Goal: Task Accomplishment & Management: Manage account settings

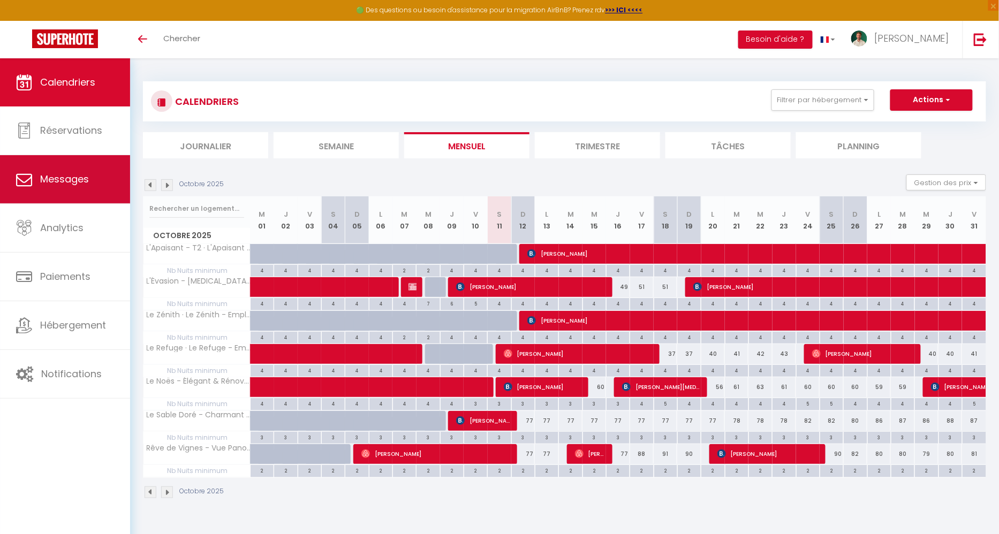
click at [80, 180] on span "Messages" at bounding box center [64, 178] width 49 height 13
select select "message"
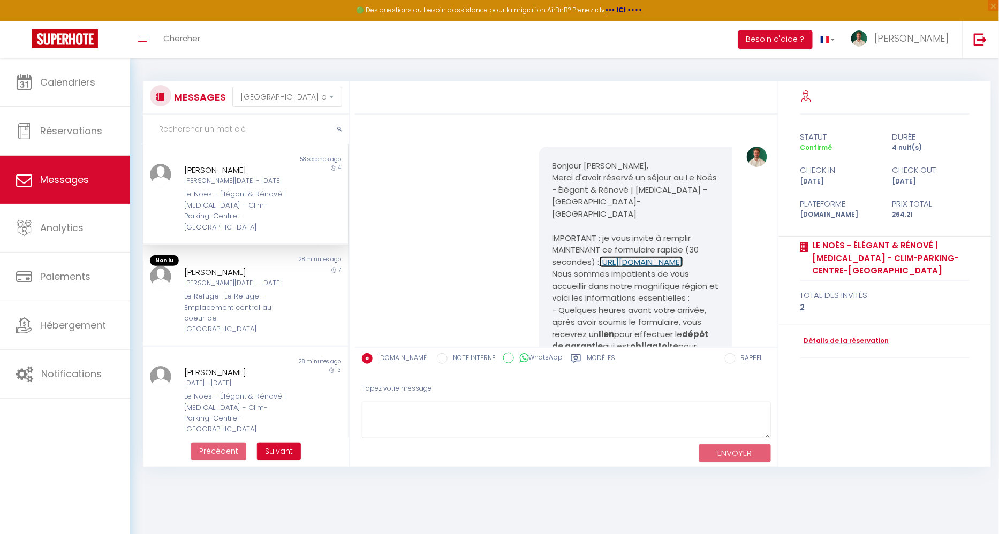
click at [613, 266] on link "https://superhote.com/applink/booking/i9iM0YaecL/checkin" at bounding box center [642, 261] width 84 height 11
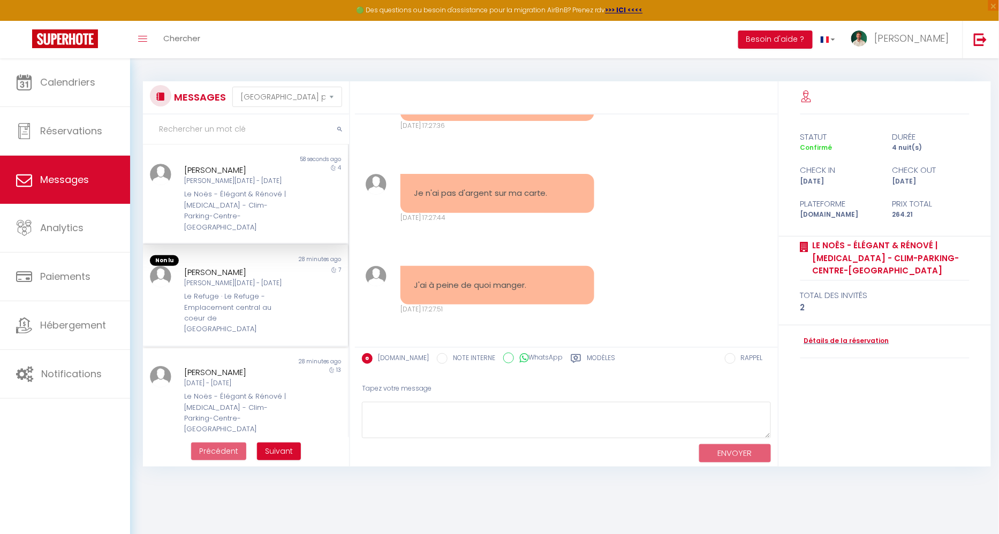
click at [255, 291] on div "Le Refuge · Le Refuge - Emplacement central au coeur de [GEOGRAPHIC_DATA]" at bounding box center [236, 313] width 105 height 44
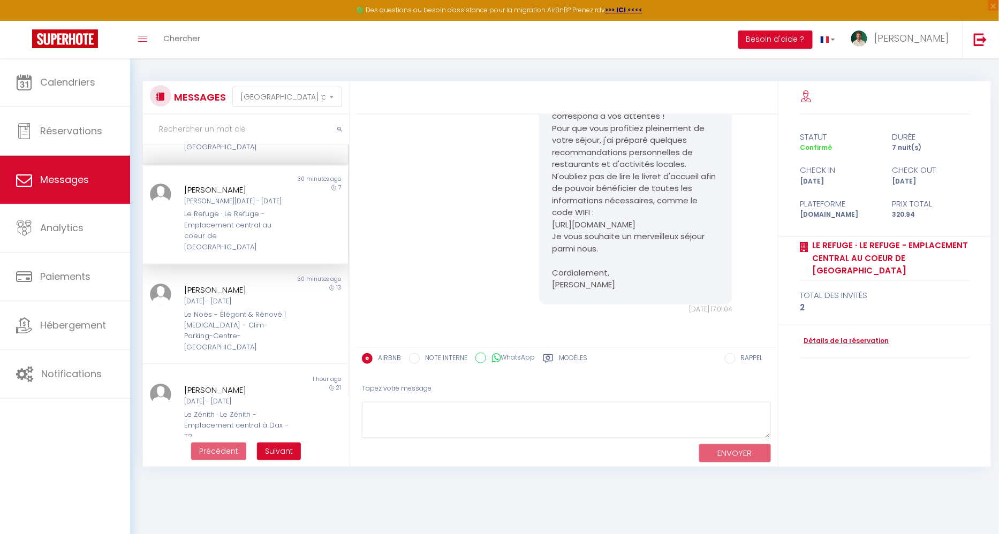
scroll to position [84, 0]
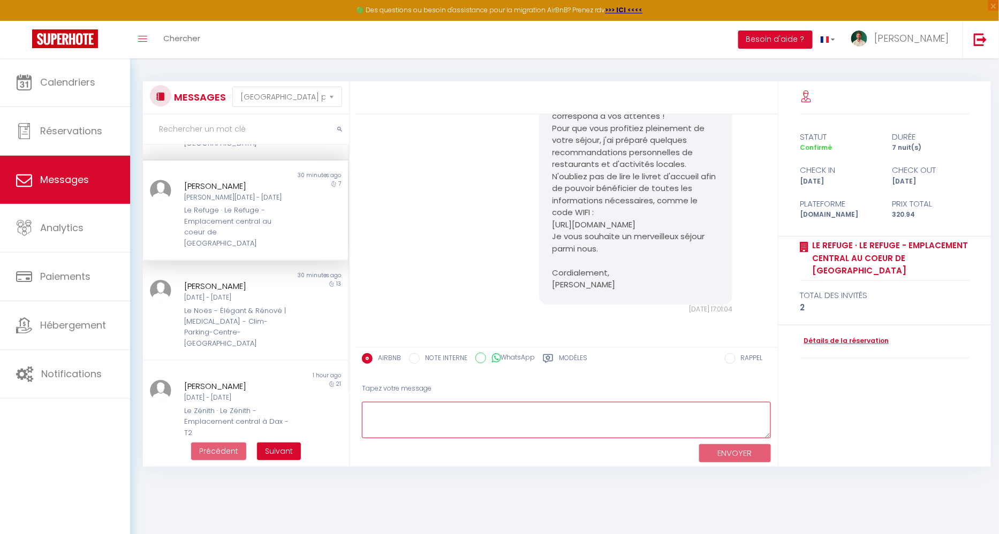
click at [398, 419] on textarea at bounding box center [566, 420] width 409 height 37
paste textarea "Je comprends tout à fait que votre situation financière soit difficile en ce mo…"
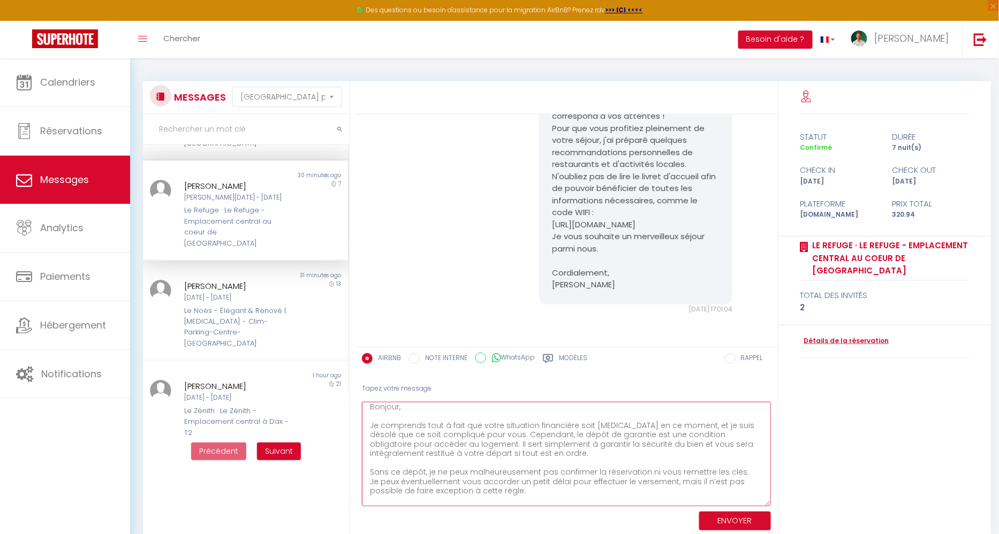
scroll to position [0, 0]
drag, startPoint x: 767, startPoint y: 432, endPoint x: 773, endPoint y: 532, distance: 99.8
click at [773, 532] on div "Tapez votre message Bonjour, Je comprends tout à fait que votre situation finan…" at bounding box center [566, 471] width 423 height 191
click at [580, 473] on textarea "Bonjour, Je comprends tout à fait que votre situation financière soit difficile…" at bounding box center [566, 470] width 409 height 136
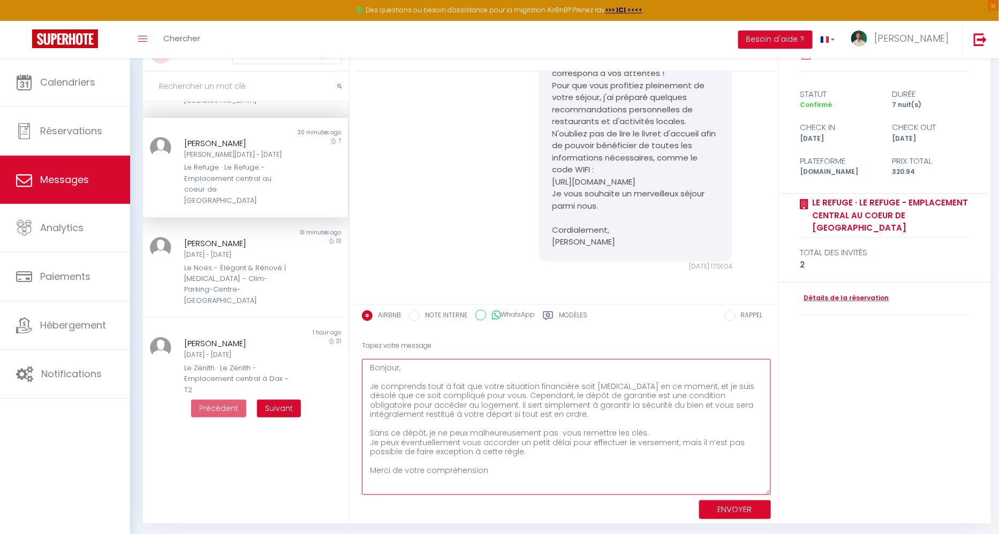
scroll to position [56, 0]
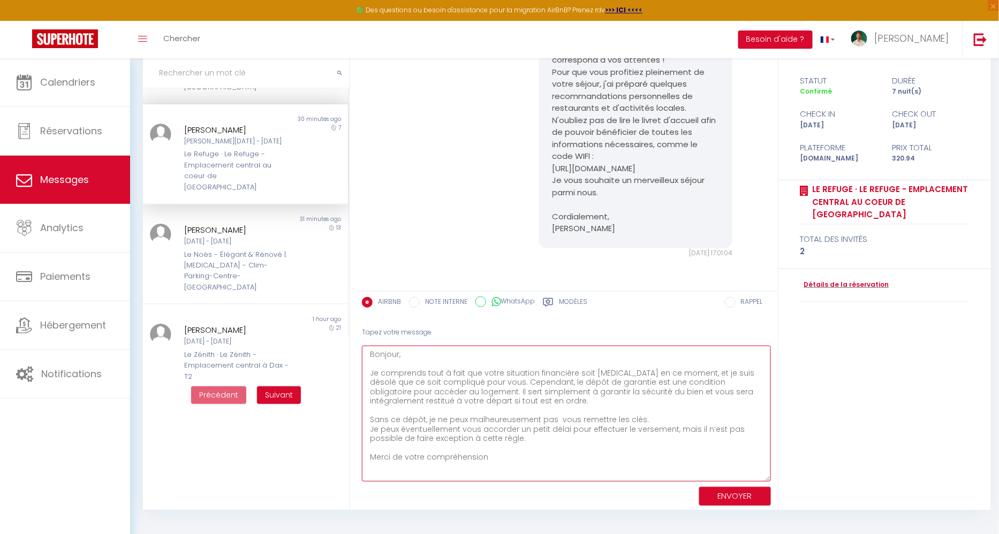
type textarea "Bonjour, Je comprends tout à fait que votre situation financière soit difficile…"
click at [727, 495] on button "ENVOYER" at bounding box center [735, 496] width 72 height 19
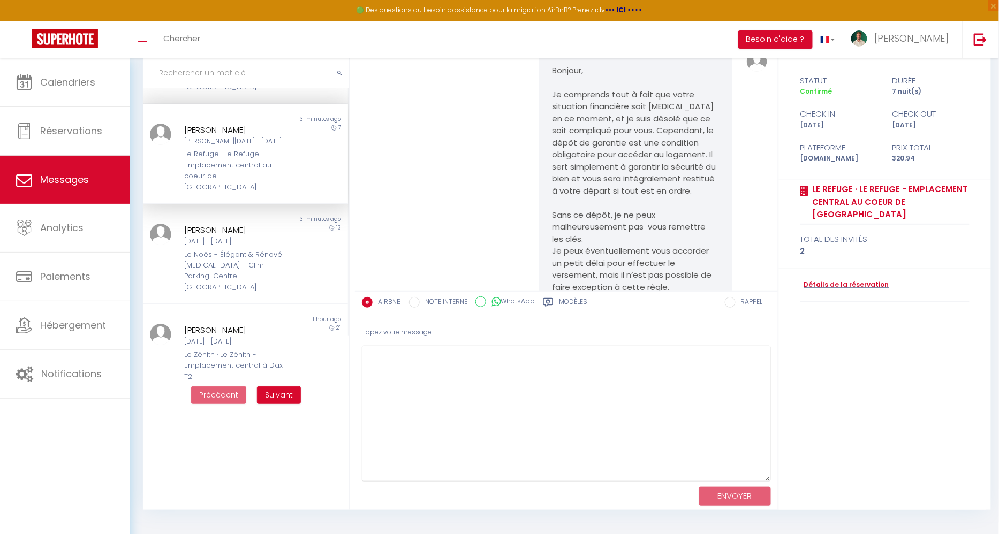
scroll to position [2563, 0]
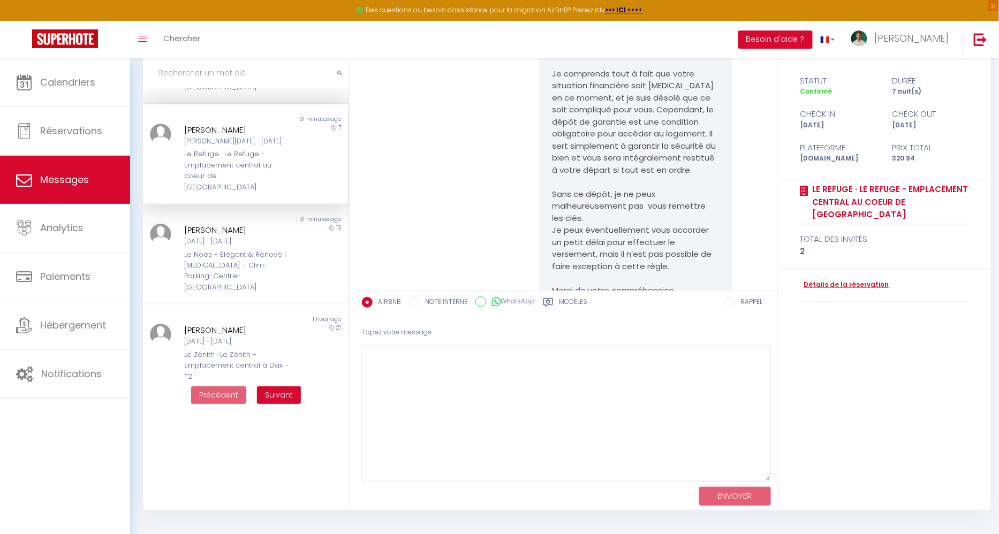
drag, startPoint x: 554, startPoint y: 205, endPoint x: 579, endPoint y: 215, distance: 27.3
click at [579, 215] on pre "Bonjour, Je comprends tout à fait que votre situation financière soit difficile…" at bounding box center [636, 170] width 167 height 253
click at [578, 220] on pre "Bonjour, Je comprends tout à fait que votre situation financière soit difficile…" at bounding box center [636, 170] width 167 height 253
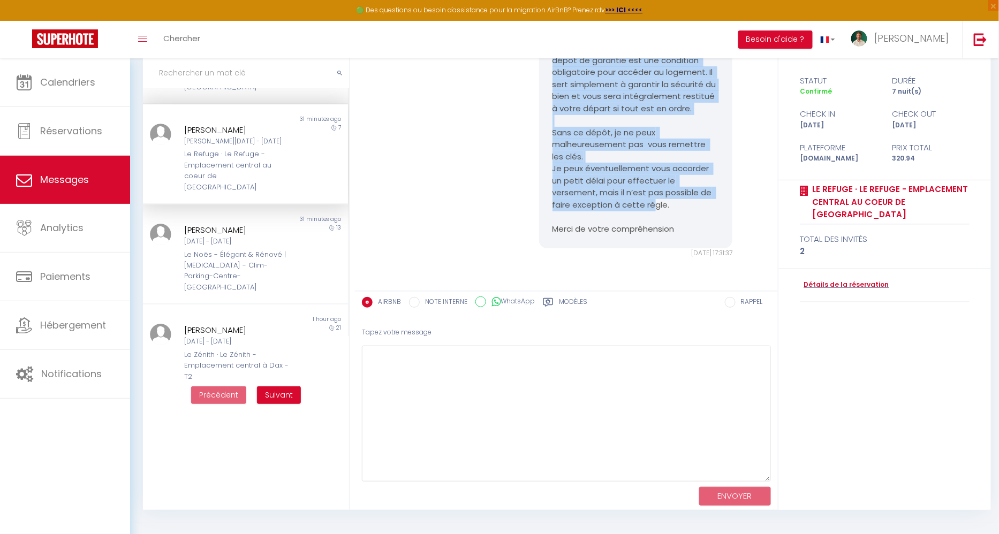
scroll to position [2736, 0]
drag, startPoint x: 551, startPoint y: 138, endPoint x: 679, endPoint y: 279, distance: 190.7
click at [679, 249] on div "Bonjour, Je comprends tout à fait que votre situation financière soit difficile…" at bounding box center [636, 109] width 194 height 280
copy pre "Bonjour, Je comprends tout à fait que votre situation financière soit difficile…"
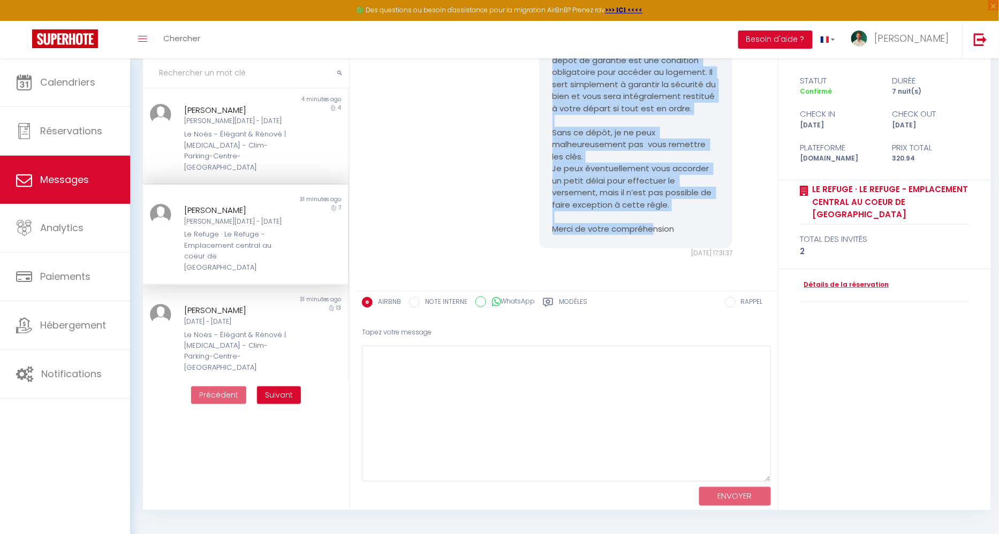
scroll to position [0, 0]
click at [235, 155] on div "Le Noës - Élégant & Rénové | [MEDICAL_DATA] - Clim-Parking-Centre-[GEOGRAPHIC_D…" at bounding box center [236, 155] width 105 height 44
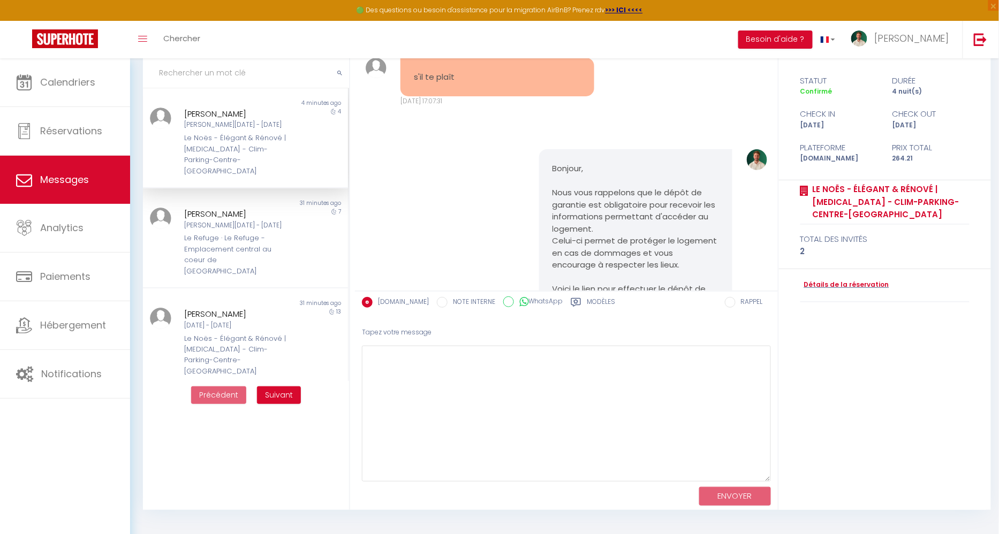
scroll to position [5001, 0]
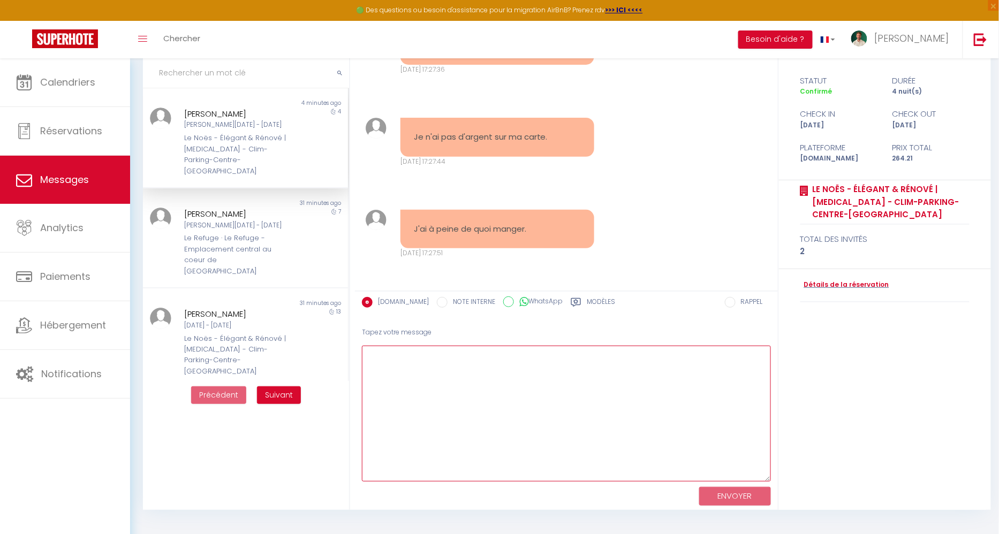
click at [417, 395] on textarea at bounding box center [566, 414] width 409 height 136
paste textarea "Bonjour, Je comprends tout à fait que votre situation financière soit difficile…"
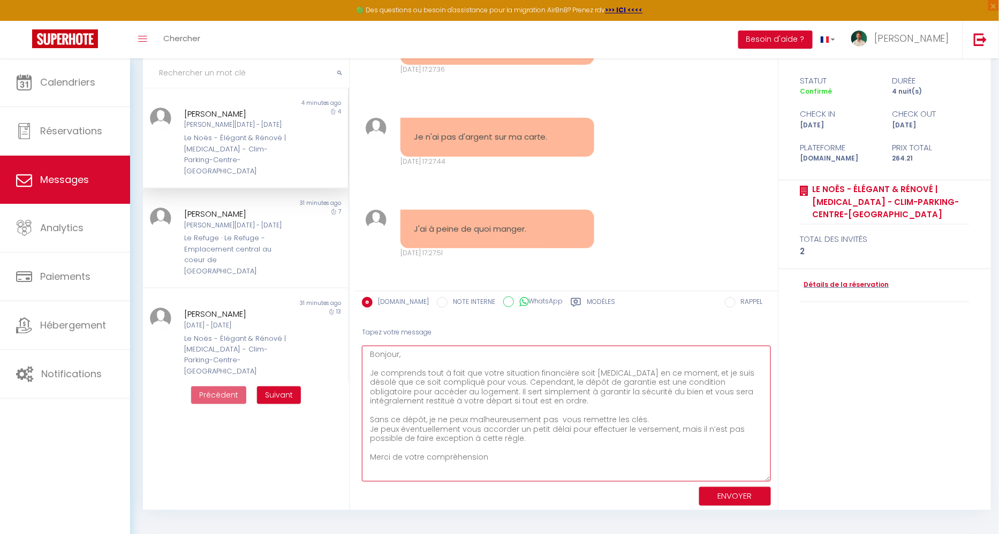
type textarea "Bonjour, Je comprends tout à fait que votre situation financière soit difficile…"
click at [732, 500] on button "ENVOYER" at bounding box center [735, 496] width 72 height 19
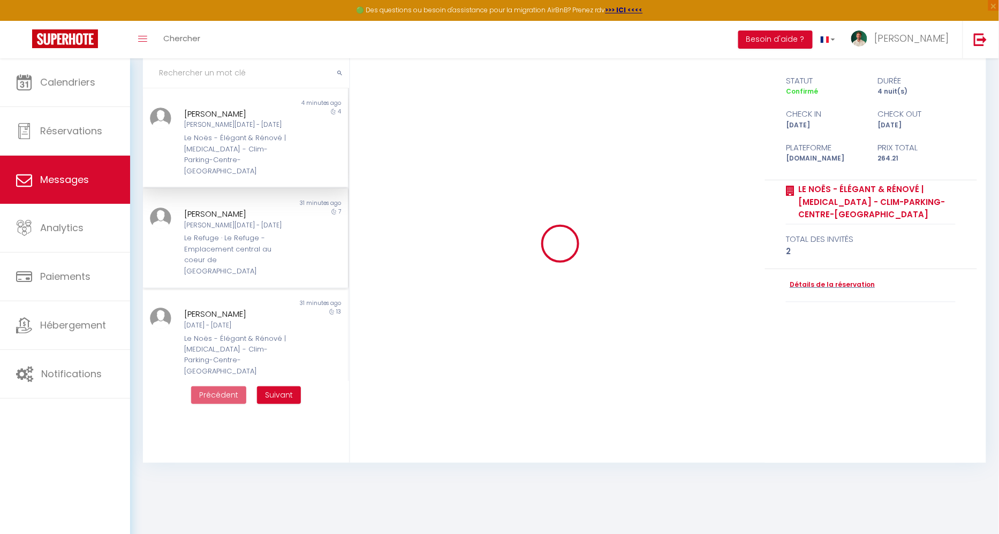
click at [250, 208] on div "[PERSON_NAME]" at bounding box center [236, 214] width 105 height 13
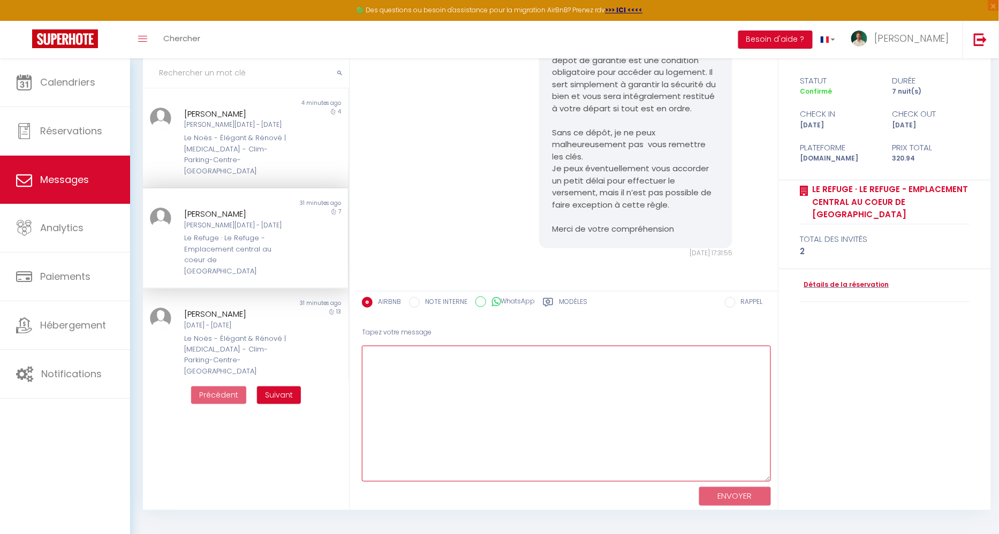
click at [493, 382] on textarea at bounding box center [566, 414] width 409 height 136
type textarea "Bonjour Helga, Merci de ne pas tenir compte du message précédent."
click at [842, 280] on link "Détails de la réservation" at bounding box center [844, 285] width 89 height 10
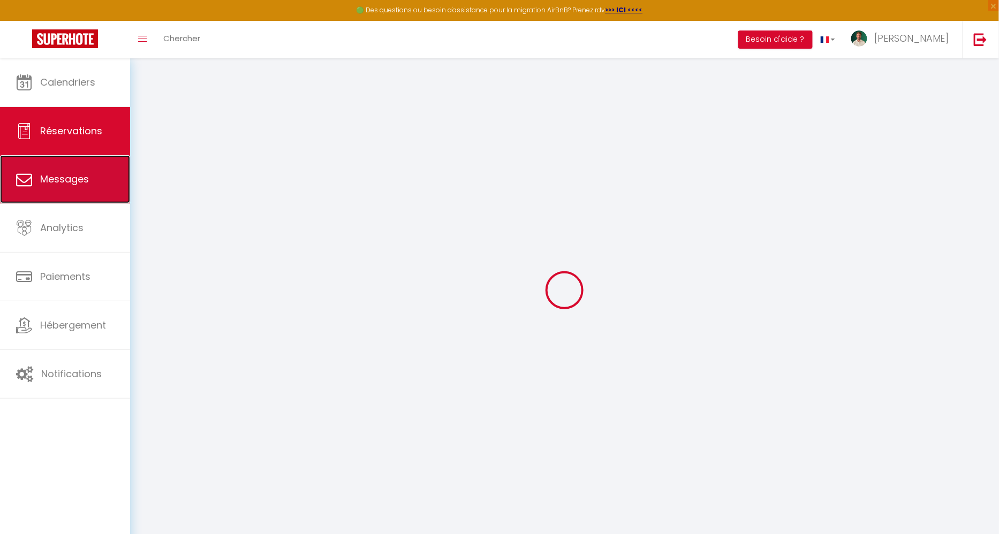
click at [79, 177] on span "Messages" at bounding box center [64, 178] width 49 height 13
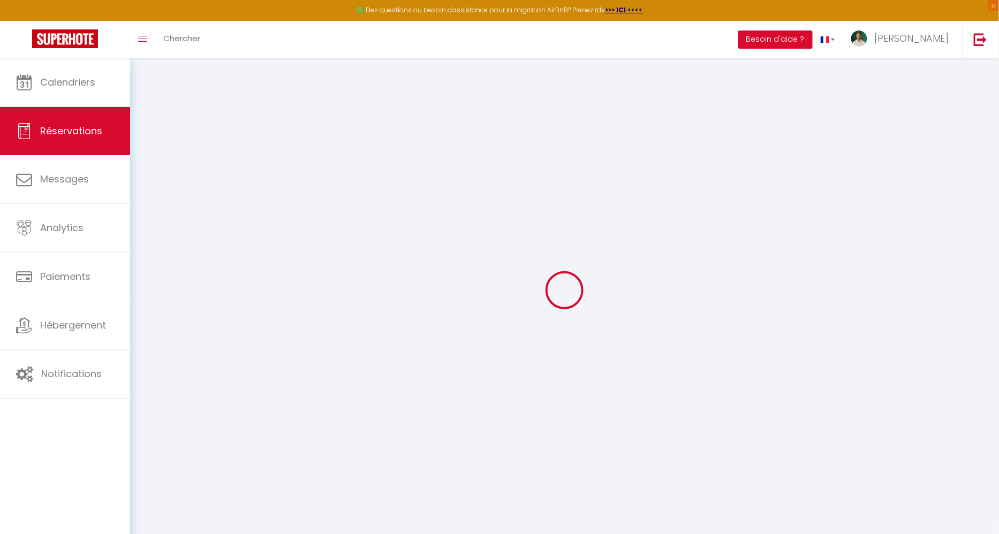
type input "Helga"
type input "Massengo"
type input "ehablwowlgofe9ebe9e3jsb77gq5@reply.superhote.com"
type input "helgamassengo@yahoo.fr"
type input "+33650286797"
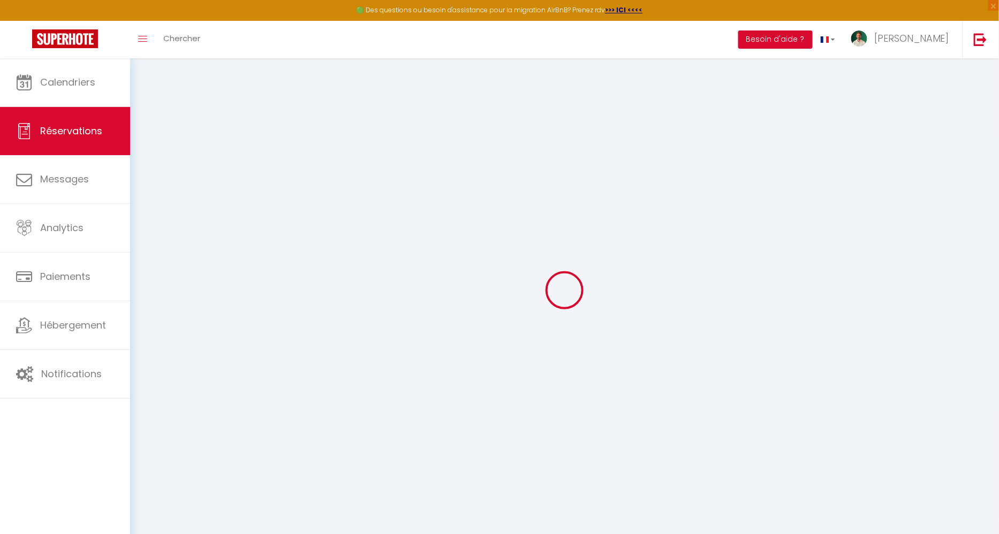
type input "0650286797"
select select
type input "45.36"
select select "53756"
select select "1"
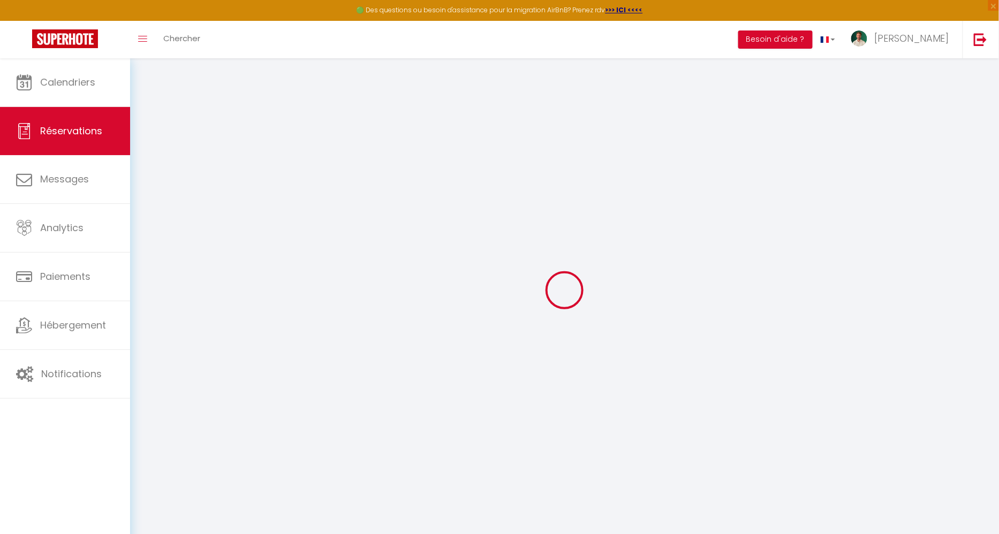
select select
type input "2"
select select "12"
select select
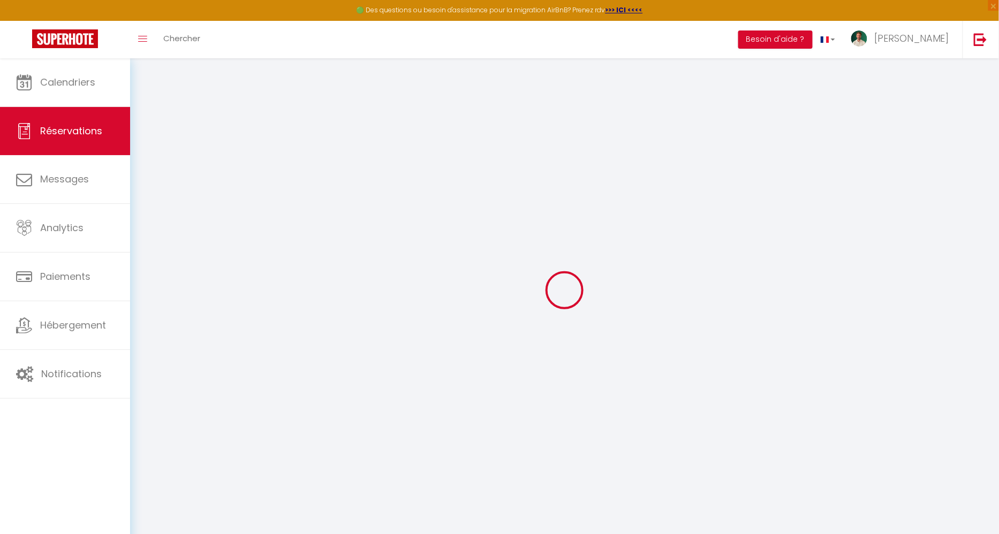
type input "257.4"
checkbox input "false"
type input "0"
select select "1"
type input "0"
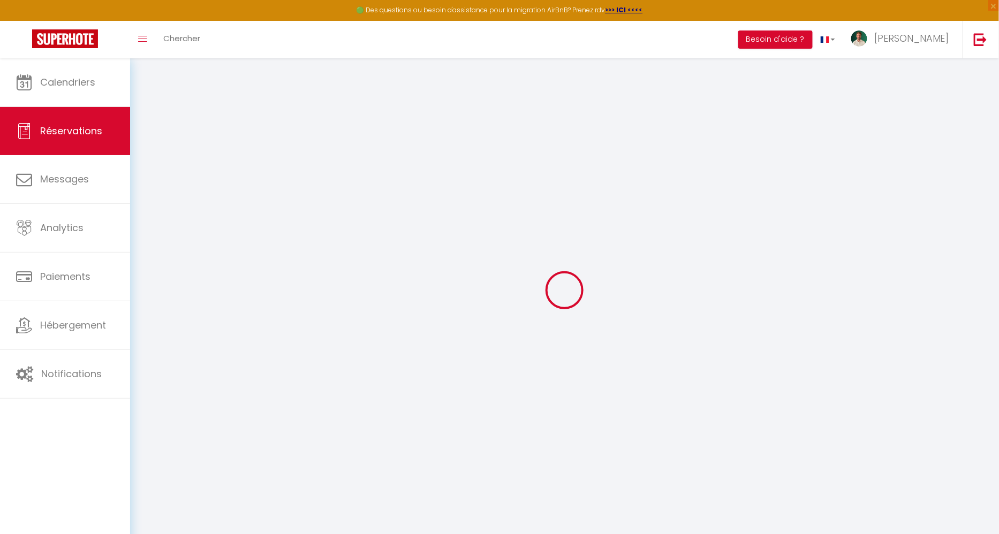
type input "0"
select select
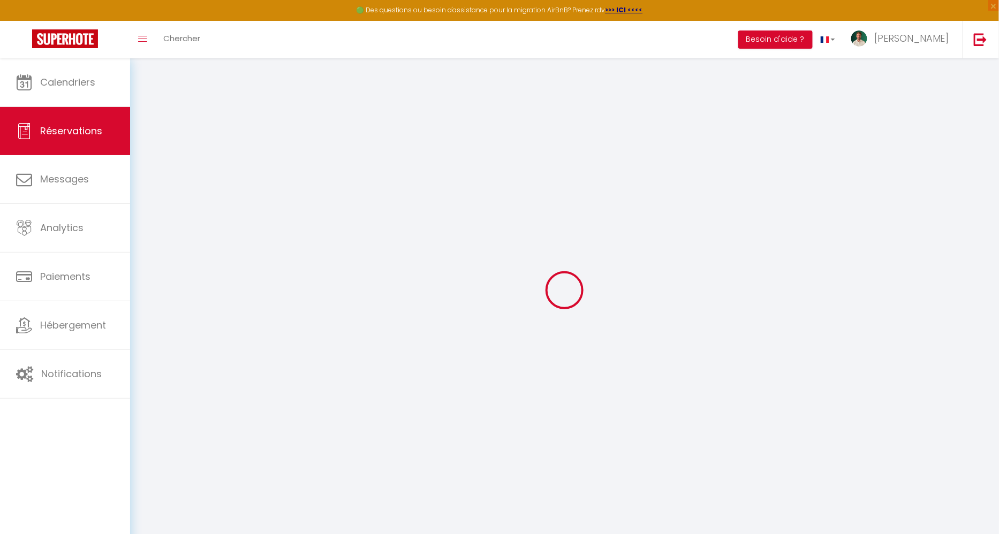
select select "15"
checkbox input "false"
select select
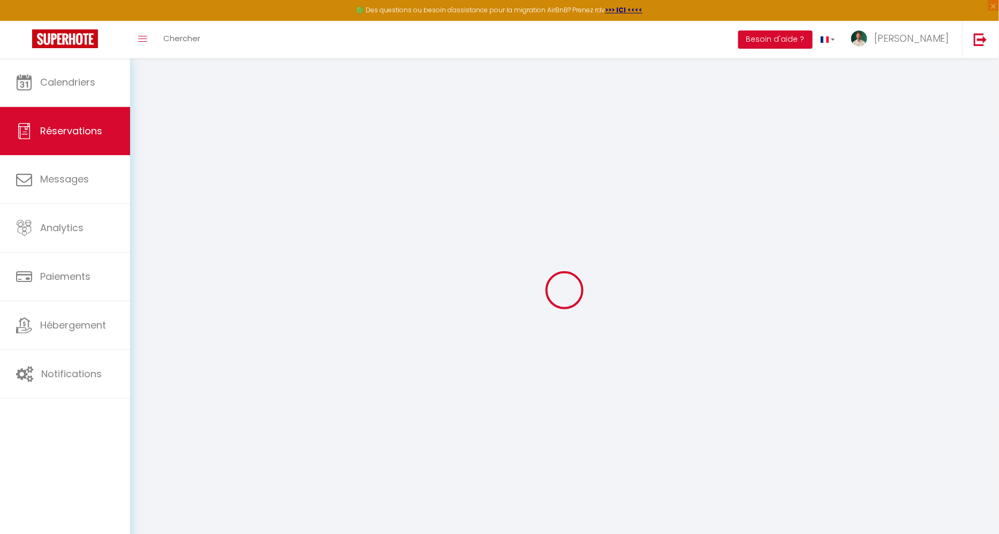
checkbox input "false"
select select
checkbox input "false"
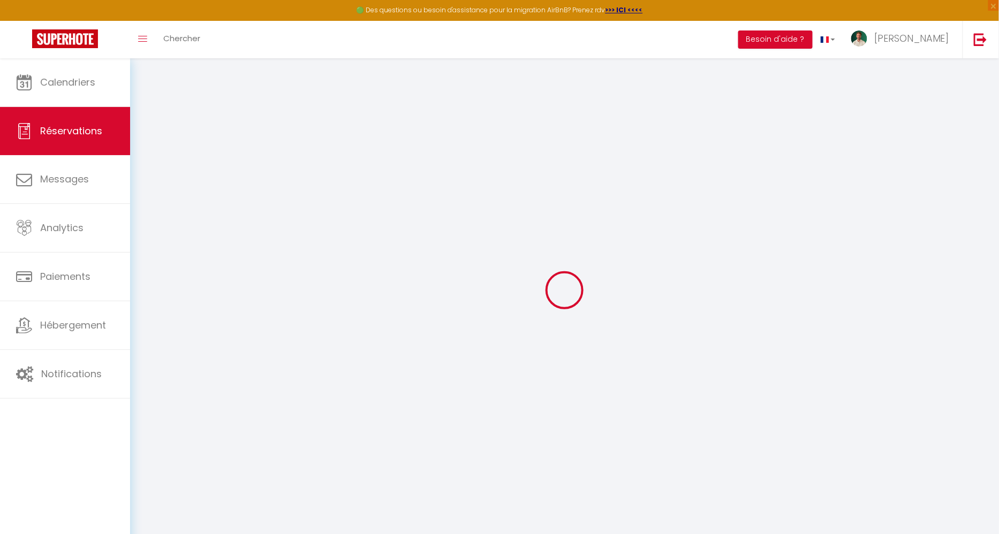
select select
checkbox input "false"
type textarea "Heure d'arrivée prévue pour 17h si aucun retard de train."
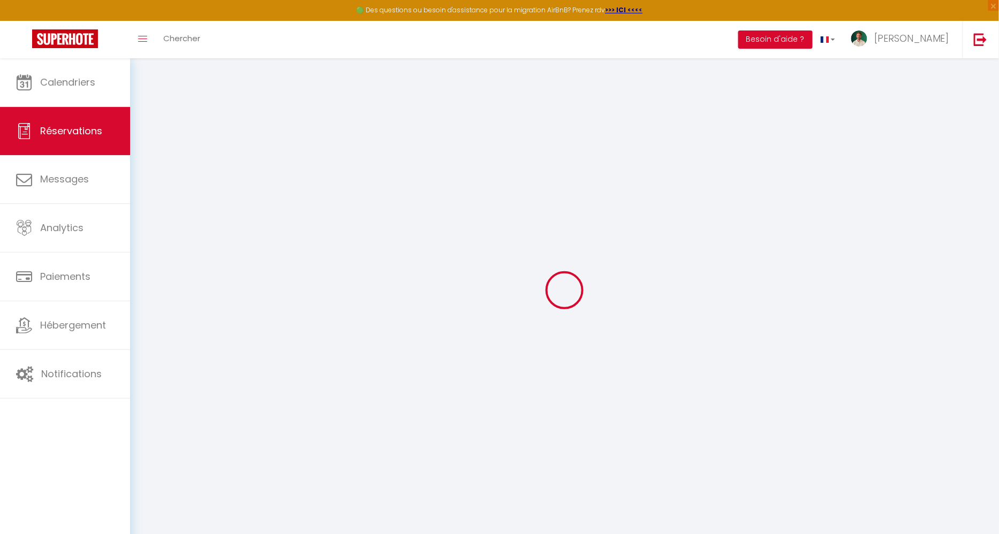
select select
type input "45"
type input "18.54"
select select
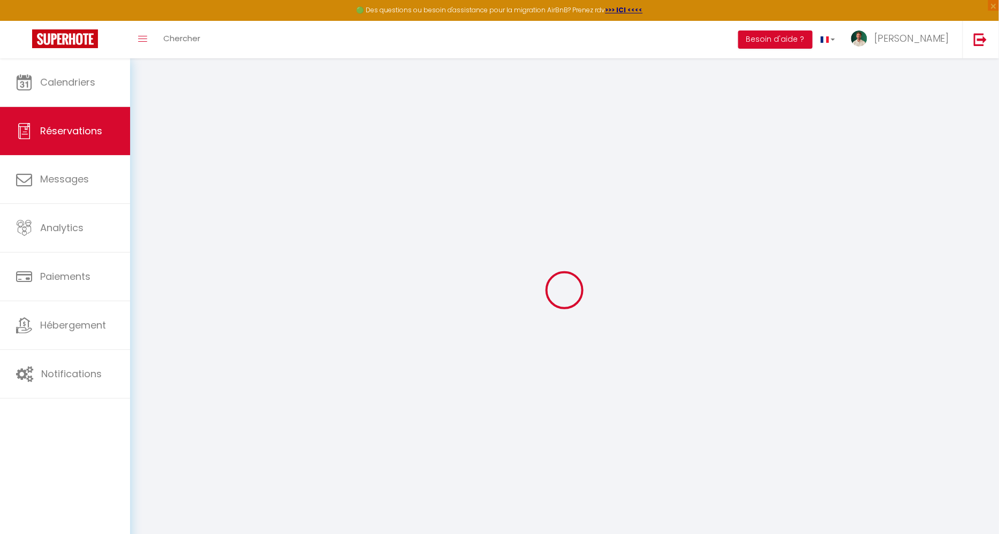
checkbox input "false"
select select
checkbox input "false"
select select "17:00"
select select "10:00"
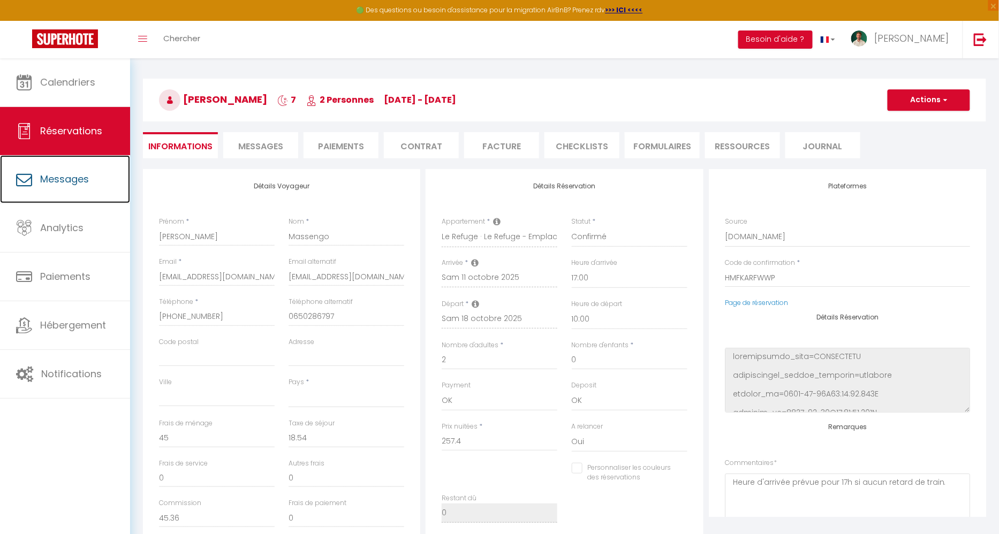
scroll to position [30, 0]
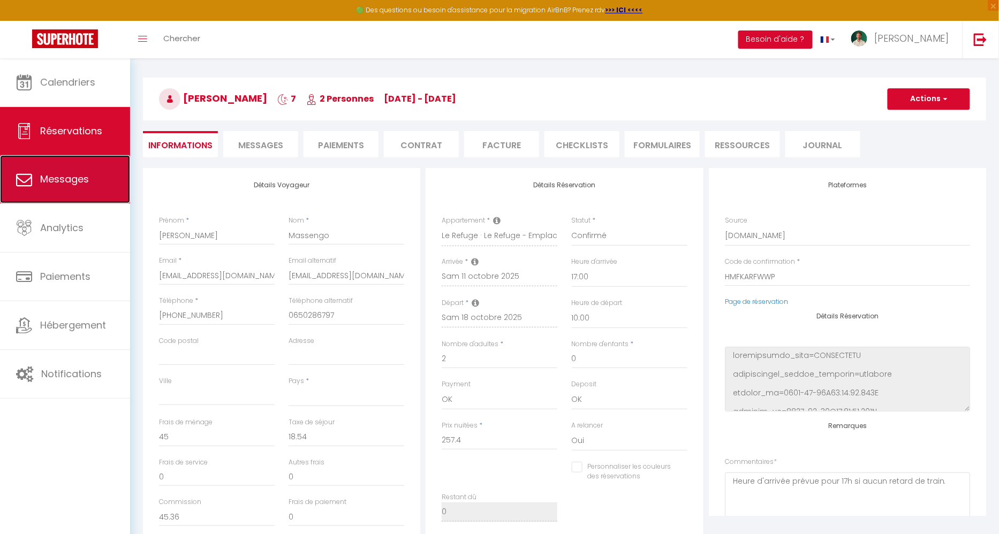
click at [41, 180] on span "Messages" at bounding box center [64, 178] width 49 height 13
select select "message"
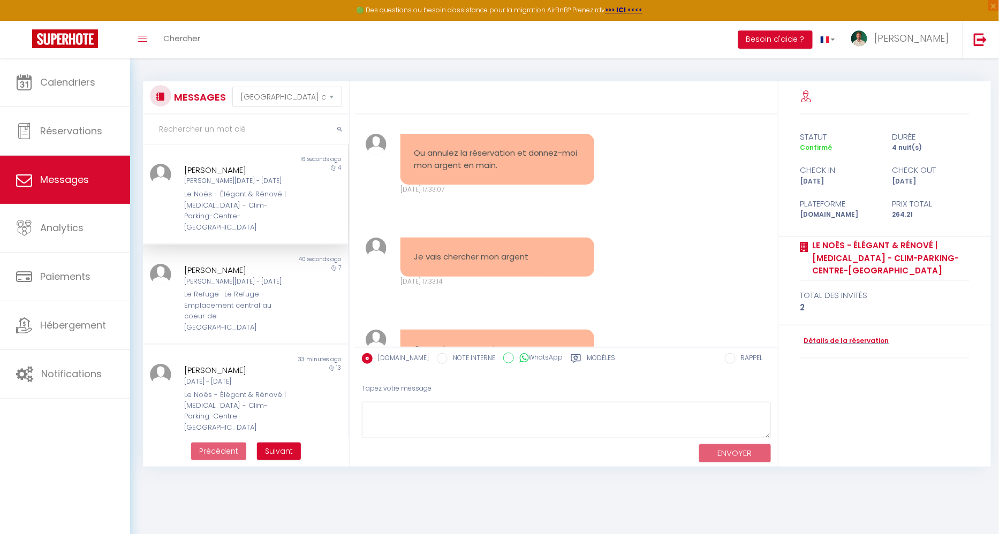
scroll to position [5660, 0]
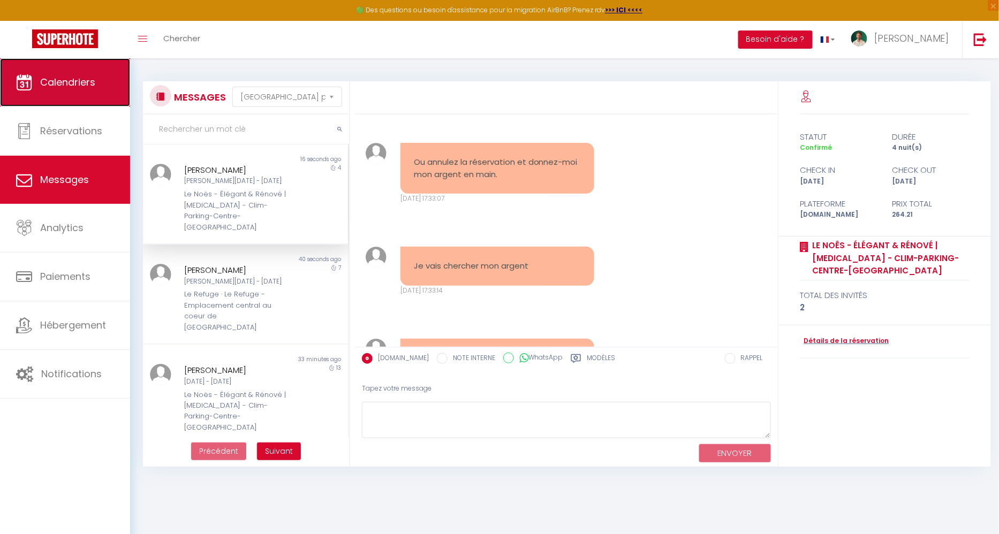
click at [78, 76] on span "Calendriers" at bounding box center [67, 81] width 55 height 13
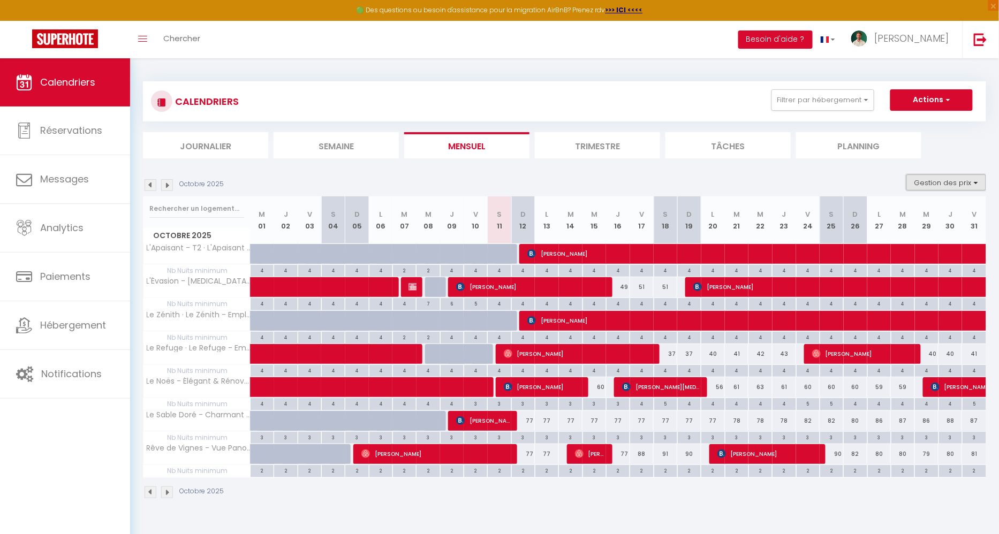
click at [935, 184] on button "Gestion des prix" at bounding box center [946, 183] width 80 height 16
click at [897, 215] on input "Nb Nuits minimum" at bounding box center [937, 215] width 96 height 11
checkbox input "false"
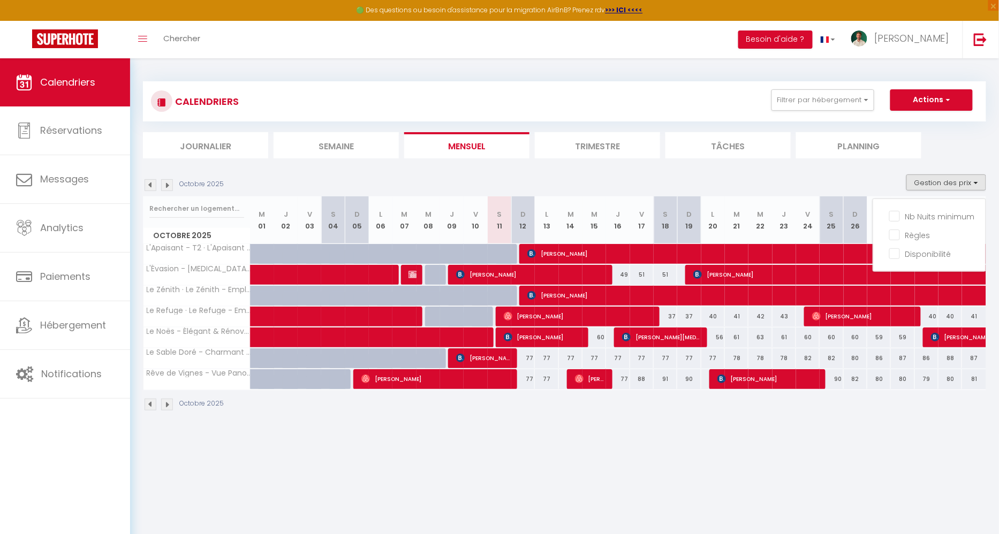
click at [566, 432] on body "🟢 Des questions ou besoin d'assistance pour la migration AirBnB? Prenez rdv >>>…" at bounding box center [499, 325] width 999 height 534
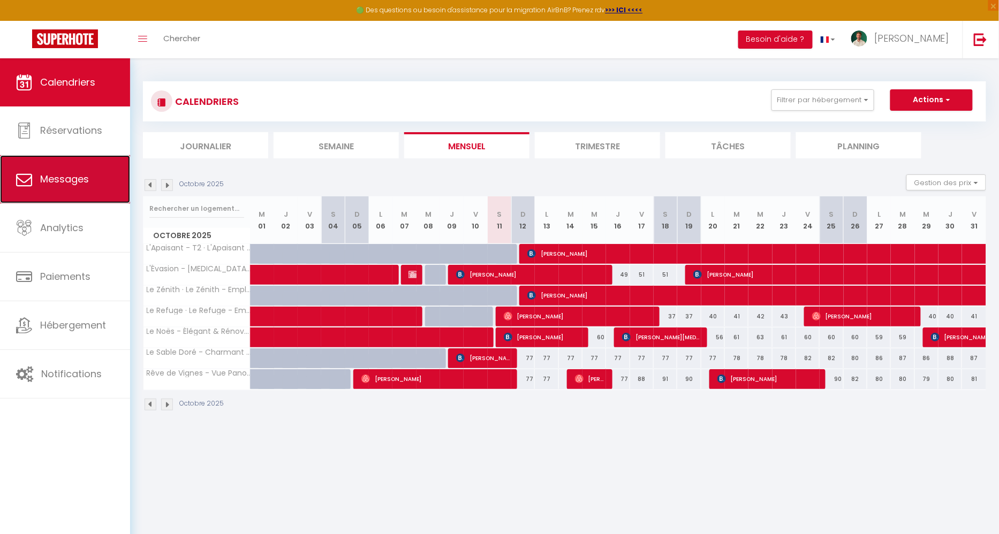
click at [88, 175] on span "Messages" at bounding box center [64, 178] width 49 height 13
select select "message"
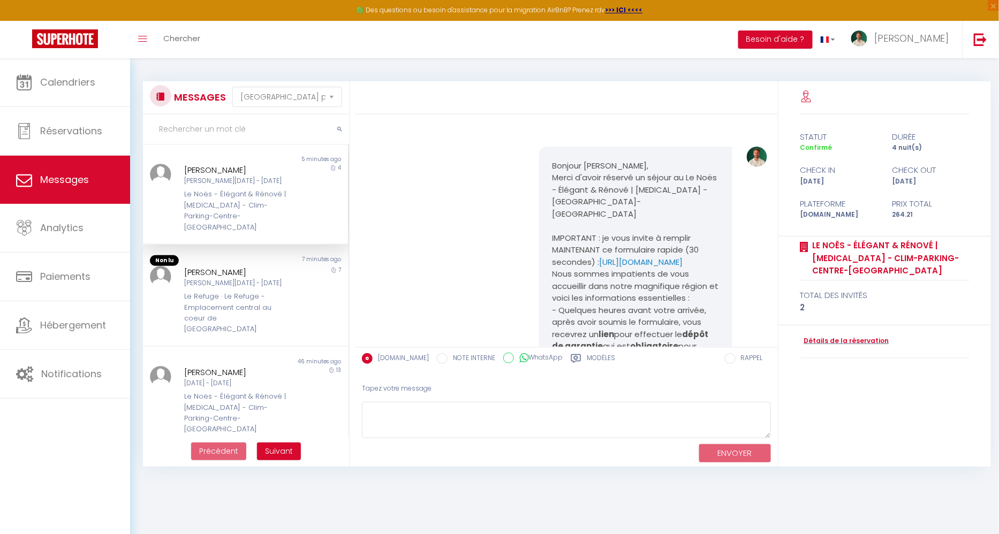
scroll to position [6958, 0]
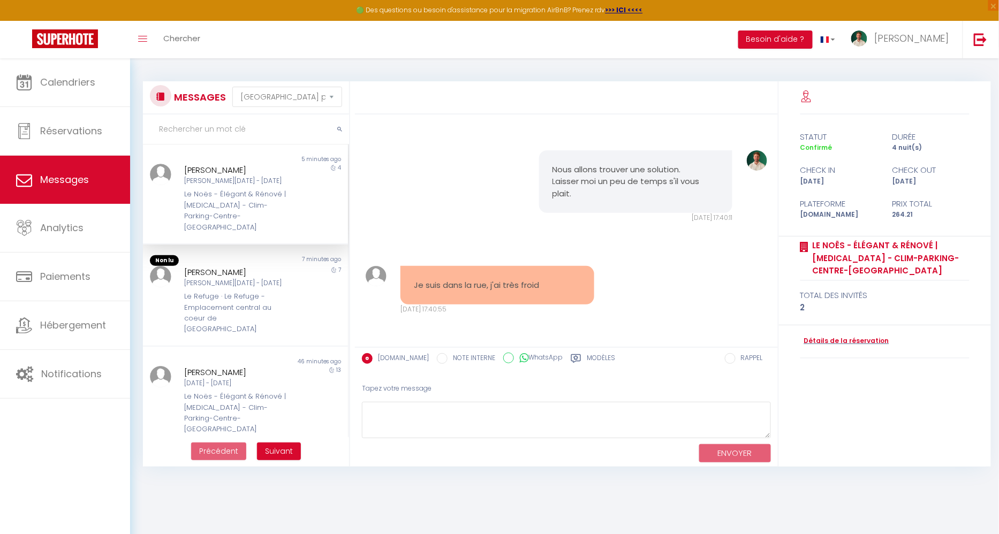
click at [248, 184] on div "Sam 11 Oct - Mer 15 Oct" at bounding box center [236, 181] width 105 height 10
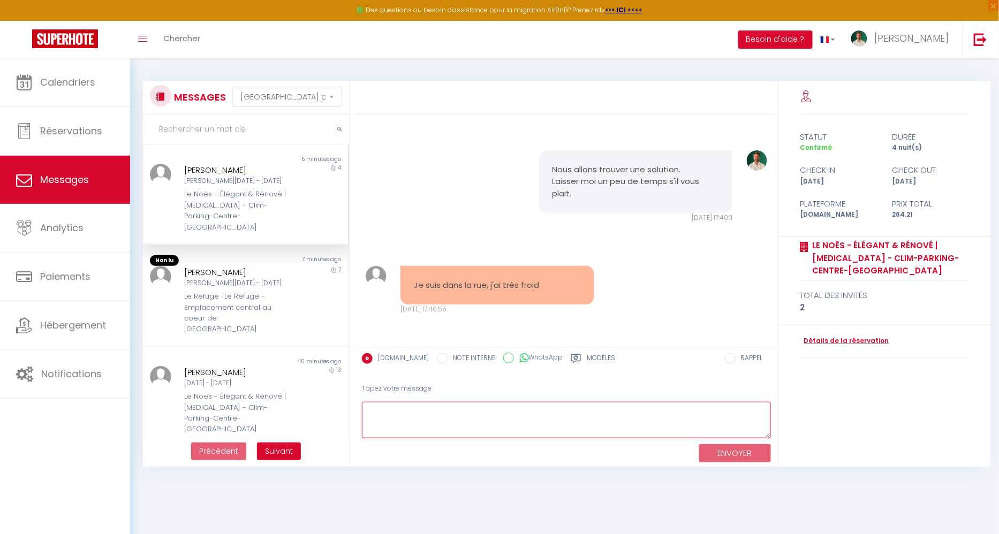
click at [389, 411] on textarea at bounding box center [566, 420] width 409 height 37
paste textarea "Je comprends parfaitement que la situation ne soit pas simple pour vous. Toutef…"
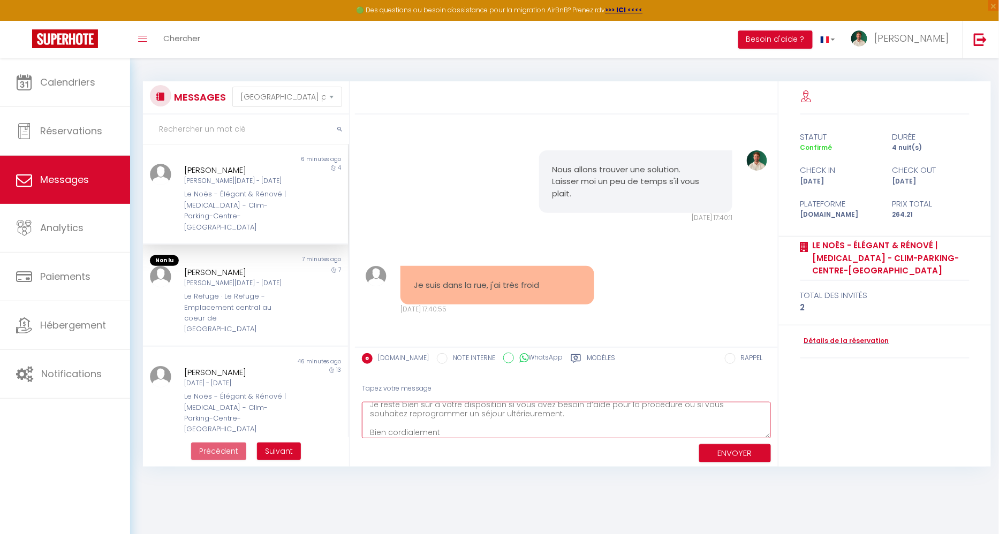
scroll to position [3, 0]
click at [648, 410] on textarea "Je comprends parfaitement que la situation ne soit pas simple pour vous. Toutef…" at bounding box center [566, 420] width 409 height 37
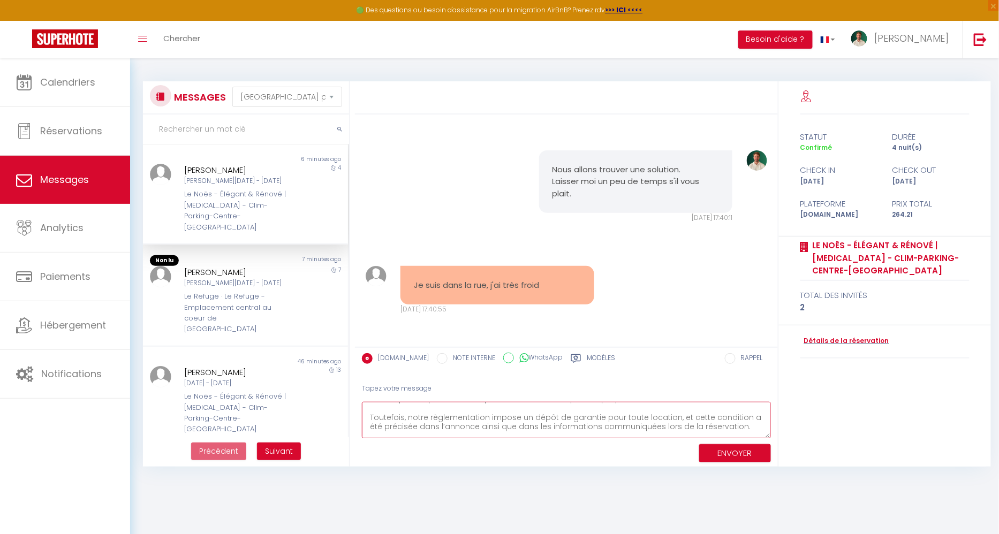
scroll to position [21, 0]
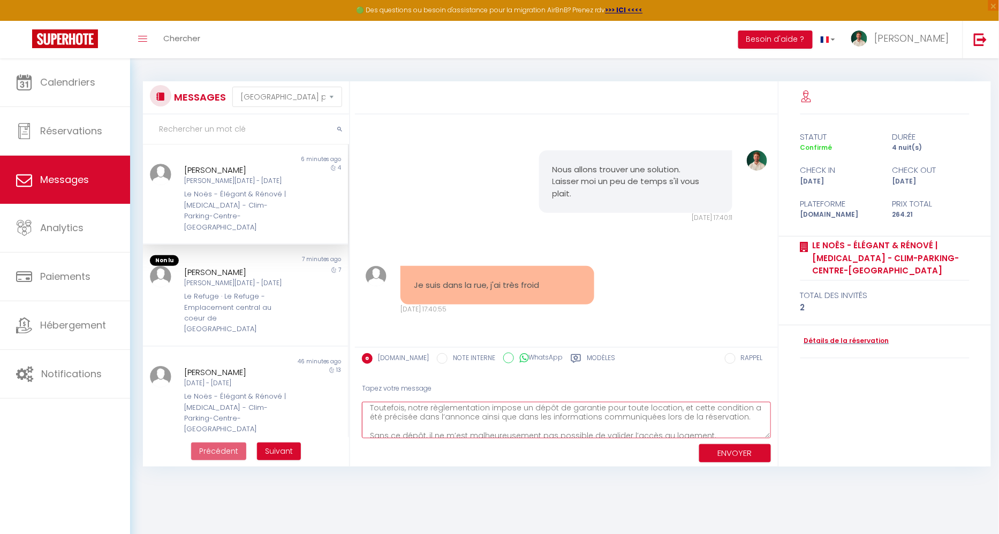
type textarea "Je comprends parfaitement que la situation ne soit pas simple pour vous. Toutef…"
click at [737, 447] on button "ENVOYER" at bounding box center [735, 453] width 72 height 19
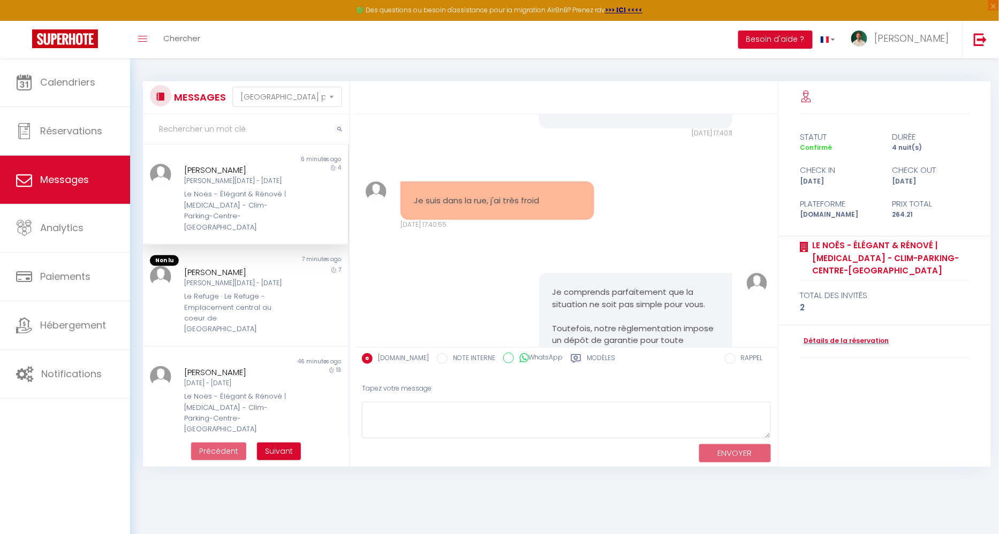
scroll to position [7327, 0]
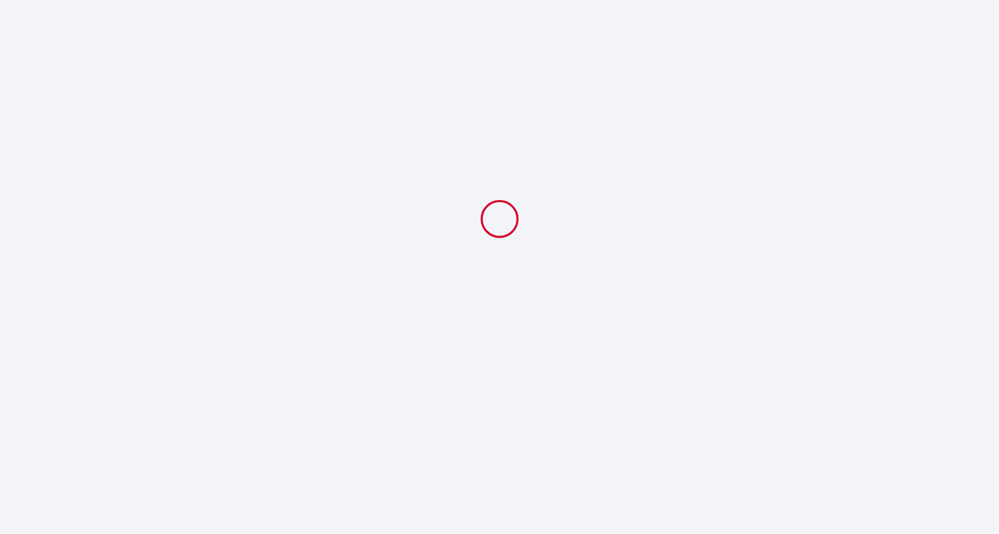
select select
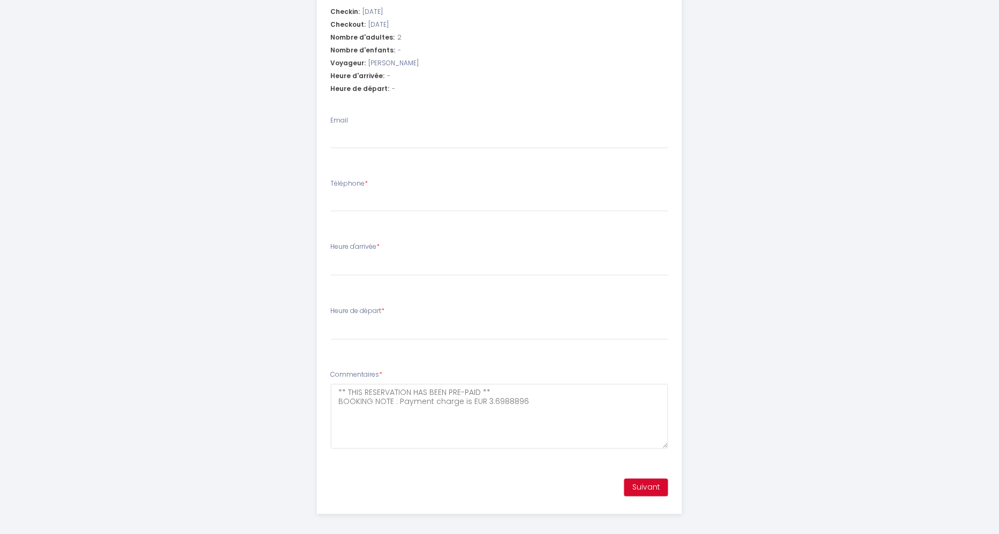
scroll to position [420, 0]
click at [653, 501] on div "Suivant" at bounding box center [499, 489] width 365 height 31
click at [650, 492] on button "Suivant" at bounding box center [646, 489] width 44 height 18
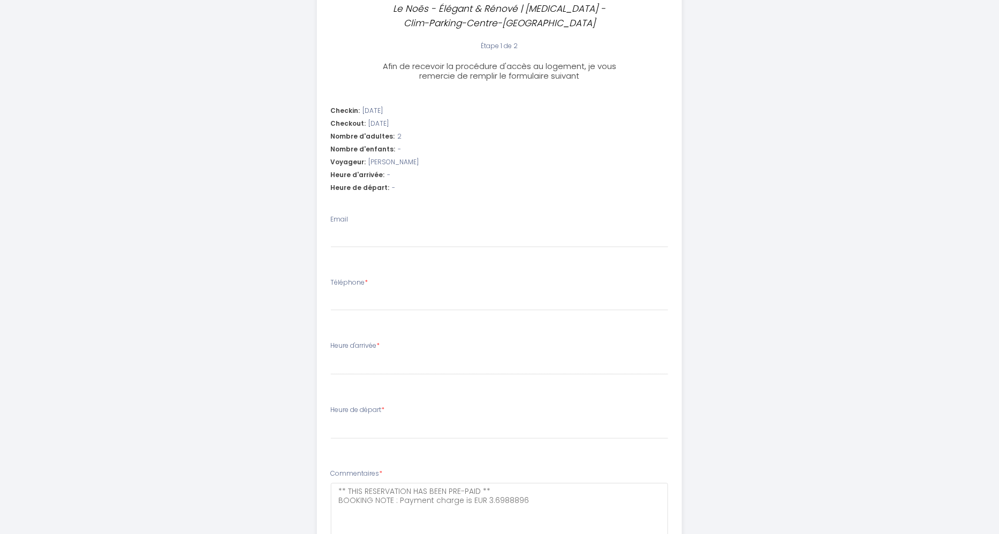
scroll to position [201, 0]
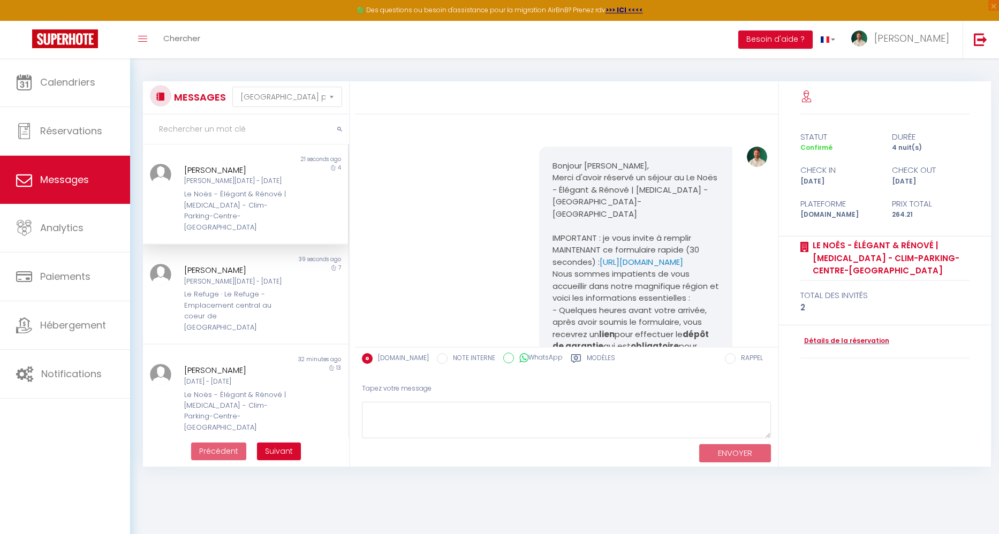
select select "message"
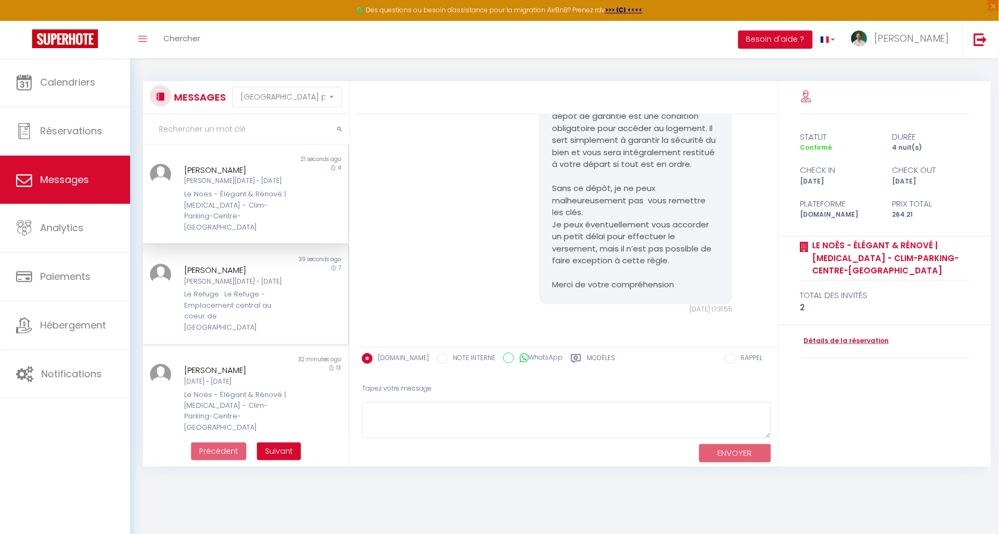
click at [221, 289] on div "Le Refuge · Le Refuge - Emplacement central au coeur de [GEOGRAPHIC_DATA]" at bounding box center [236, 311] width 105 height 44
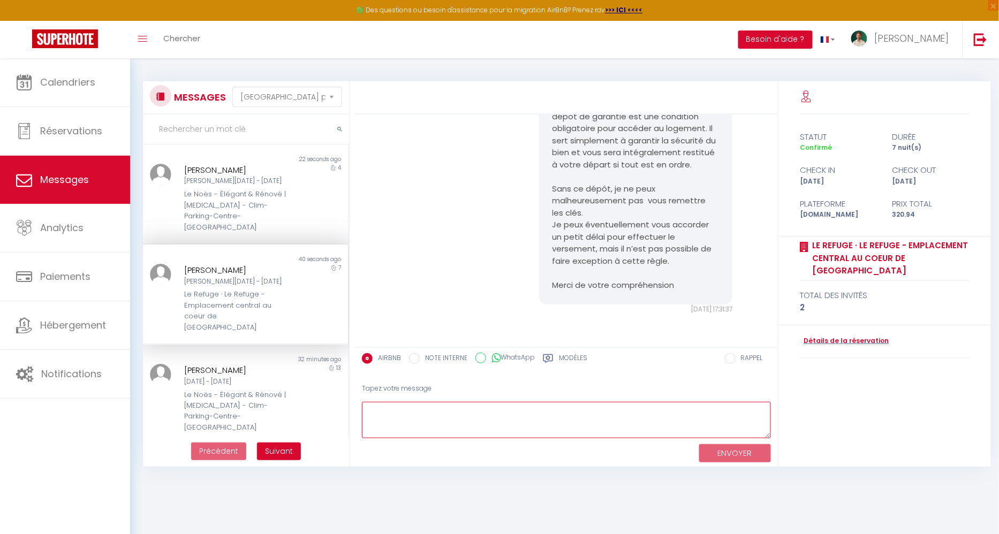
click at [489, 423] on textarea at bounding box center [566, 420] width 409 height 37
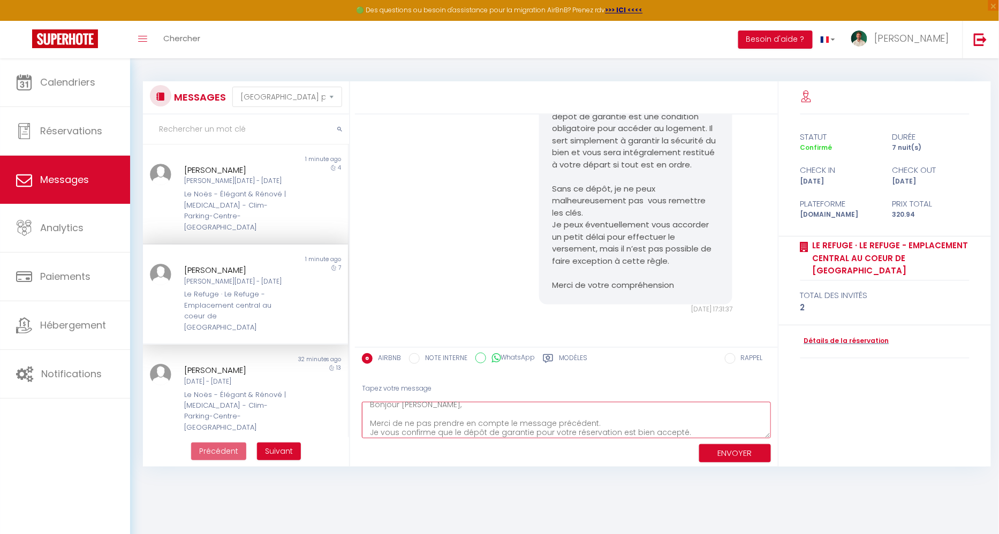
scroll to position [25, 0]
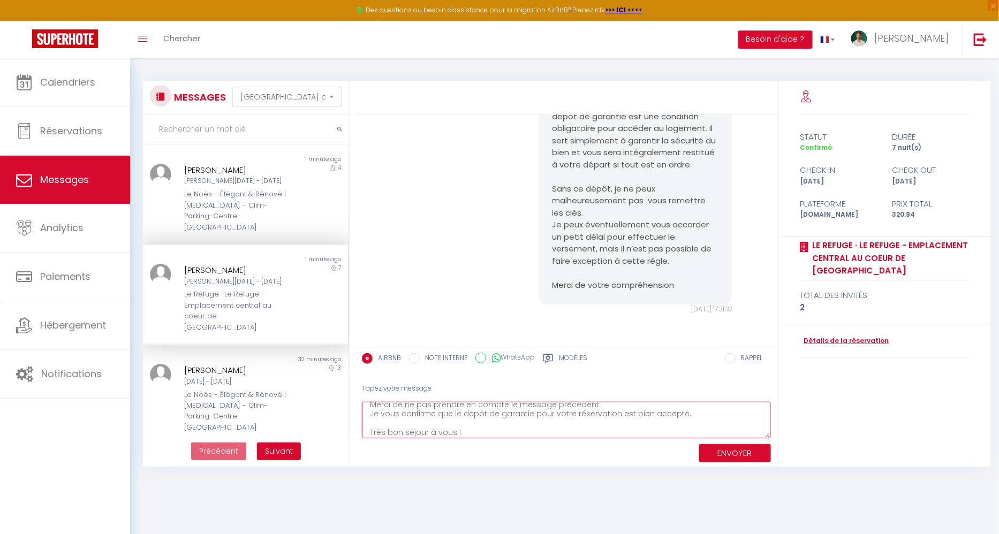
type textarea "Bonjour [PERSON_NAME], Merci de ne pas prendre en compte le message précédent. …"
click at [718, 453] on button "ENVOYER" at bounding box center [735, 453] width 72 height 19
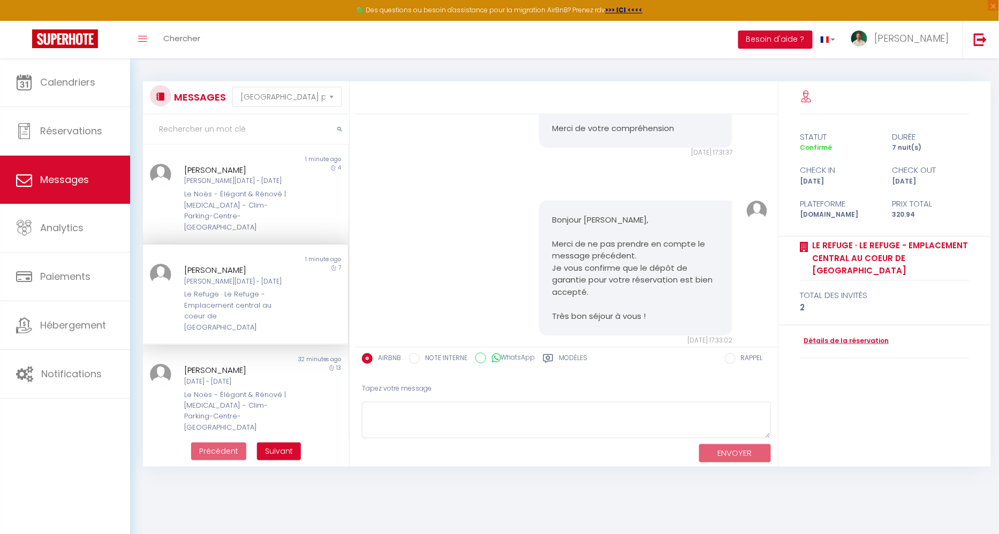
scroll to position [2969, 0]
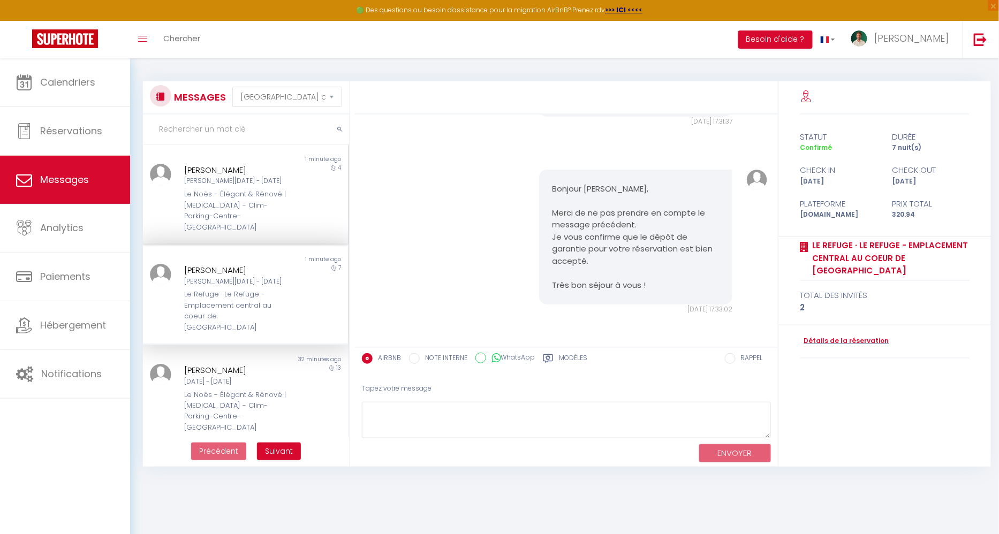
click at [245, 197] on div "Le Noës - Élégant & Rénové | [MEDICAL_DATA] - Clim-Parking-Centre-[GEOGRAPHIC_D…" at bounding box center [236, 211] width 105 height 44
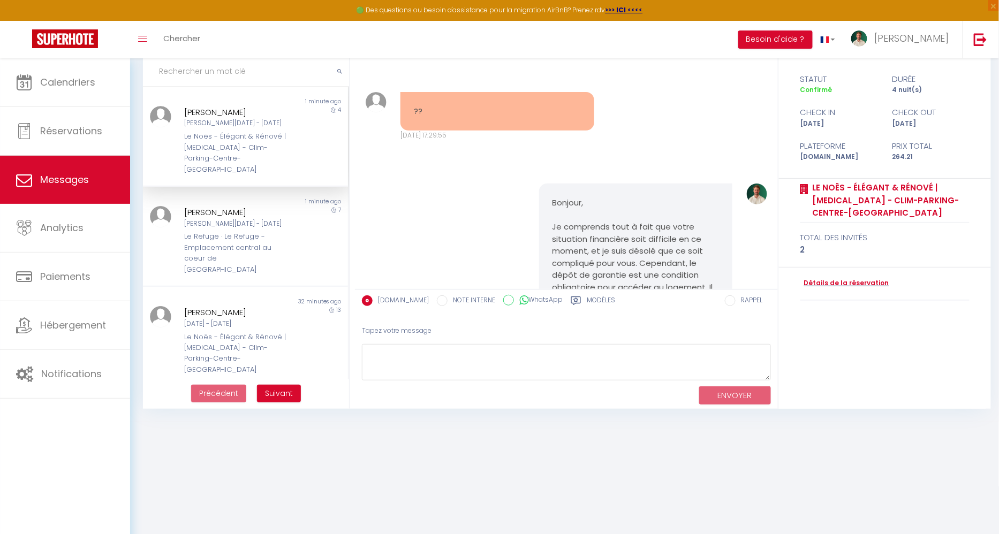
scroll to position [5426, 0]
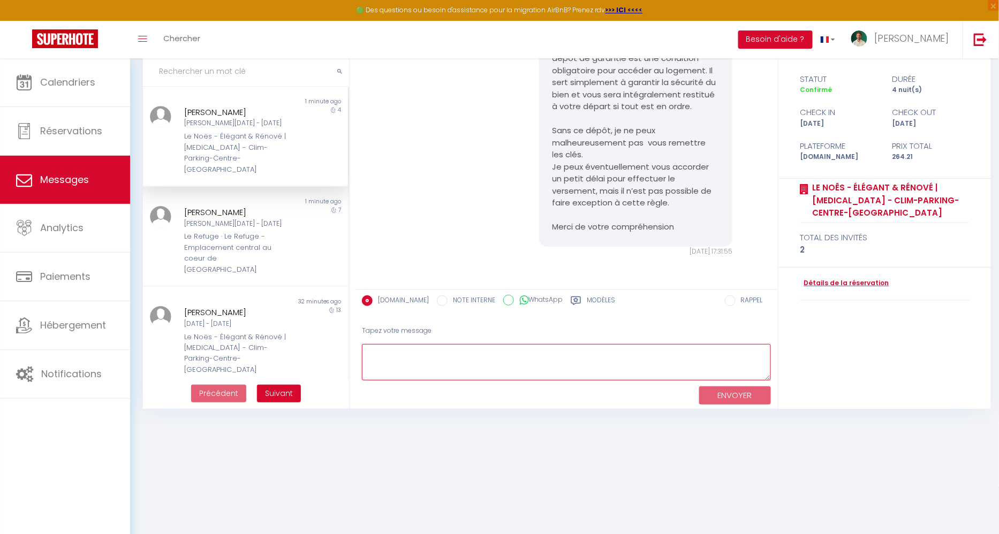
click at [390, 357] on textarea at bounding box center [566, 362] width 409 height 37
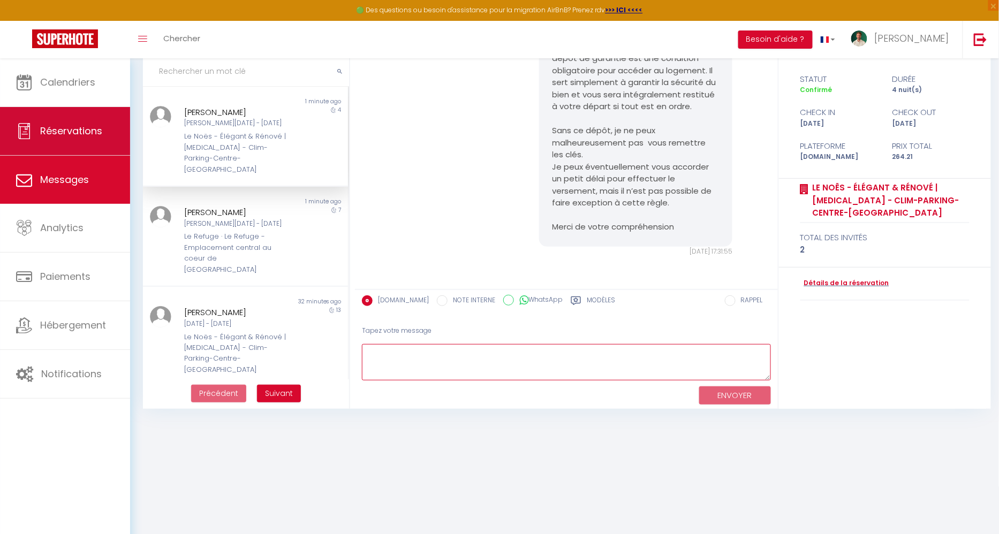
click at [89, 135] on span "Réservations" at bounding box center [71, 130] width 62 height 13
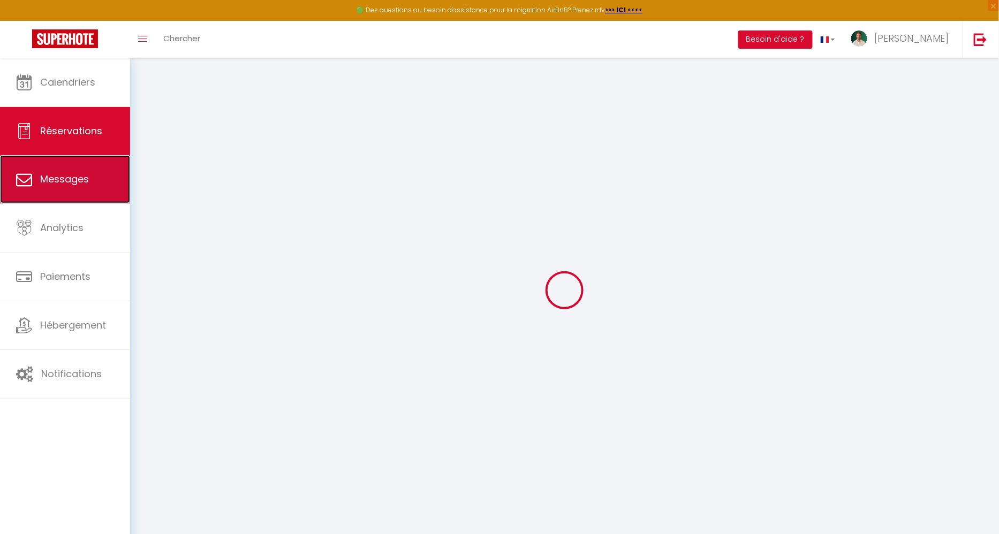
click at [84, 167] on link "Messages" at bounding box center [65, 179] width 130 height 48
select select "message"
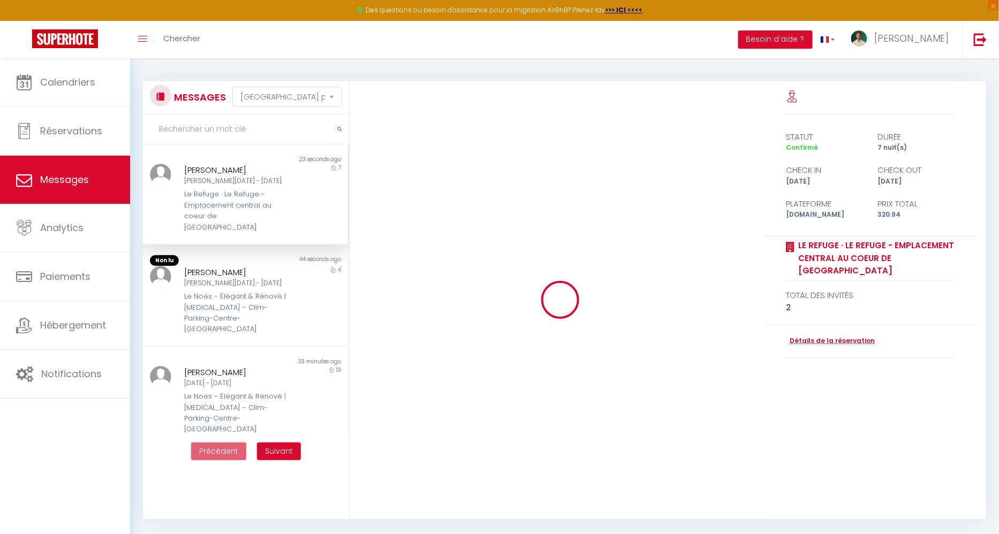
scroll to position [2969, 0]
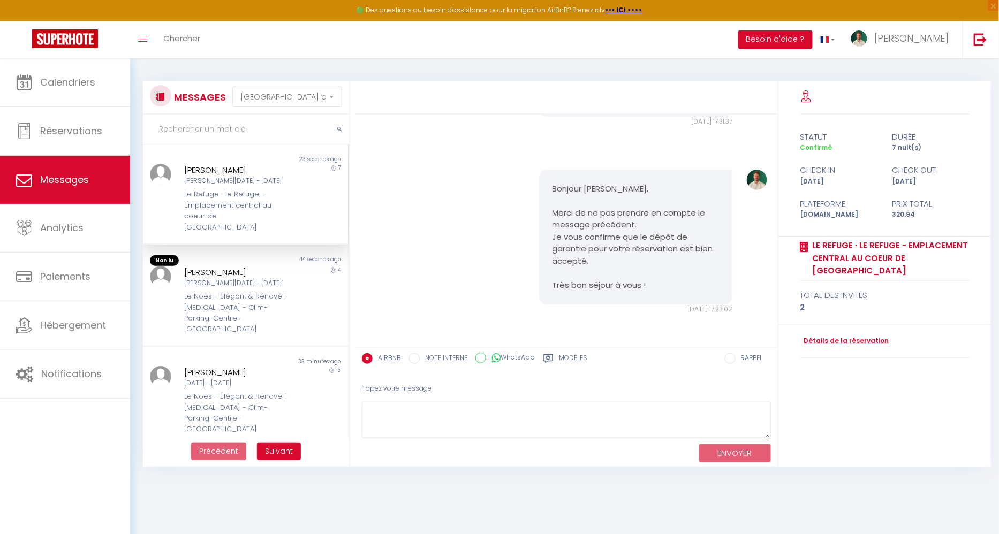
click at [260, 184] on div "[PERSON_NAME][DATE] - [DATE]" at bounding box center [236, 181] width 105 height 10
click at [224, 278] on div "[PERSON_NAME][DATE] - [DATE]" at bounding box center [236, 283] width 105 height 10
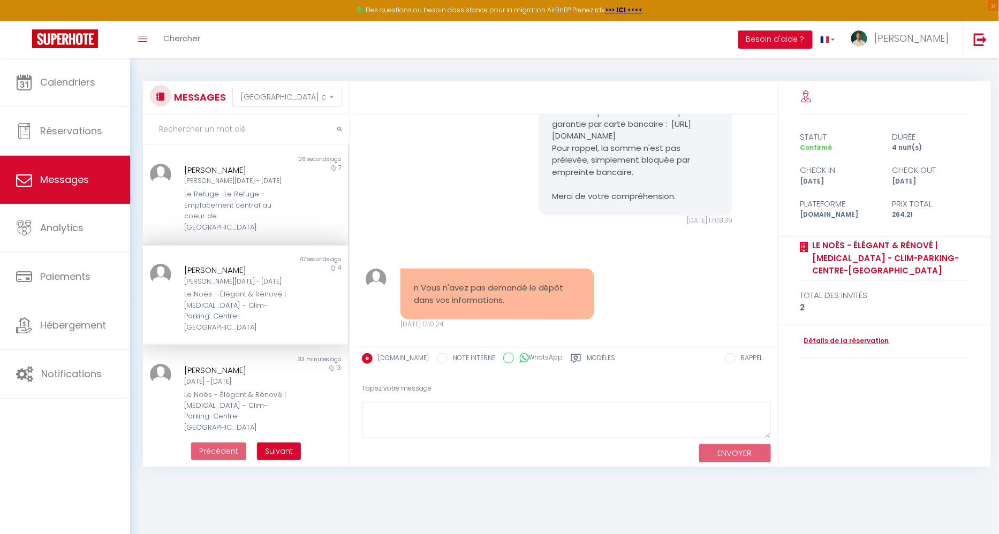
scroll to position [5529, 0]
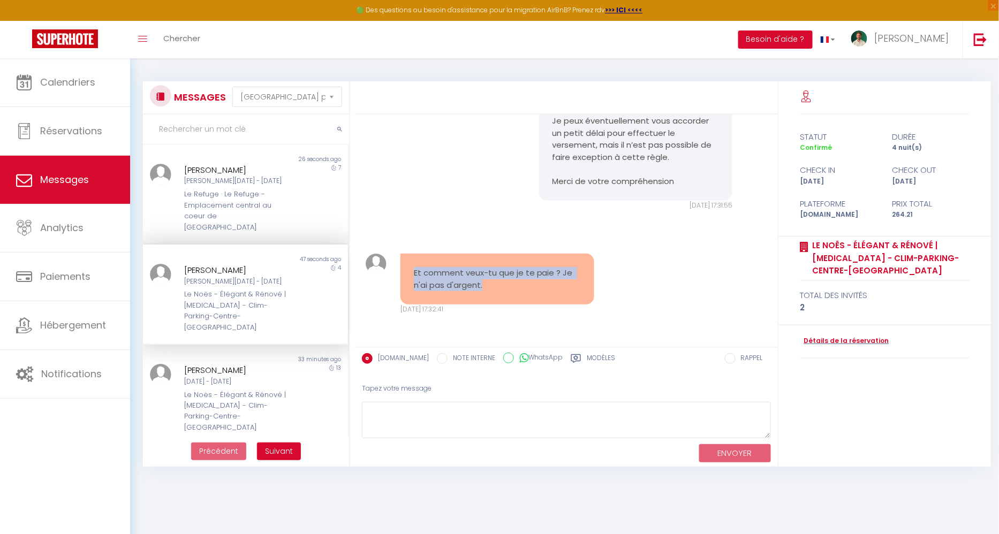
drag, startPoint x: 495, startPoint y: 285, endPoint x: 414, endPoint y: 274, distance: 81.6
click at [414, 274] on pre "Et comment veux-tu que je te paie ? Je n'ai pas d'argent." at bounding box center [497, 279] width 167 height 24
copy pre "Et comment veux-tu que je te paie ? Je n'ai pas d'argent."
click at [262, 245] on div "Non lu 47 seconds ago Cintia Carolina Franco Sam 11 Oct - Mer 15 Oct Le Noës - …" at bounding box center [245, 295] width 205 height 100
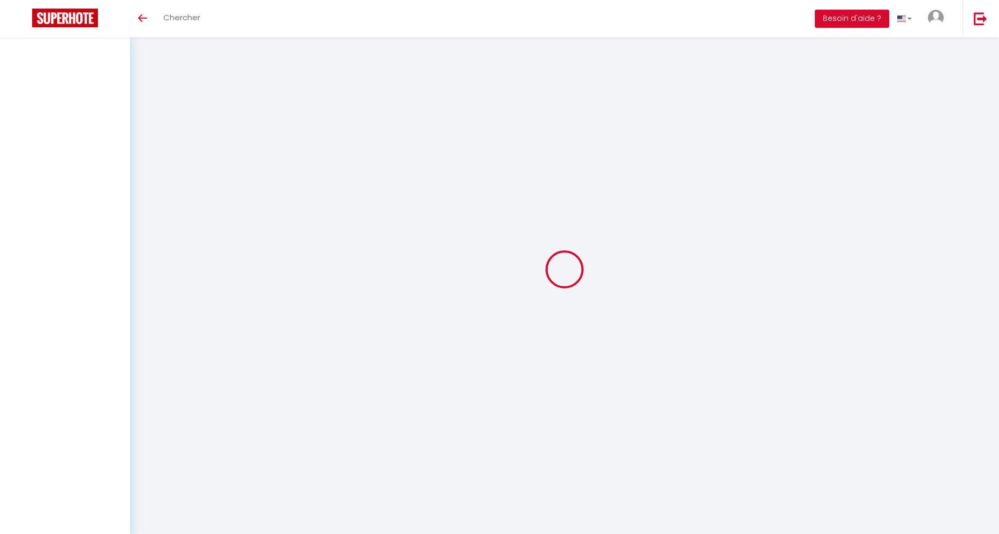
select select "message"
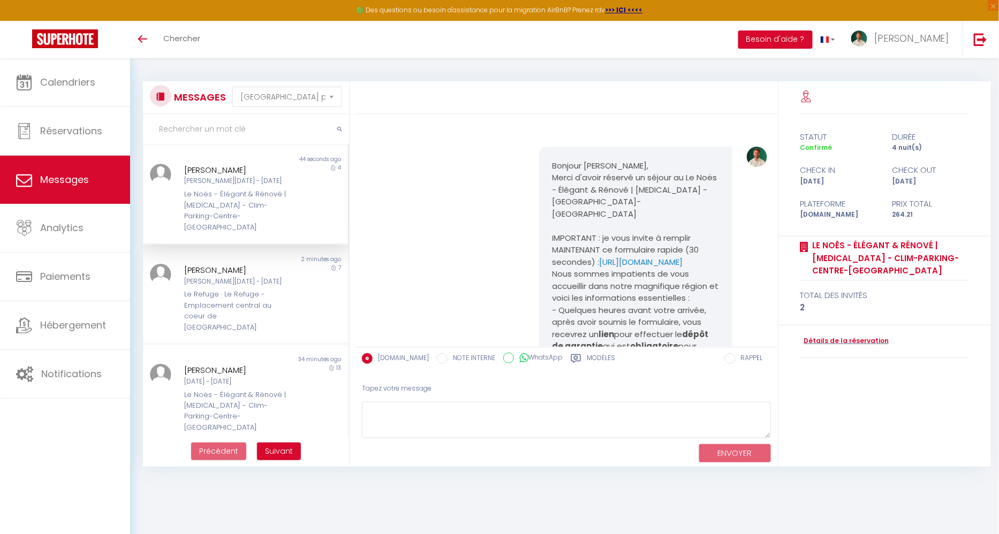
scroll to position [5920, 0]
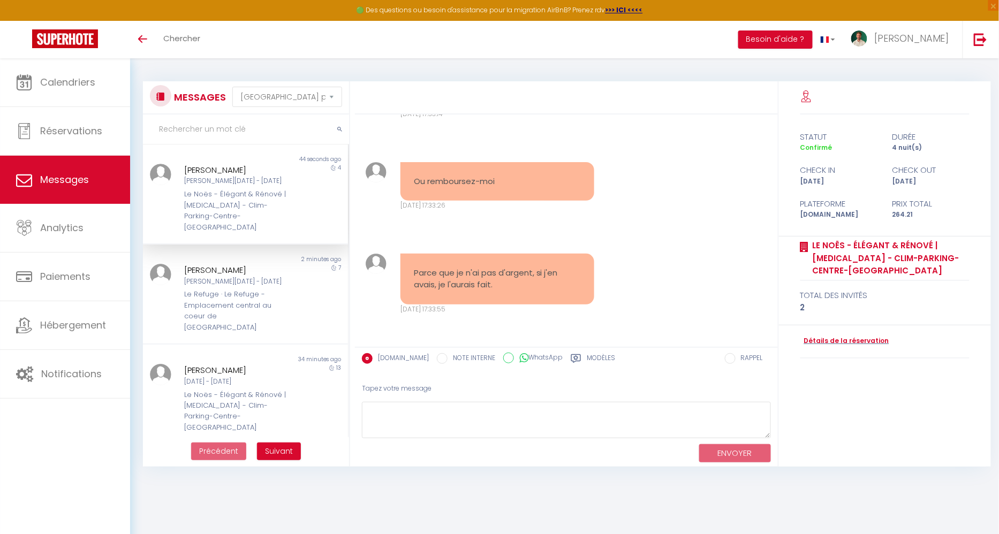
click at [673, 283] on div "Parce que je n'ai pas d'argent, si j'en avais, je l'aurais fait. Sam 11 Oct. 20…" at bounding box center [566, 284] width 415 height 104
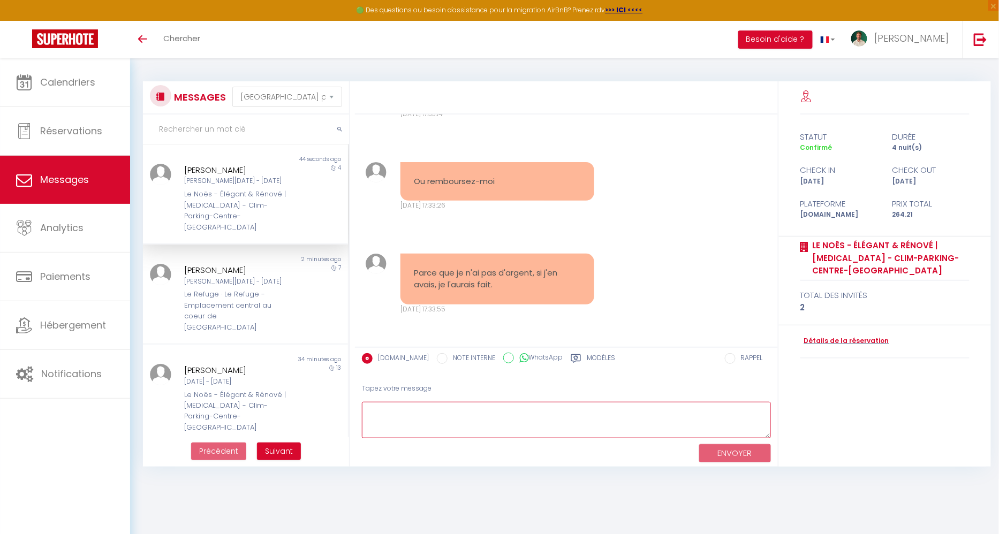
click at [548, 408] on textarea at bounding box center [566, 420] width 409 height 37
drag, startPoint x: 564, startPoint y: 418, endPoint x: 649, endPoint y: 417, distance: 85.1
click at [649, 417] on textarea "Je comprends tout à fait la situation qui est délicate. Vous pouvez envoyer le …" at bounding box center [566, 420] width 409 height 37
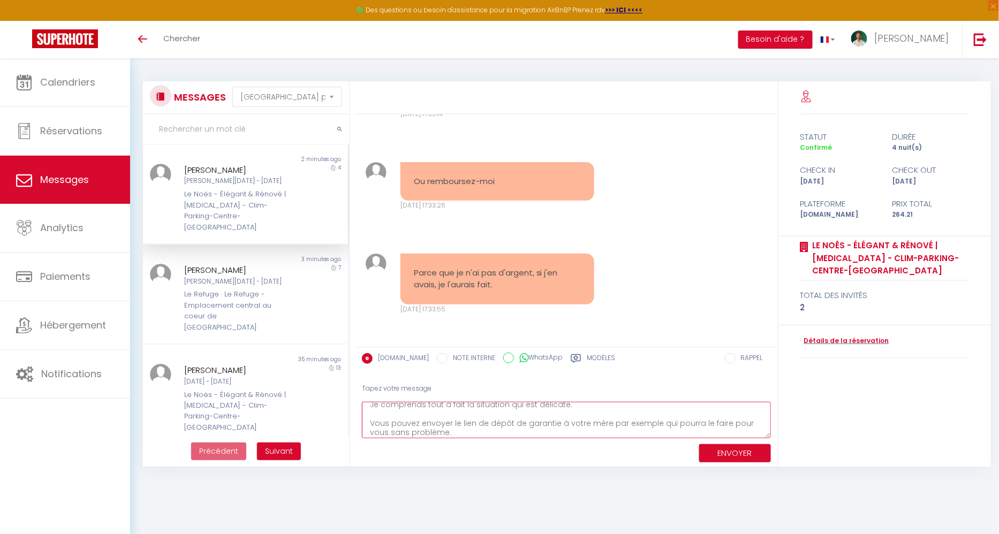
scroll to position [16, 0]
type textarea "Je comprends tout à fait la situation qui est délicate. Vous pouvez envoyer le …"
click at [744, 453] on button "ENVOYER" at bounding box center [735, 453] width 72 height 19
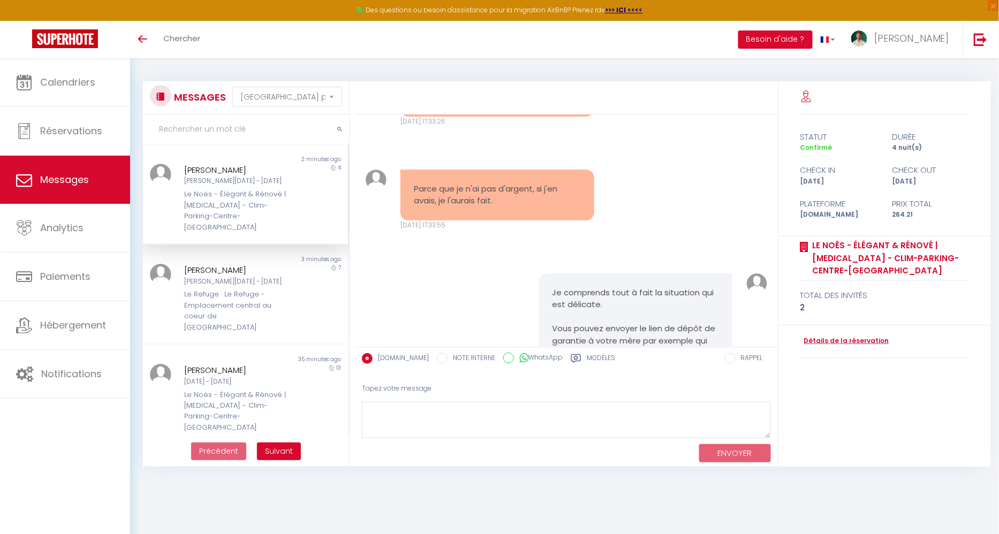
scroll to position [6072, 0]
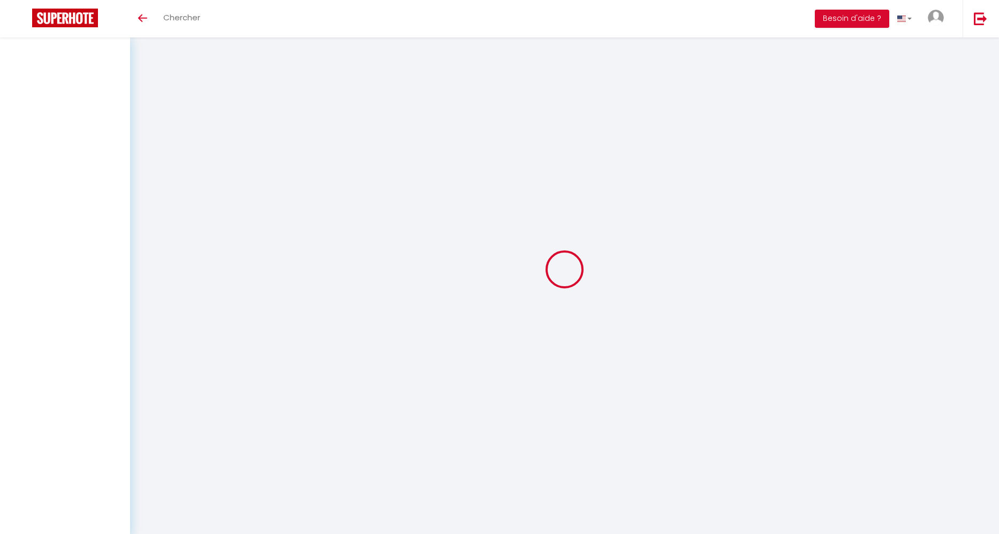
select select "message"
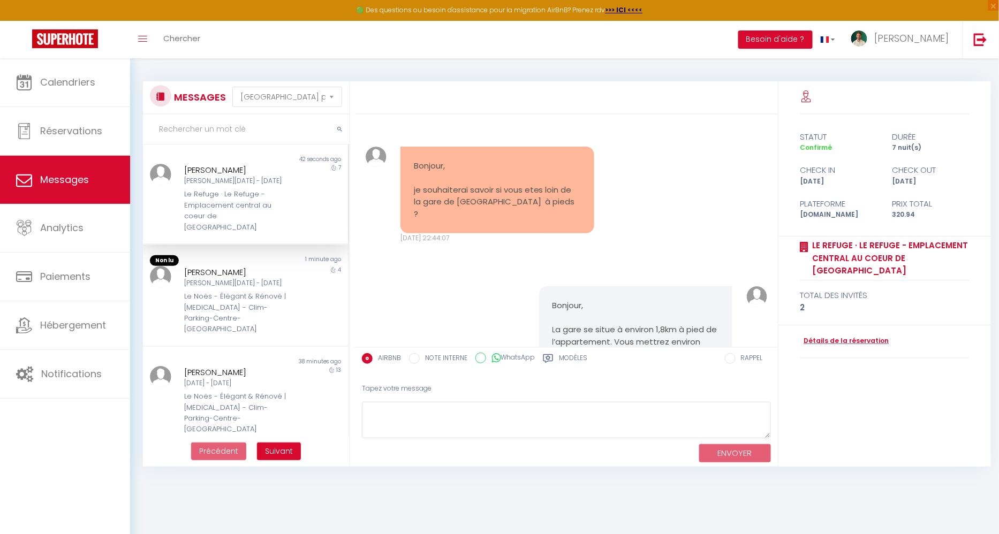
scroll to position [3408, 0]
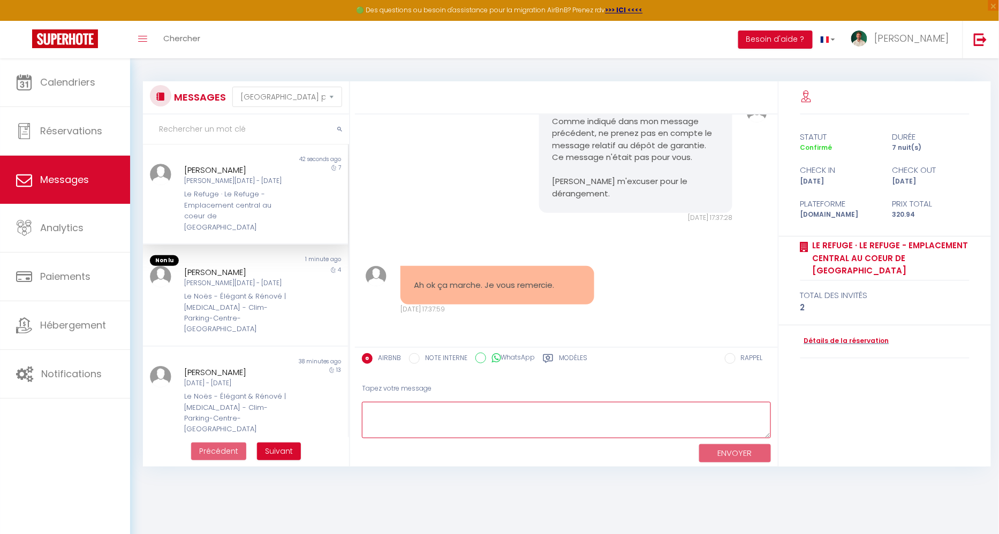
click at [472, 431] on textarea at bounding box center [566, 420] width 409 height 37
type textarea "Avec plaisir, bonne journée et bon séjour."
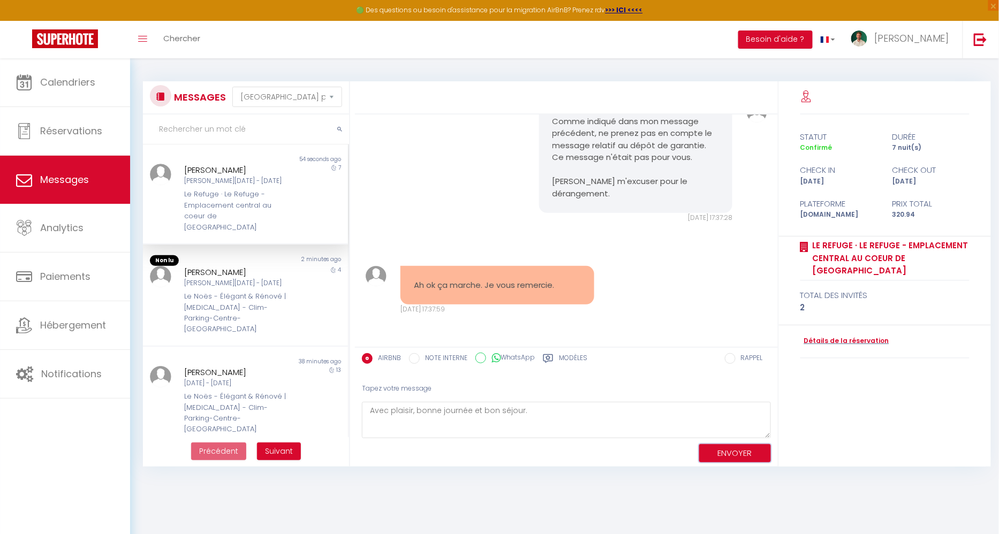
click at [752, 449] on button "ENVOYER" at bounding box center [735, 453] width 72 height 19
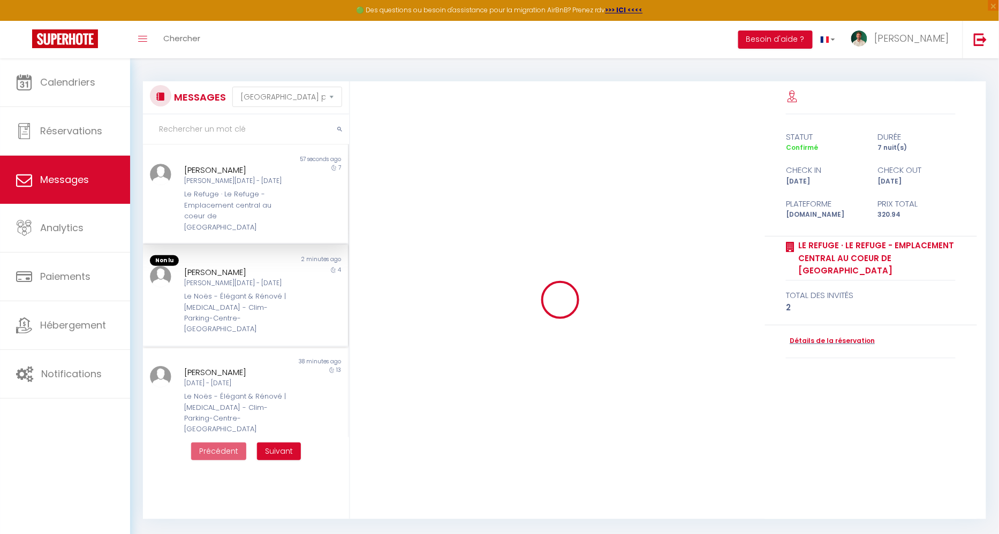
click at [251, 291] on div "Le Noës - Élégant & Rénové | [MEDICAL_DATA] - Clim-Parking-Centre-[GEOGRAPHIC_D…" at bounding box center [236, 313] width 105 height 44
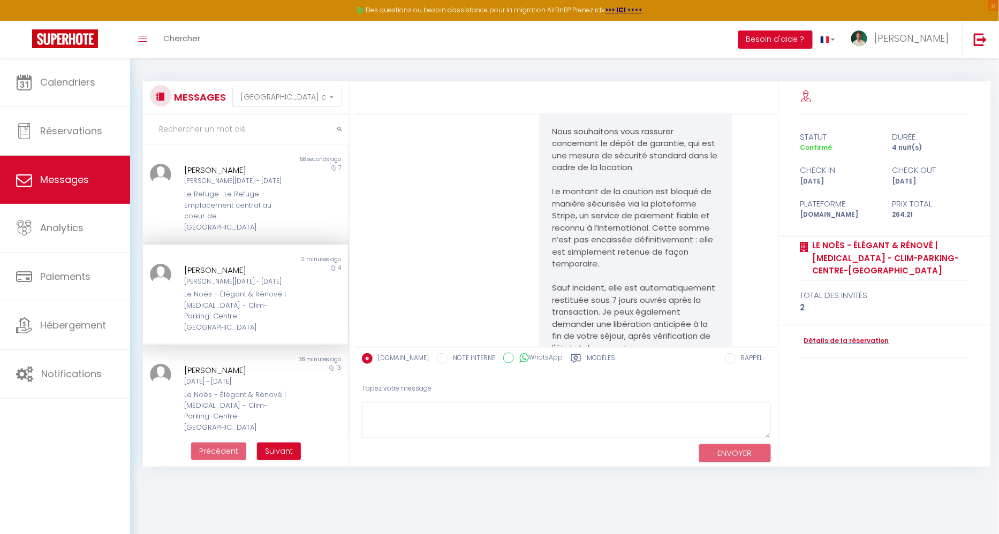
scroll to position [6842, 0]
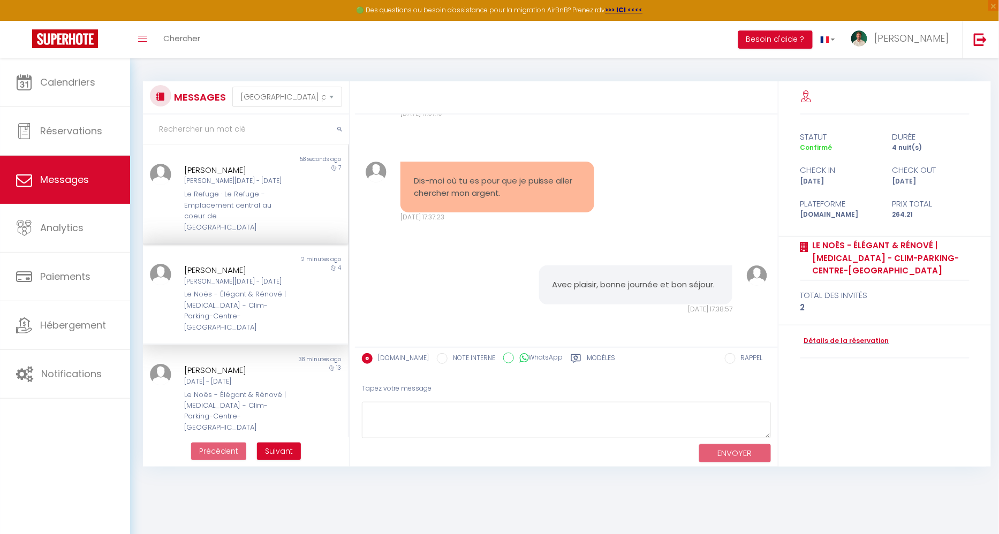
click at [222, 192] on div "Le Refuge · Le Refuge - Emplacement central au coeur de [GEOGRAPHIC_DATA]" at bounding box center [236, 211] width 105 height 44
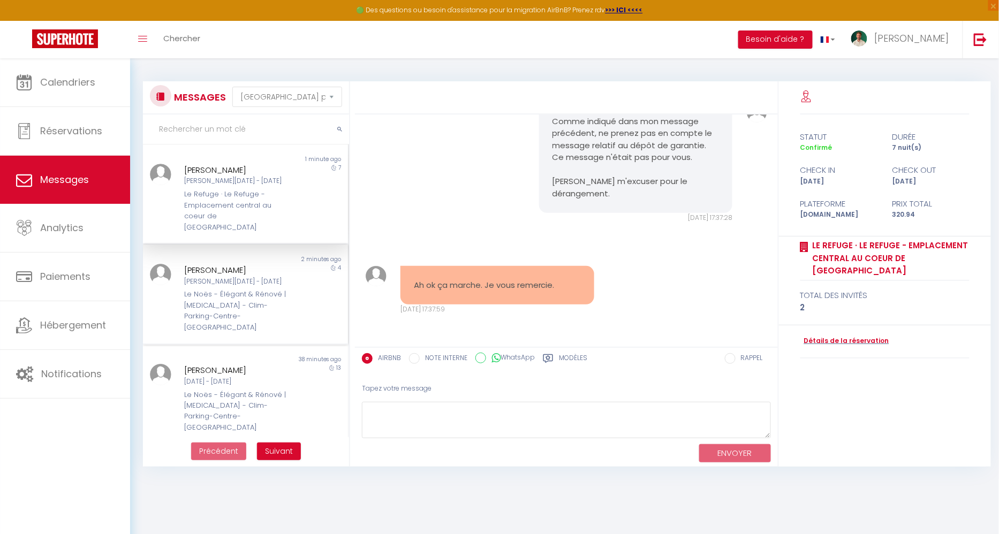
click at [225, 264] on div "[PERSON_NAME]" at bounding box center [236, 270] width 105 height 13
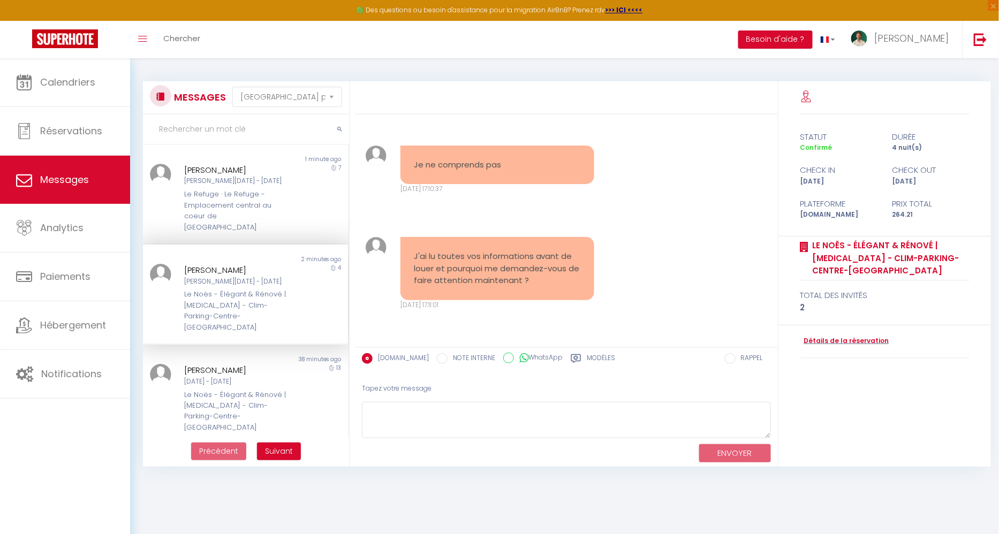
scroll to position [6842, 0]
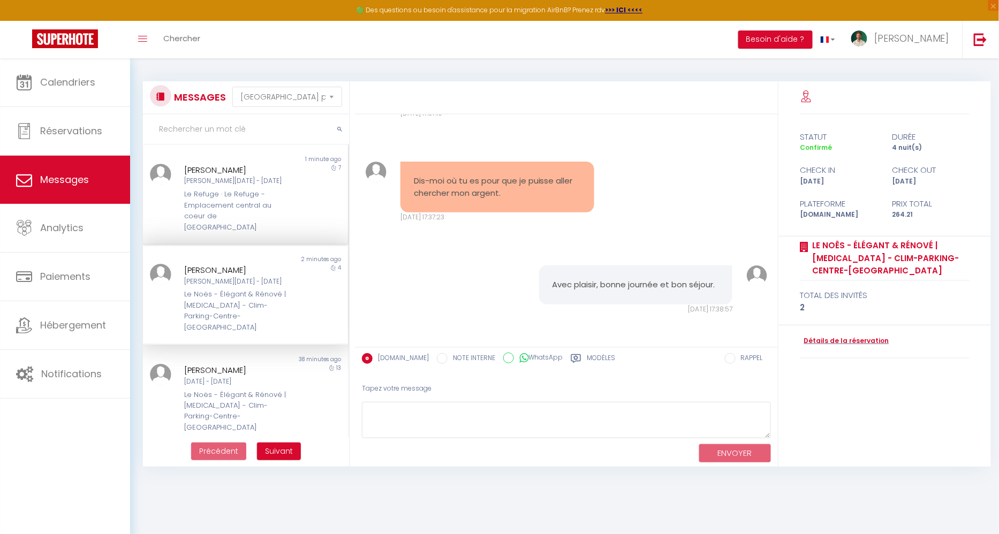
click at [270, 205] on div "Le Refuge · Le Refuge - Emplacement central au coeur de [GEOGRAPHIC_DATA]" at bounding box center [236, 211] width 105 height 44
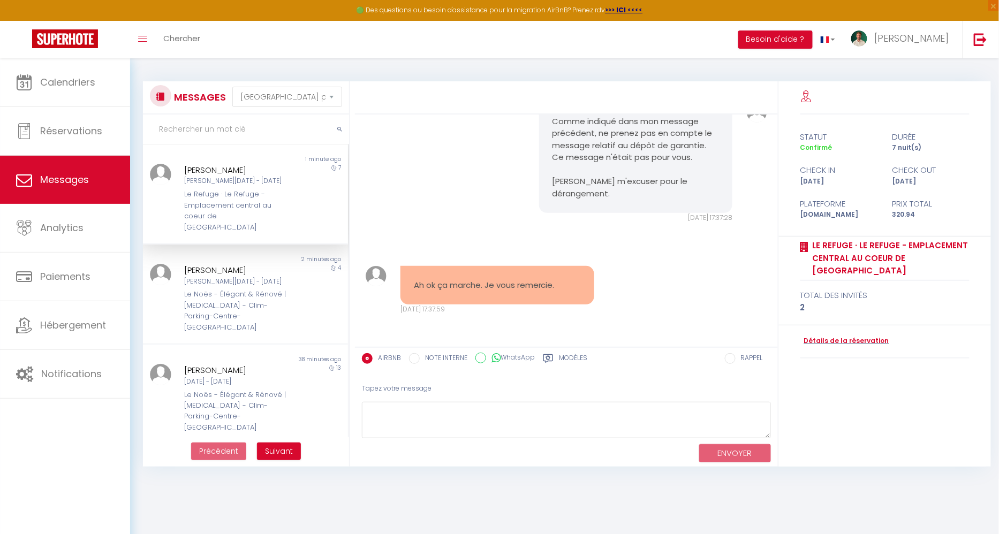
scroll to position [3408, 0]
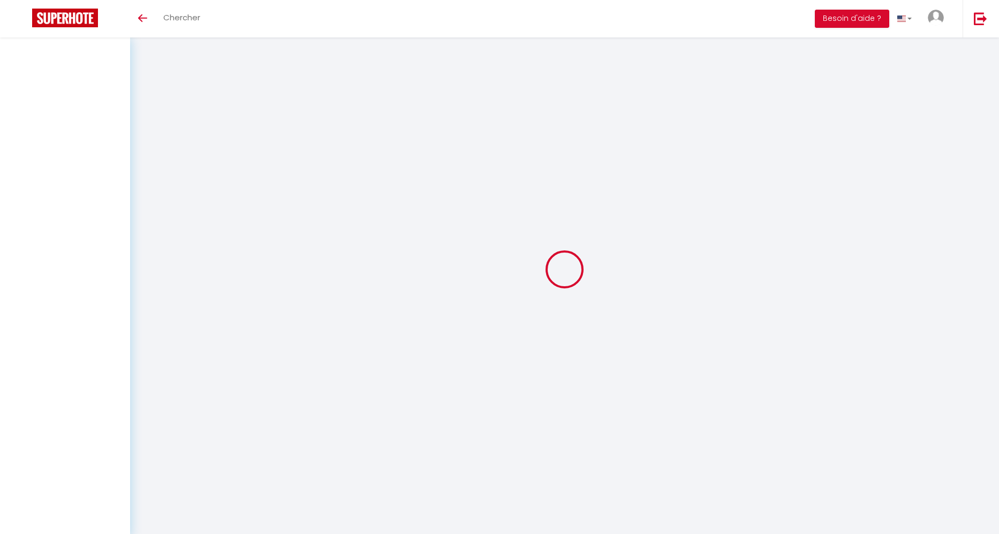
select select "message"
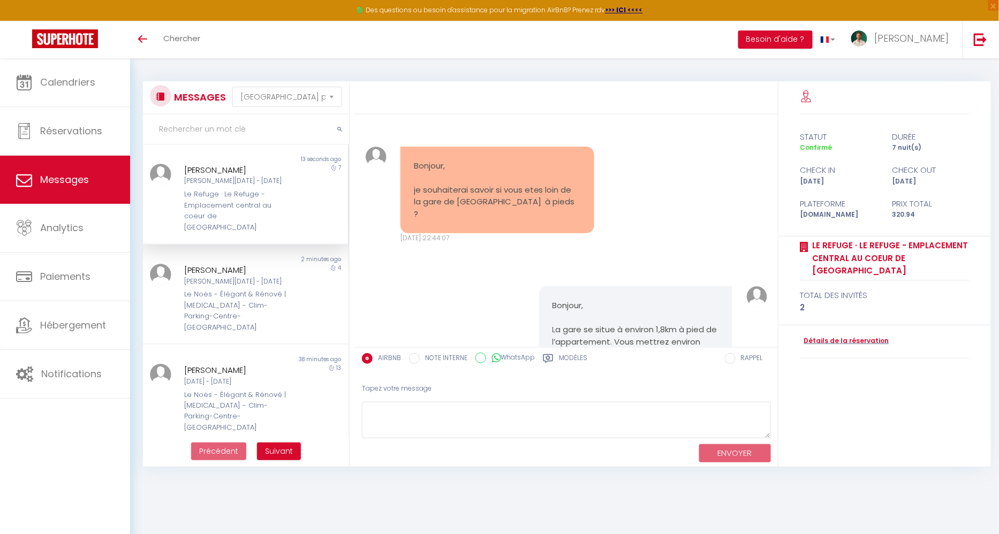
scroll to position [3500, 0]
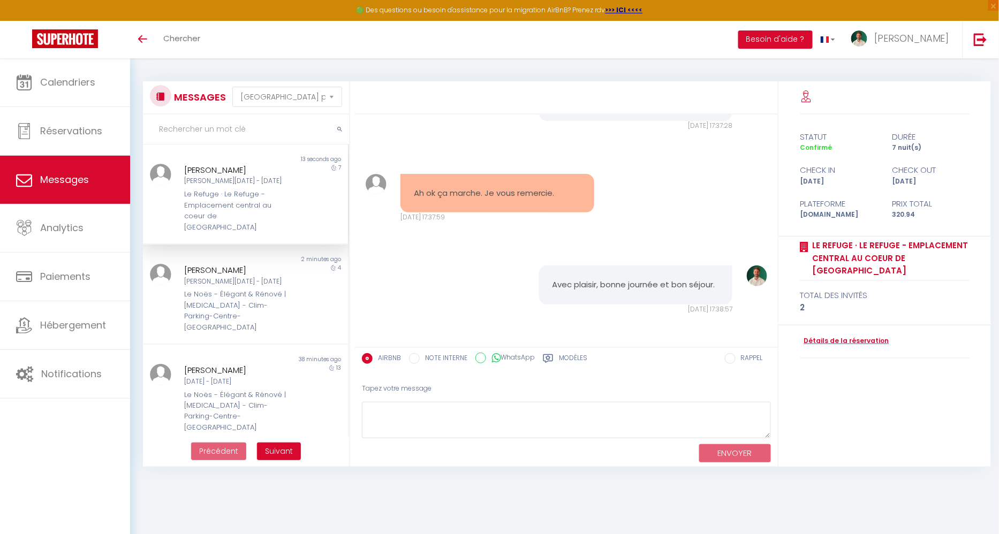
click at [255, 196] on div "Le Refuge · Le Refuge - Emplacement central au coeur de [GEOGRAPHIC_DATA]" at bounding box center [236, 211] width 105 height 44
click at [251, 289] on div "Le Noës - Élégant & Rénové | [MEDICAL_DATA] - Clim-Parking-Centre-[GEOGRAPHIC_D…" at bounding box center [236, 311] width 105 height 44
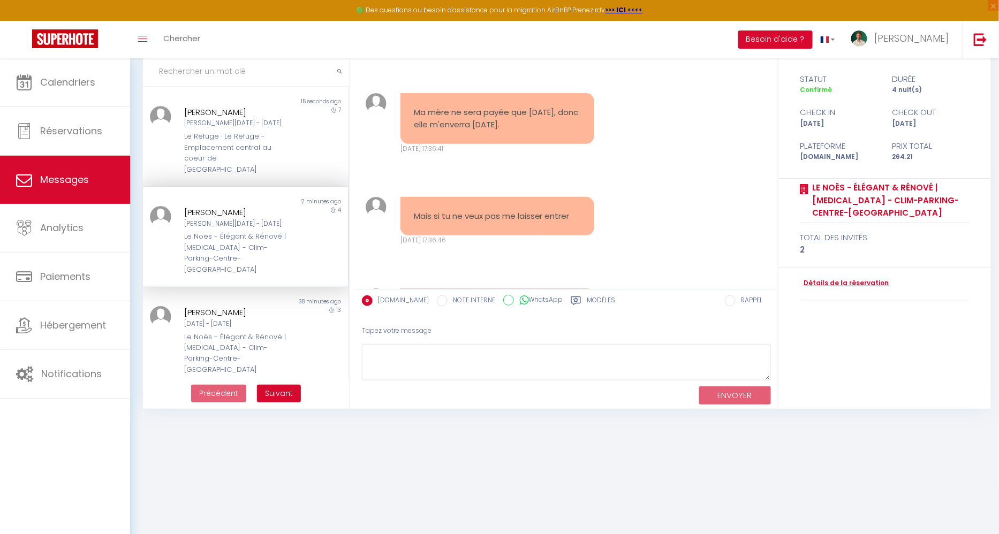
scroll to position [6198, 0]
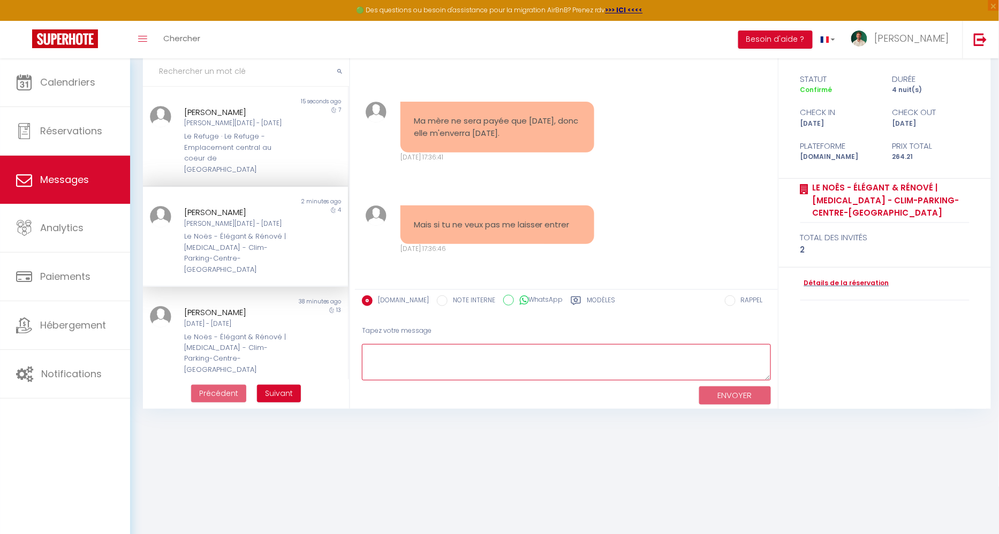
click at [483, 363] on textarea at bounding box center [566, 362] width 409 height 37
type textarea "Payé le 13 du mois ? Je pense qu'il y a un problème"
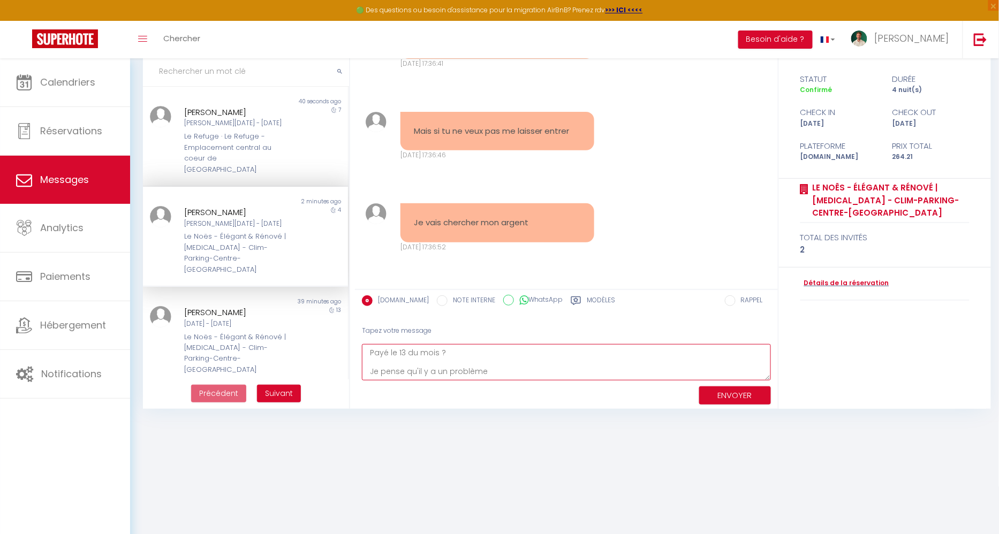
scroll to position [6292, 0]
type textarea "Nous allons trouver une solution. Laisser moi un peu de temps s'il vous plait."
click at [751, 391] on button "ENVOYER" at bounding box center [735, 396] width 72 height 19
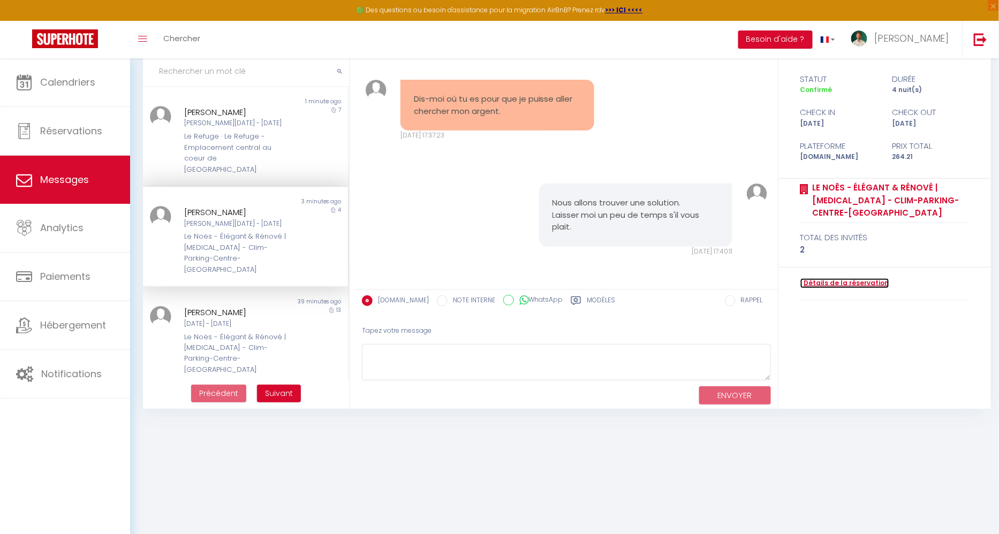
click at [836, 278] on link "Détails de la réservation" at bounding box center [844, 283] width 89 height 10
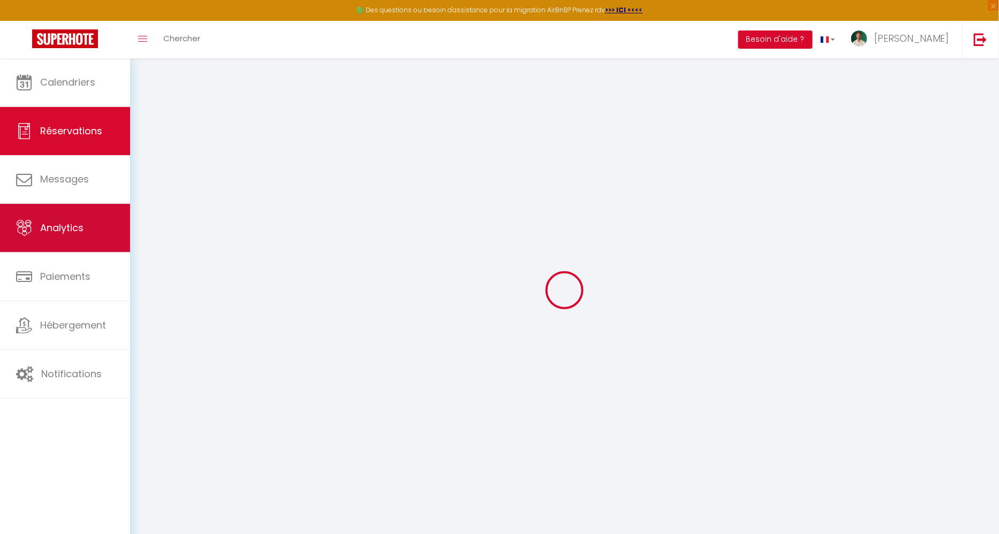
type input "Cintia Carolina"
type input "Franco"
type input "cfranc.540992@guest.booking.com"
type input "+33745700455"
type input "."
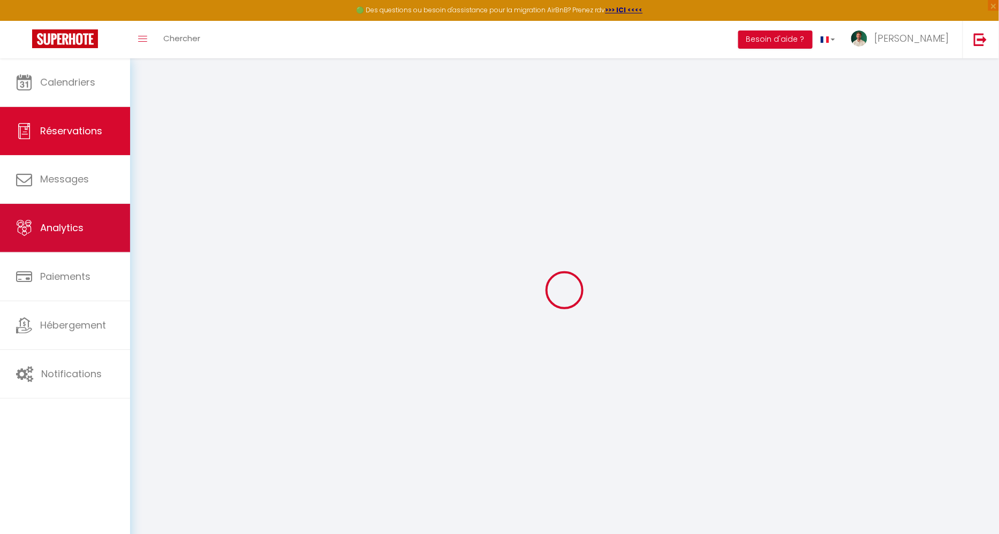
select select "FR"
type input "37.93"
type input "3.7"
select select "60818"
select select "1"
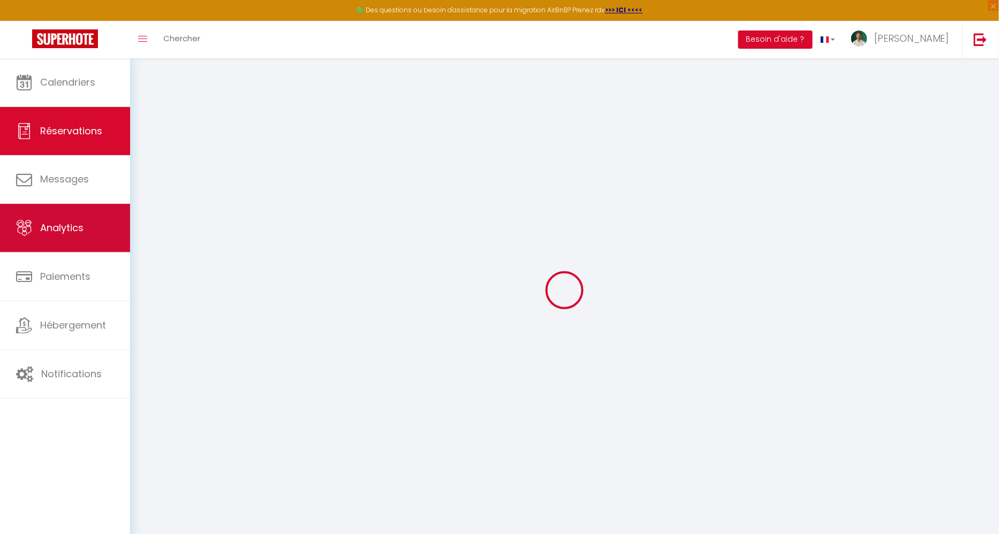
select select
type input "2"
select select "12"
select select
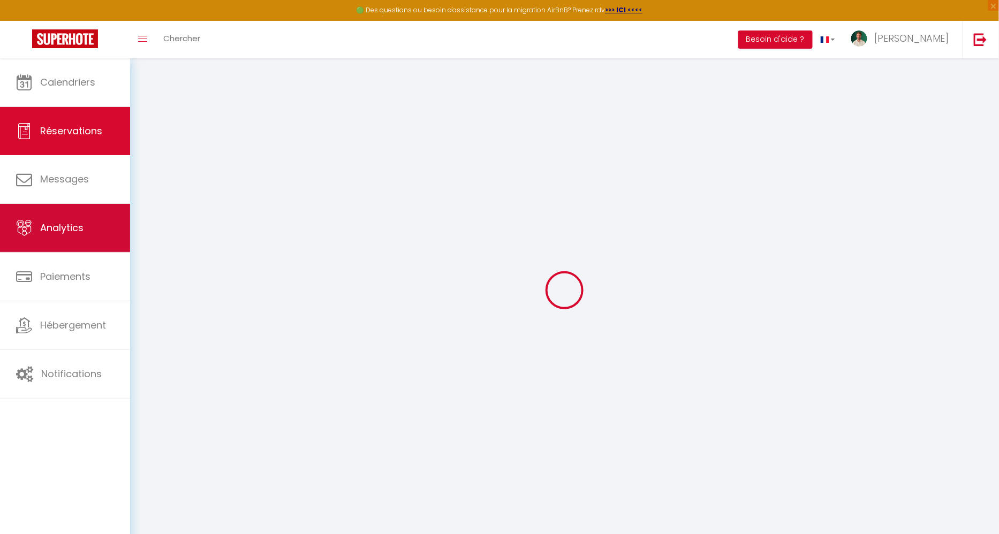
type input "172.89"
checkbox input "false"
type input "0"
select select "2"
type input "0"
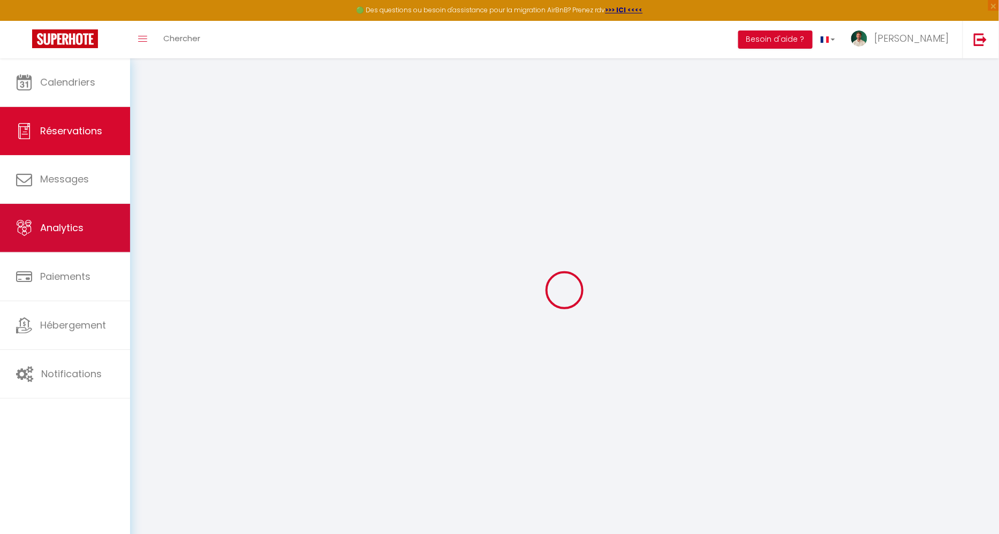
type input "0"
select select
select select "14"
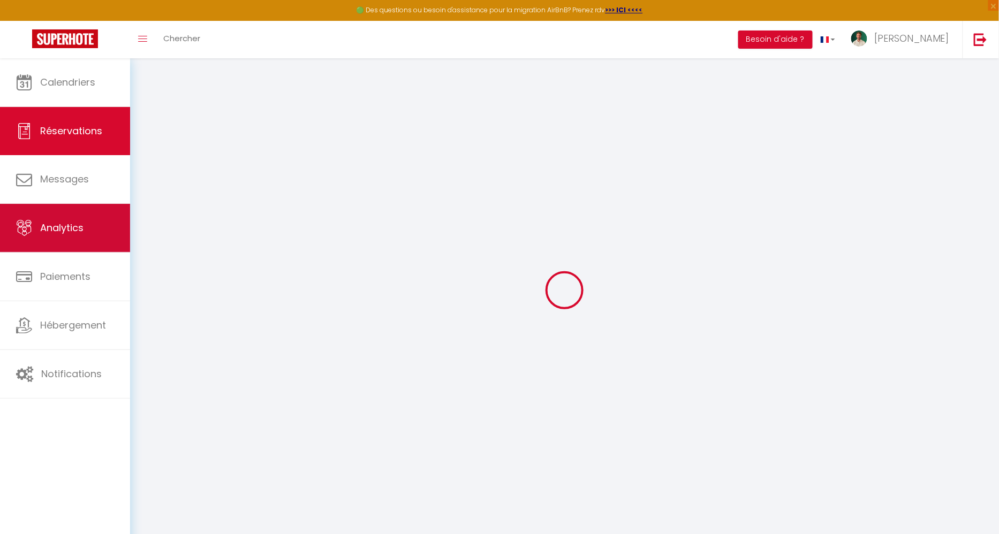
checkbox input "false"
select select
checkbox input "false"
select select
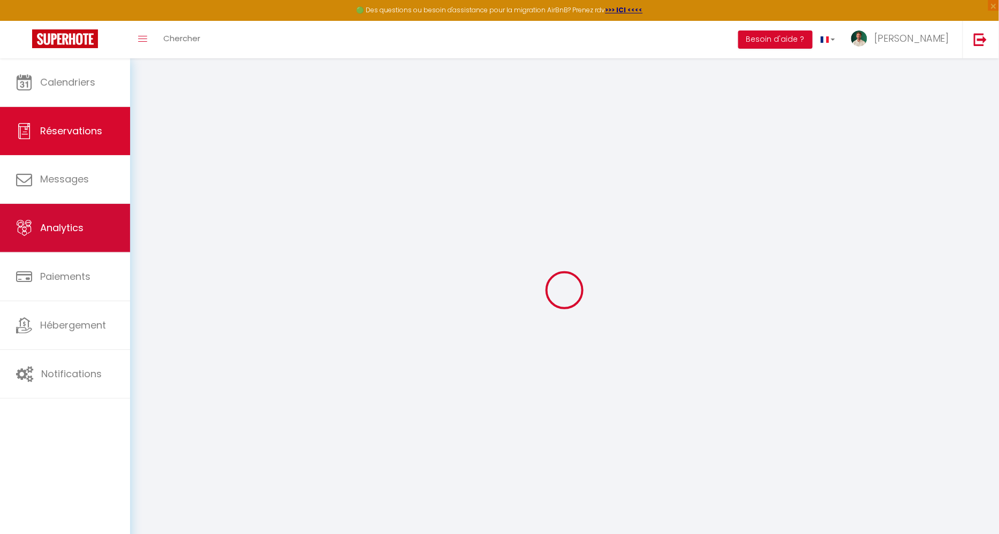
select select
checkbox input "false"
type \?0 "** THIS RESERVATION HAS BEEN PRE-PAID ** BOOKING NOTE : Payment charge is EUR 3…"
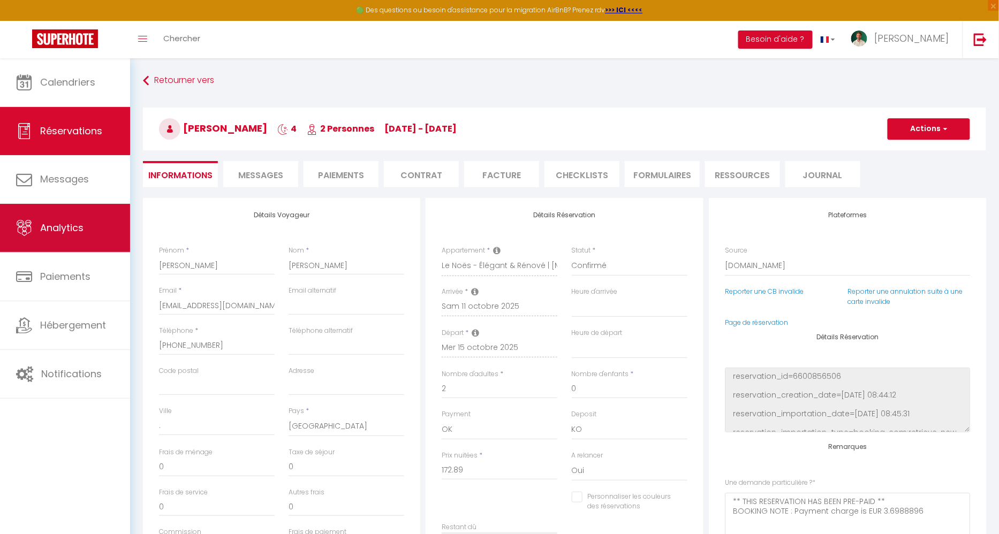
type input "80"
type input "11.32"
select select
checkbox input "false"
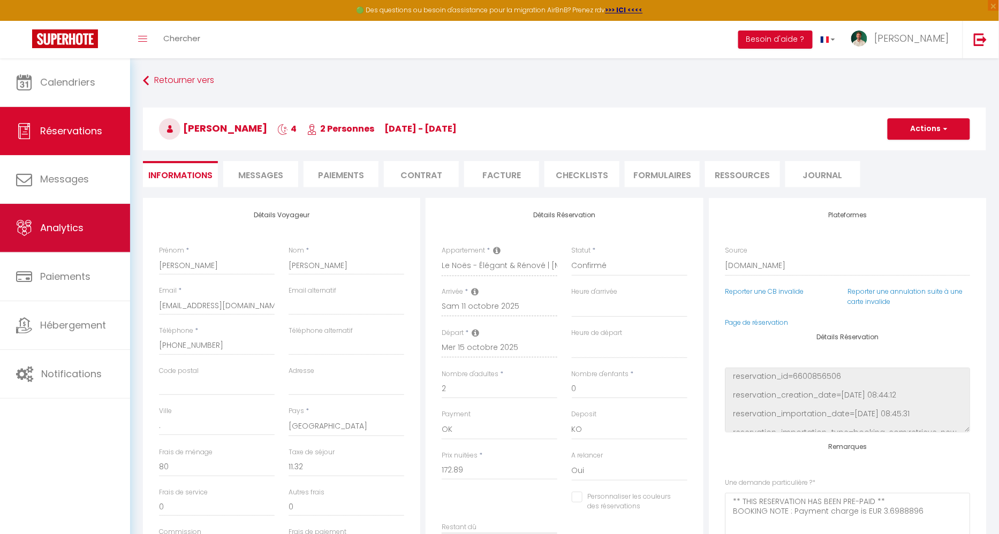
select select
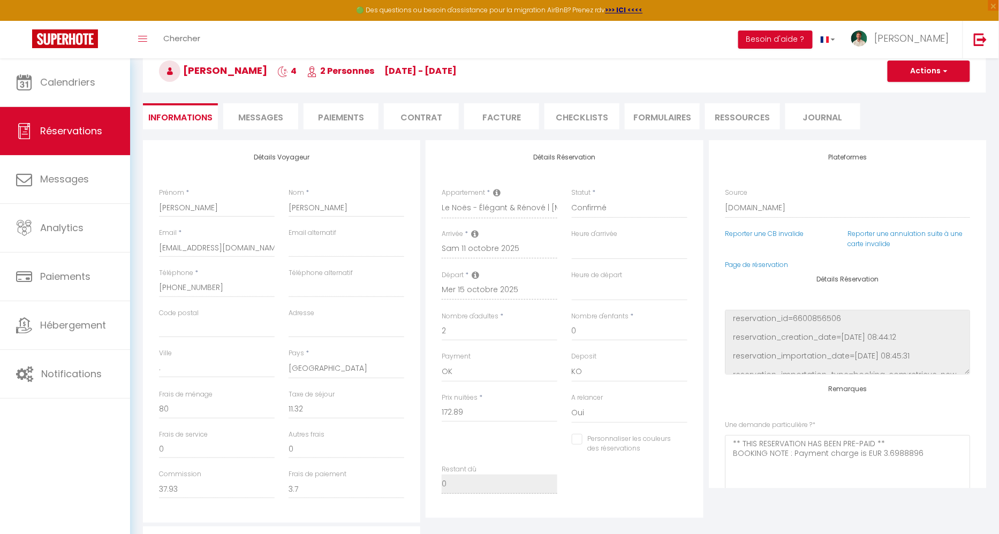
scroll to position [60, 0]
click at [354, 116] on li "Paiements" at bounding box center [341, 114] width 75 height 26
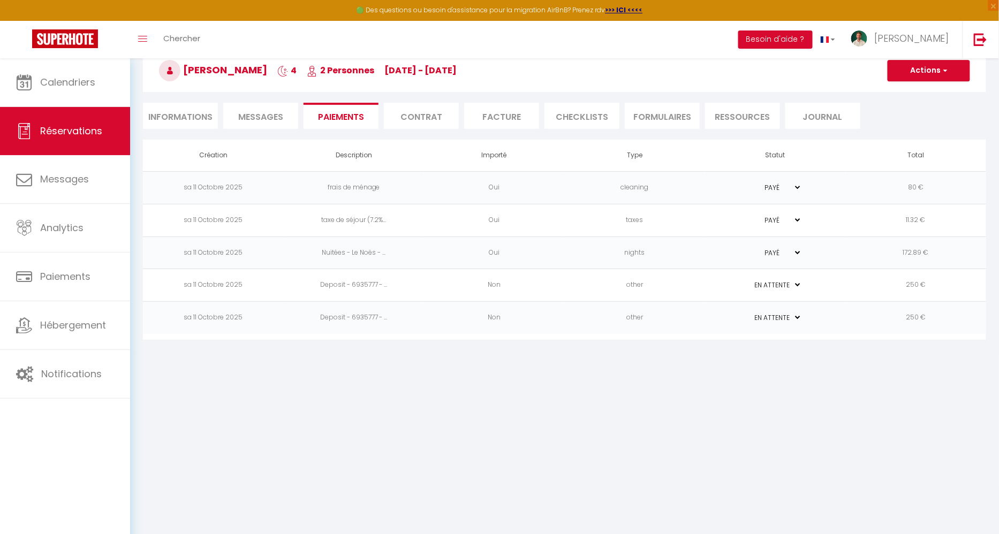
scroll to position [58, 0]
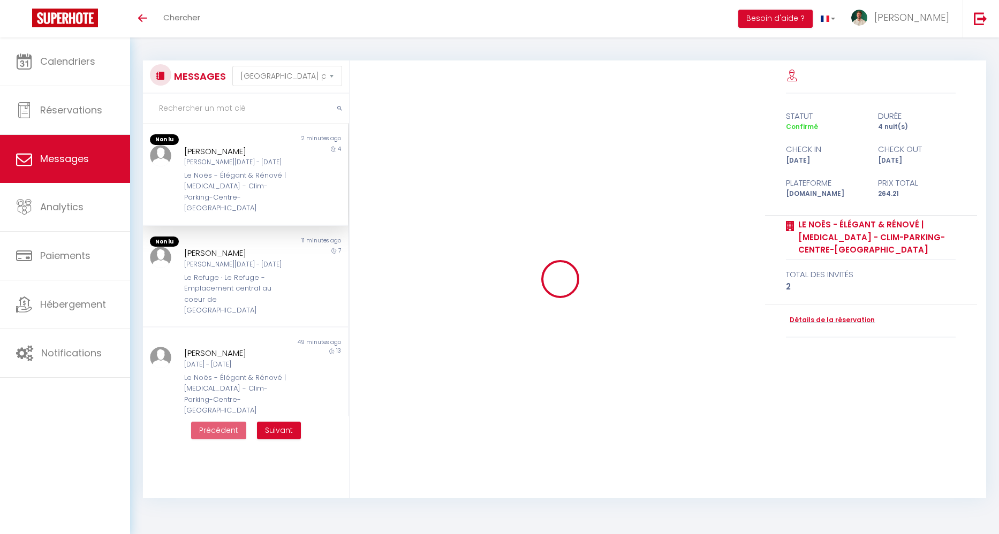
select select "message"
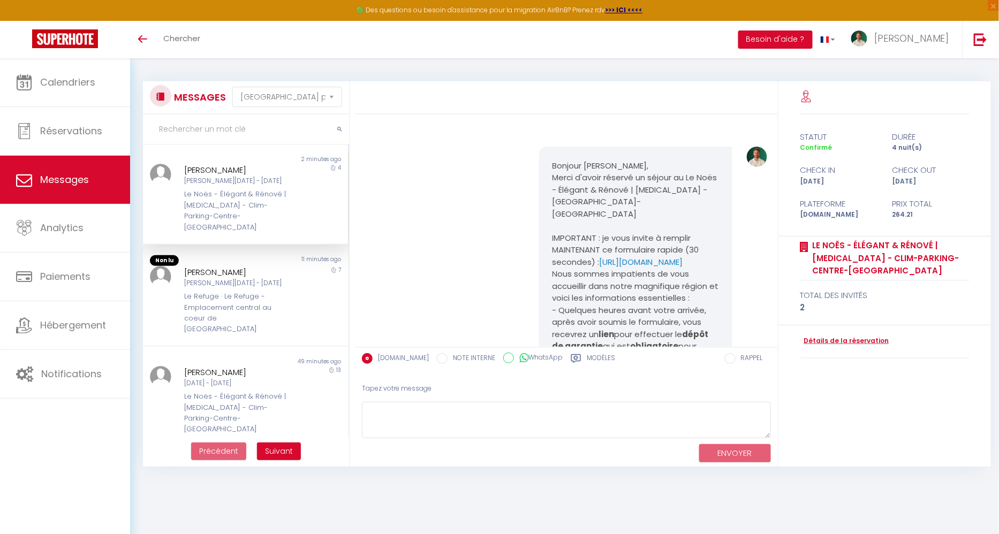
scroll to position [7810, 0]
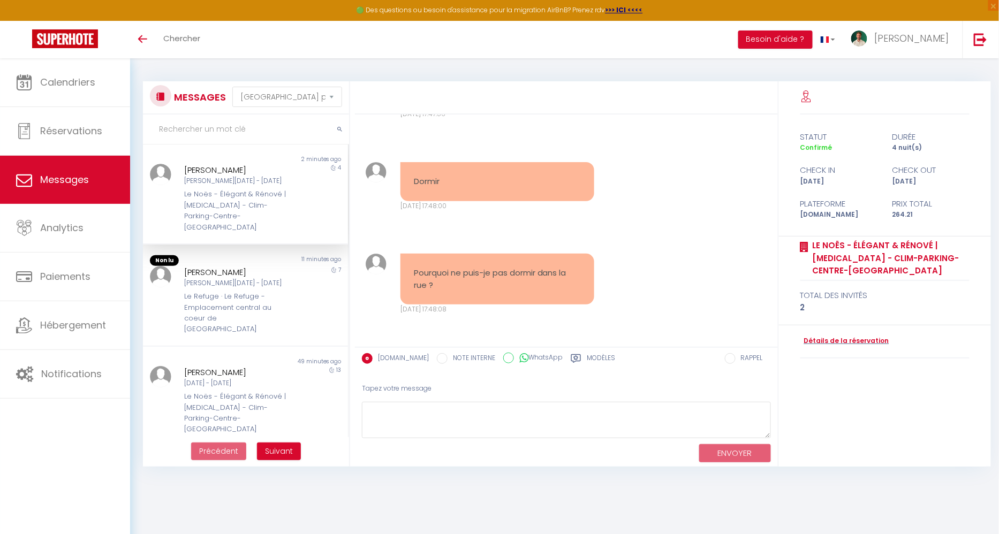
click at [653, 291] on div "Pourquoi ne puis-je pas dormir dans la rue ? [DATE] 17:48:08 Note Sms Pourquoi …" at bounding box center [566, 284] width 415 height 104
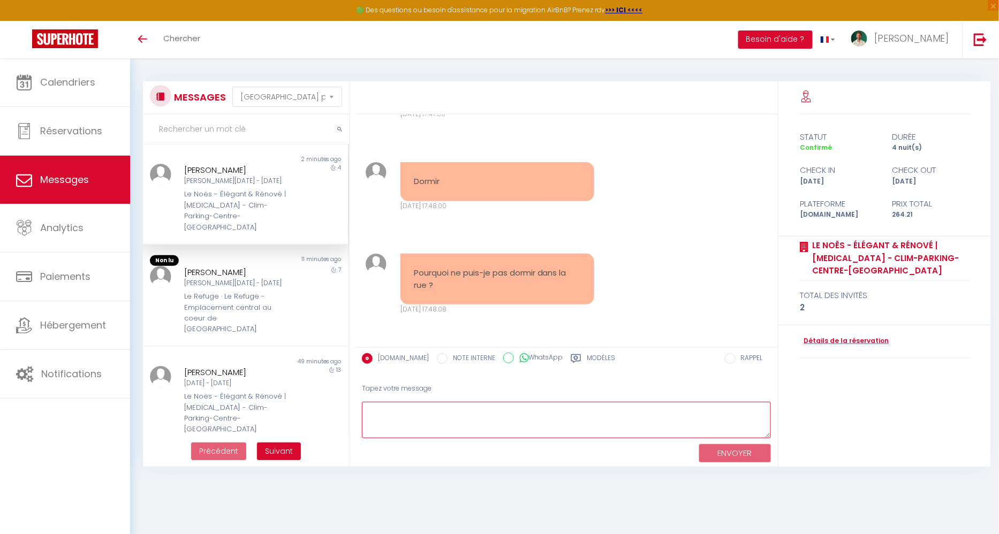
click at [531, 418] on textarea at bounding box center [566, 420] width 409 height 37
paste textarea "Je vous invite à effectuer l’annulation de votre réservation via votre espace B…"
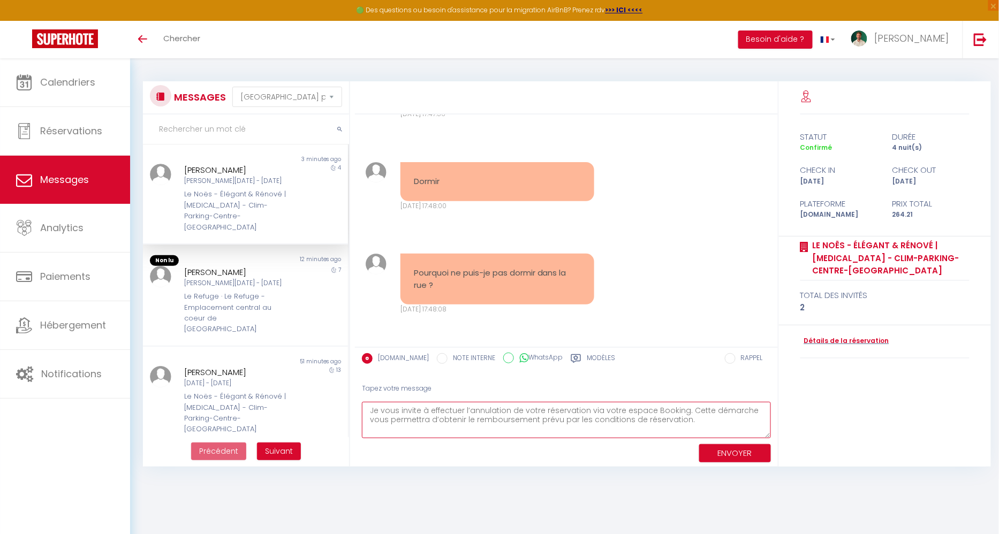
type textarea "Je vous invite à effectuer l’annulation de votre réservation via votre espace B…"
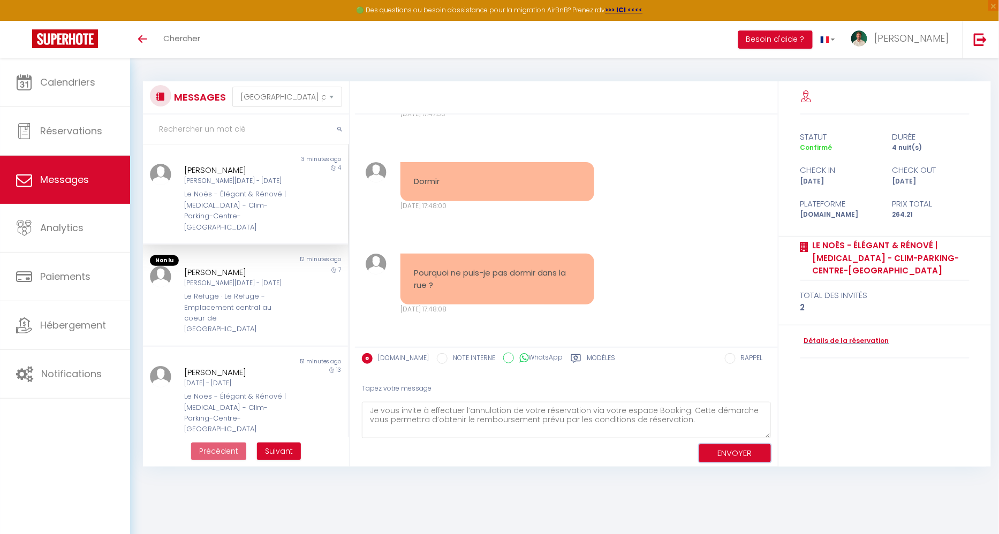
click at [732, 450] on button "ENVOYER" at bounding box center [735, 453] width 72 height 19
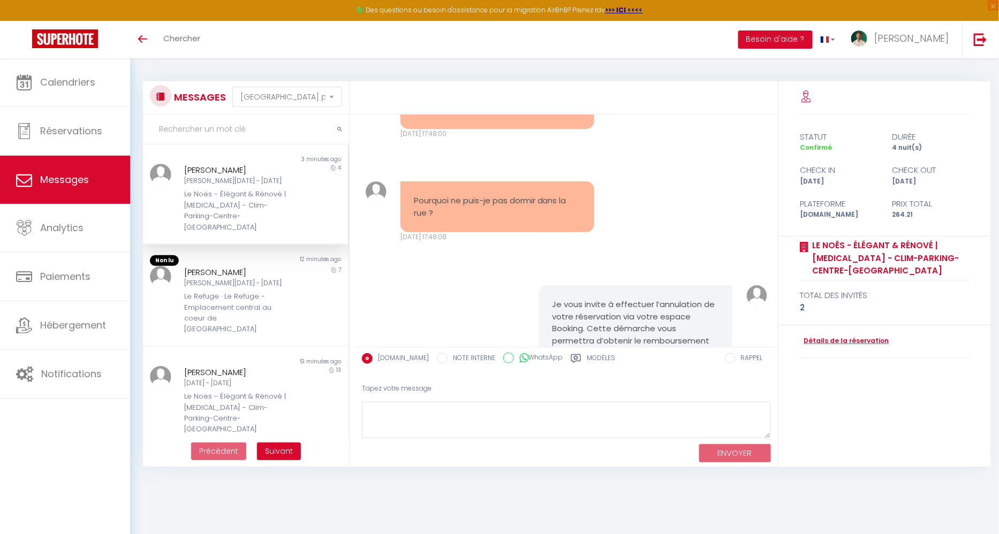
scroll to position [7949, 0]
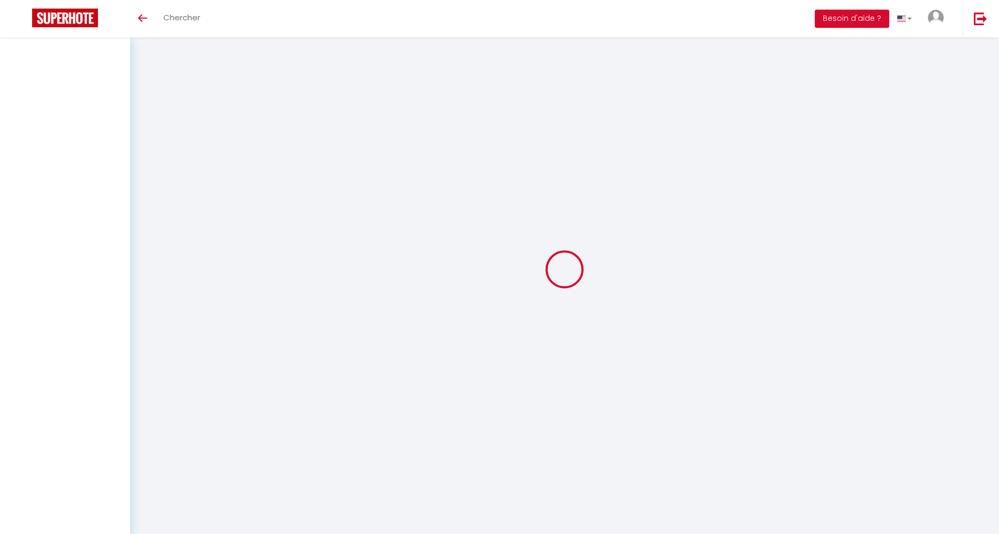
select select "message"
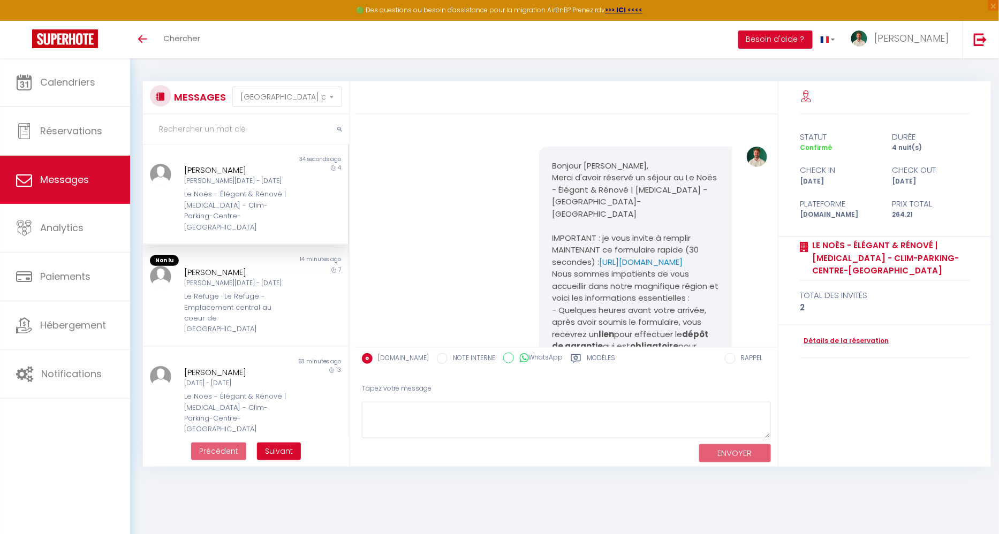
scroll to position [8328, 0]
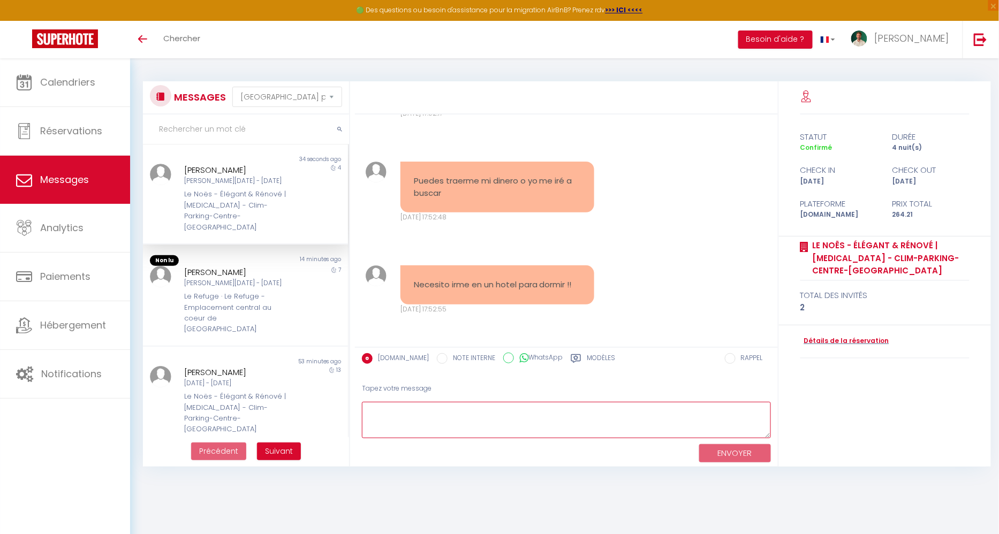
click at [491, 412] on textarea at bounding box center [566, 420] width 409 height 37
paste textarea "Je comprends tout à fait votre inquiétude concernant le délai de remboursement.…"
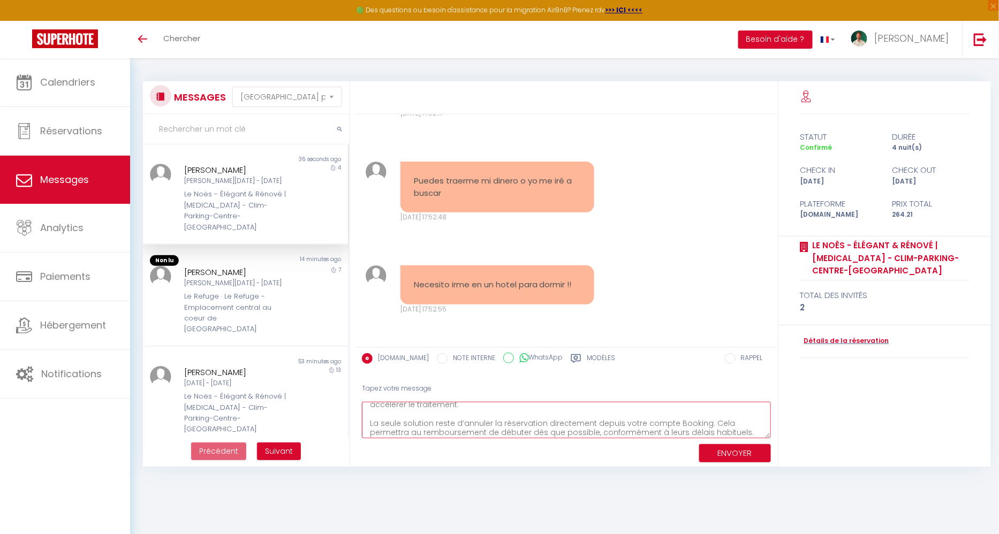
scroll to position [0, 0]
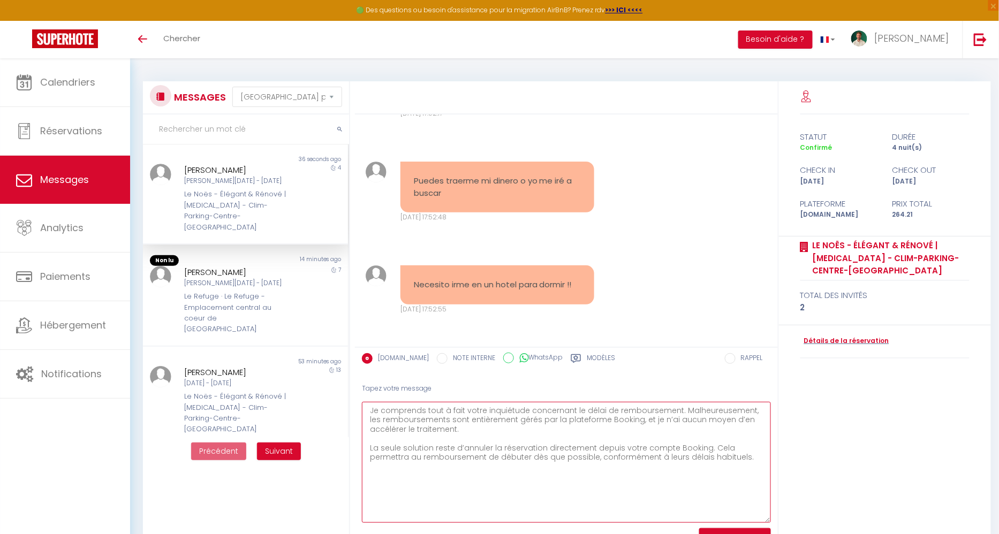
drag, startPoint x: 768, startPoint y: 434, endPoint x: 755, endPoint y: 519, distance: 86.1
click at [755, 519] on textarea "Je comprends tout à fait votre inquiétude concernant le délai de remboursement.…" at bounding box center [566, 462] width 409 height 121
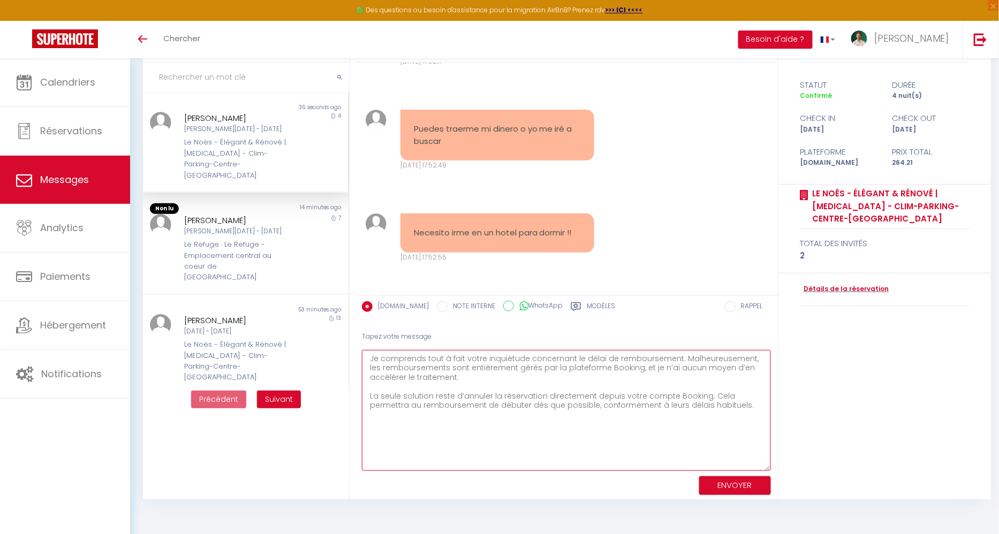
scroll to position [58, 0]
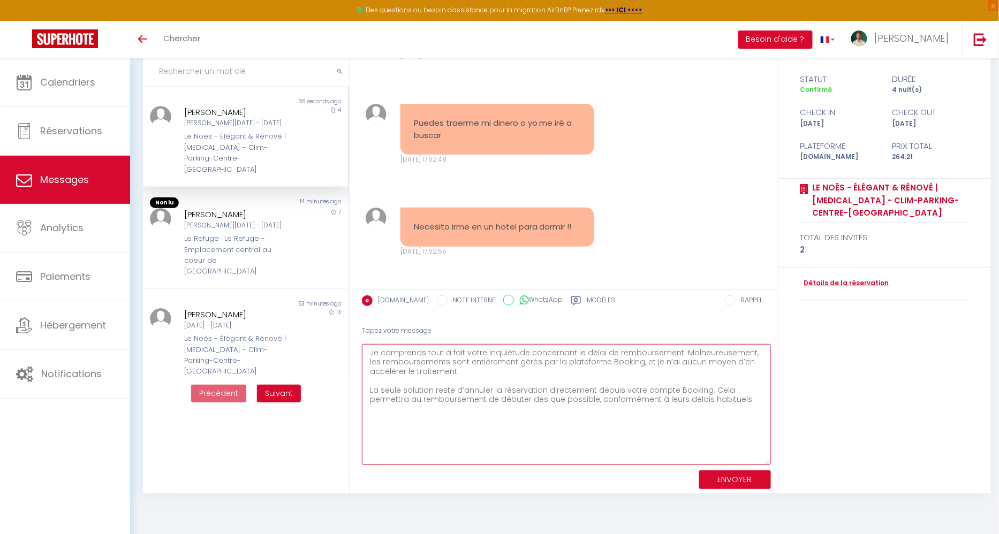
click at [539, 392] on textarea "Je comprends tout à fait votre inquiétude concernant le délai de remboursement.…" at bounding box center [566, 404] width 409 height 121
click at [746, 390] on textarea "Je comprends tout à fait votre inquiétude concernant le délai de remboursement.…" at bounding box center [566, 404] width 409 height 121
type textarea "Je comprends tout à fait votre inquiétude concernant le délai de remboursement.…"
click at [735, 482] on button "ENVOYER" at bounding box center [735, 480] width 72 height 19
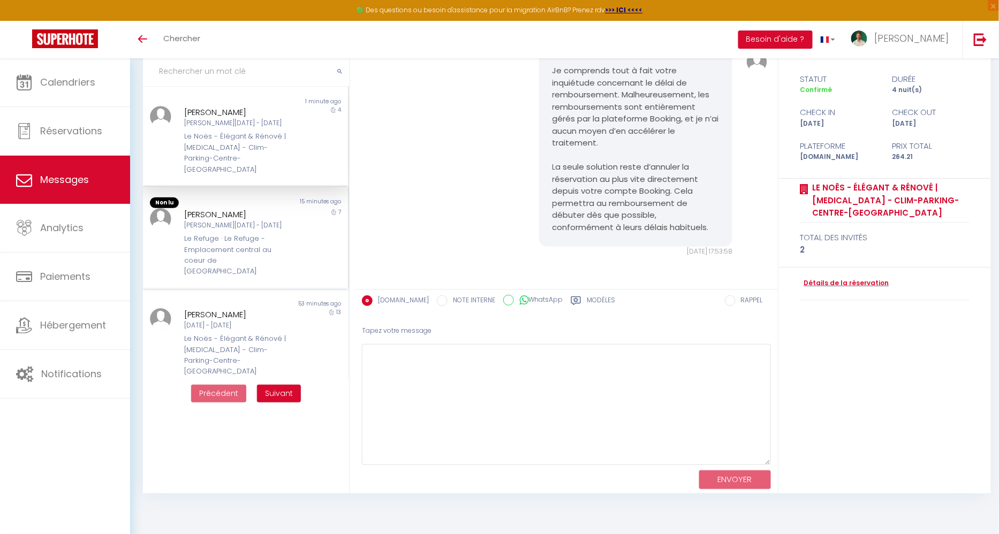
click at [245, 234] on div "Le Refuge · Le Refuge - Emplacement central au coeur de [GEOGRAPHIC_DATA]" at bounding box center [236, 255] width 105 height 44
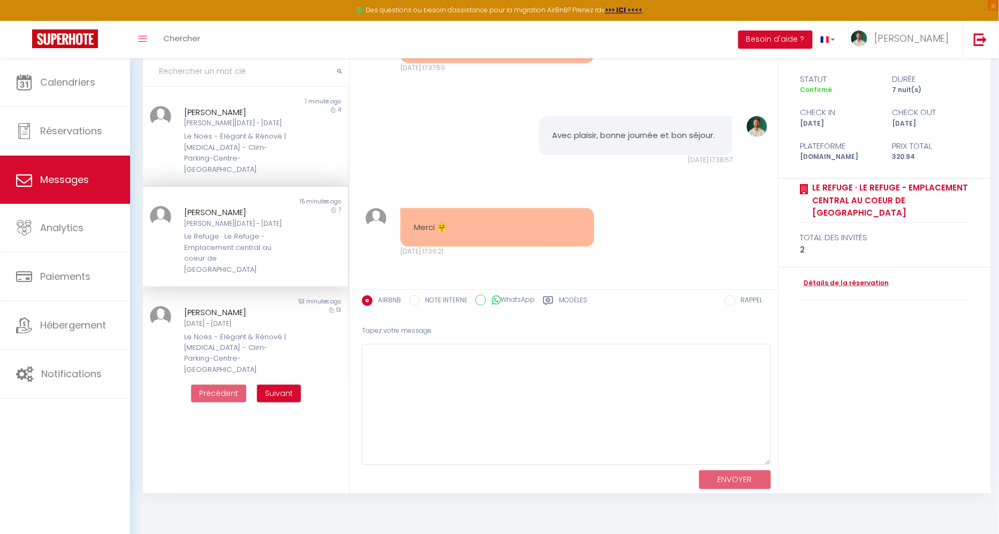
scroll to position [3583, 0]
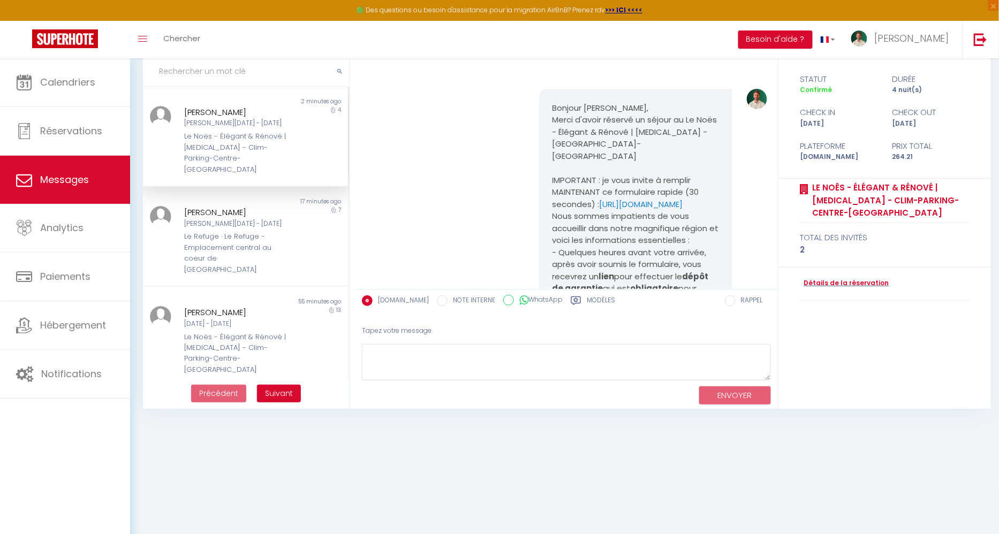
scroll to position [8565, 0]
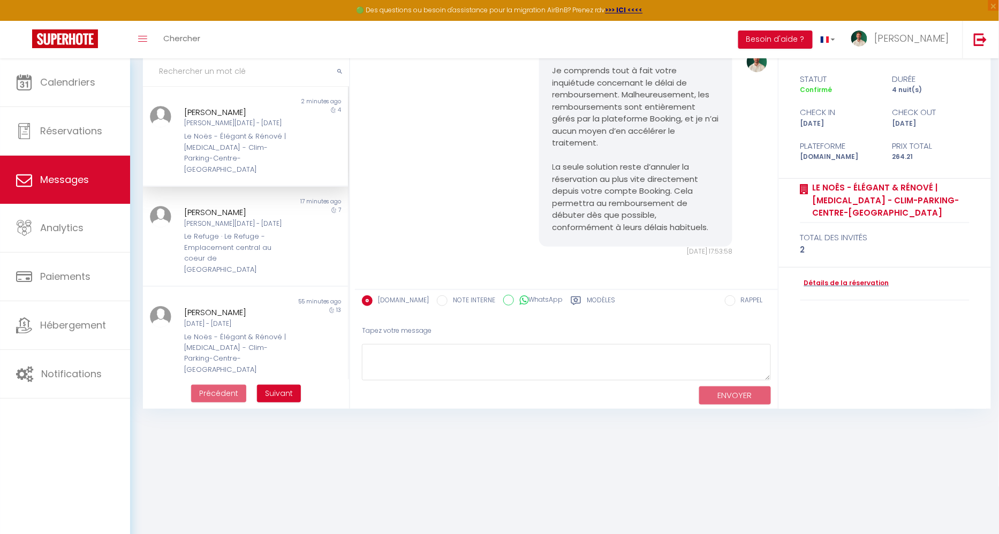
click at [234, 141] on div "Le Noës - Élégant & Rénové | [MEDICAL_DATA] - Clim-Parking-Centre-[GEOGRAPHIC_D…" at bounding box center [236, 153] width 105 height 44
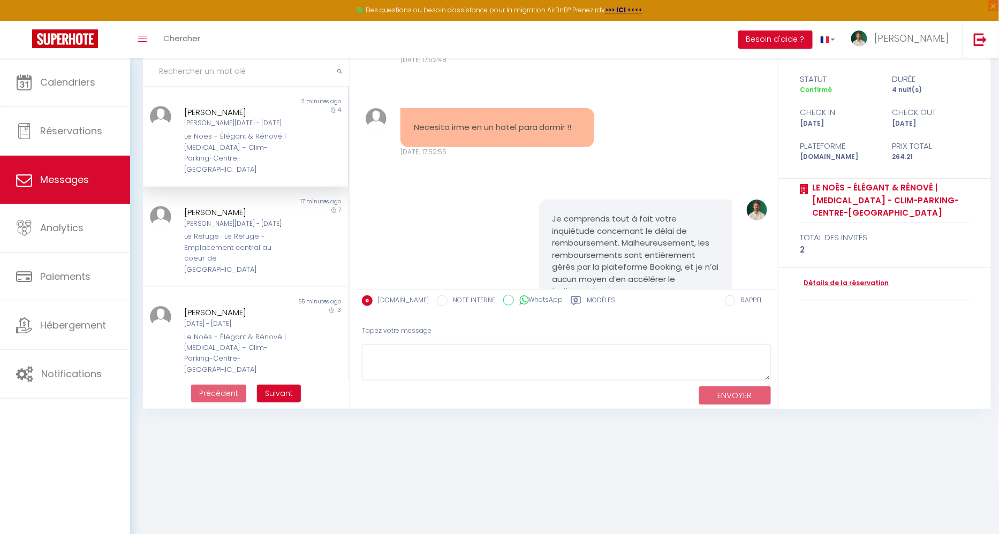
scroll to position [8356, 0]
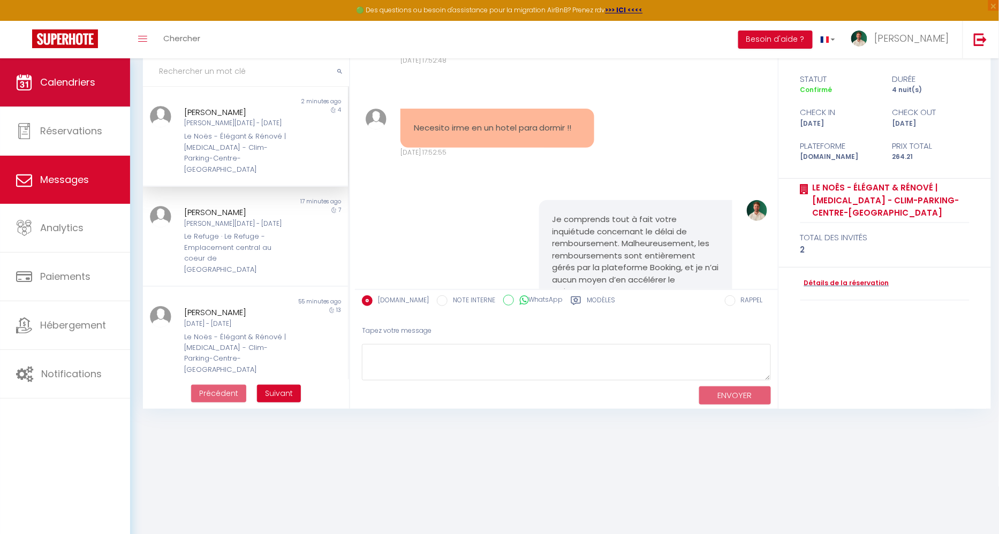
click at [71, 79] on span "Calendriers" at bounding box center [67, 81] width 55 height 13
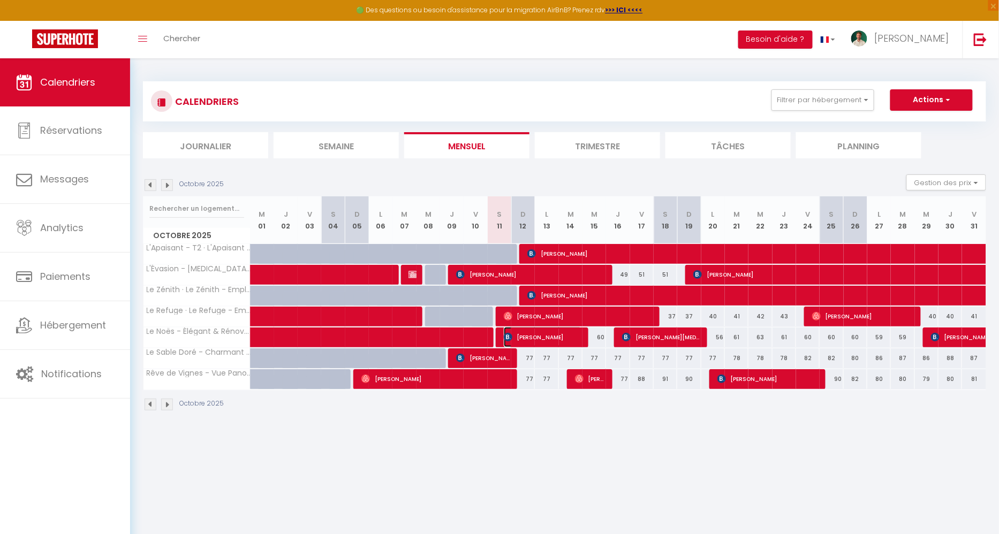
click at [532, 334] on span "[PERSON_NAME]" at bounding box center [543, 337] width 79 height 20
select select "OK"
select select "KO"
select select "0"
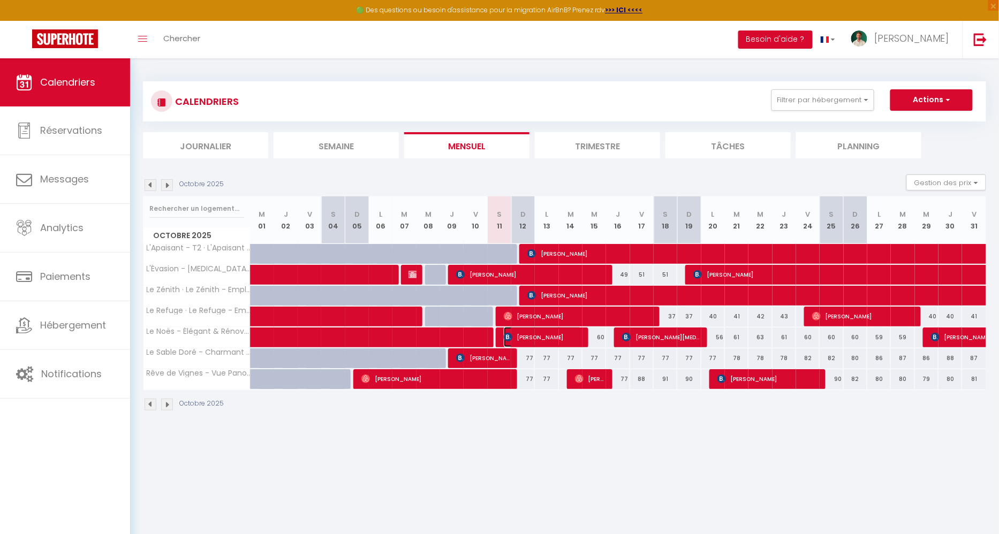
select select "1"
select select
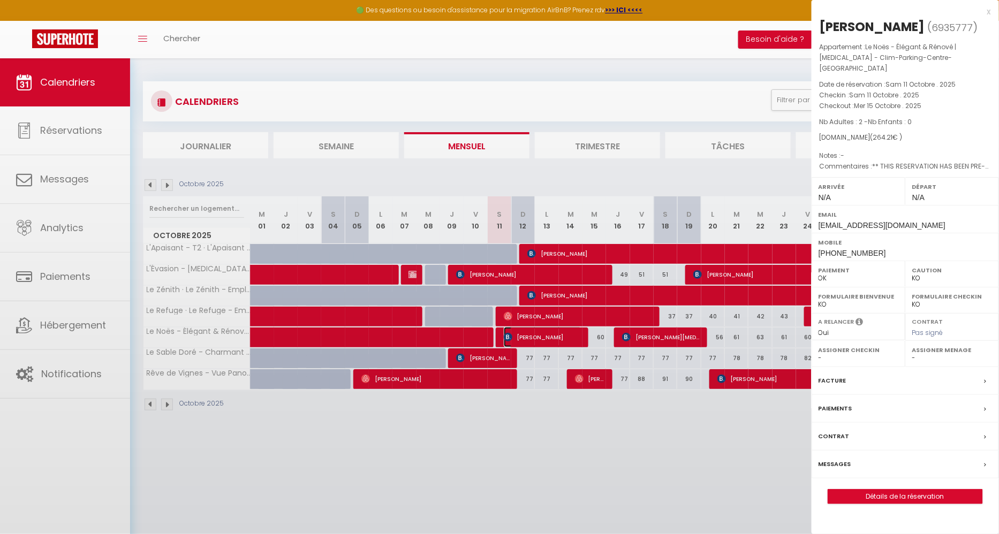
select select "42899"
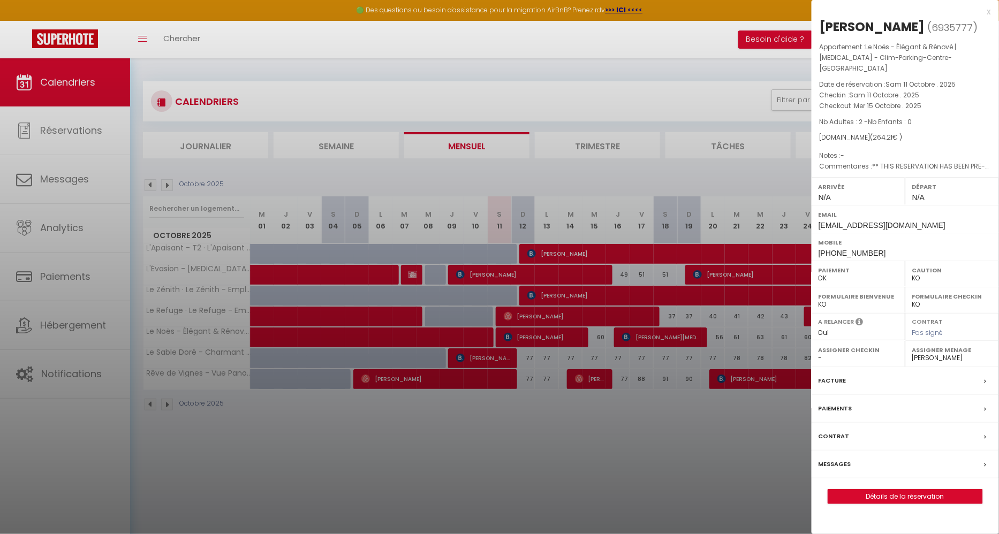
click at [851, 465] on div "Messages" at bounding box center [905, 465] width 187 height 28
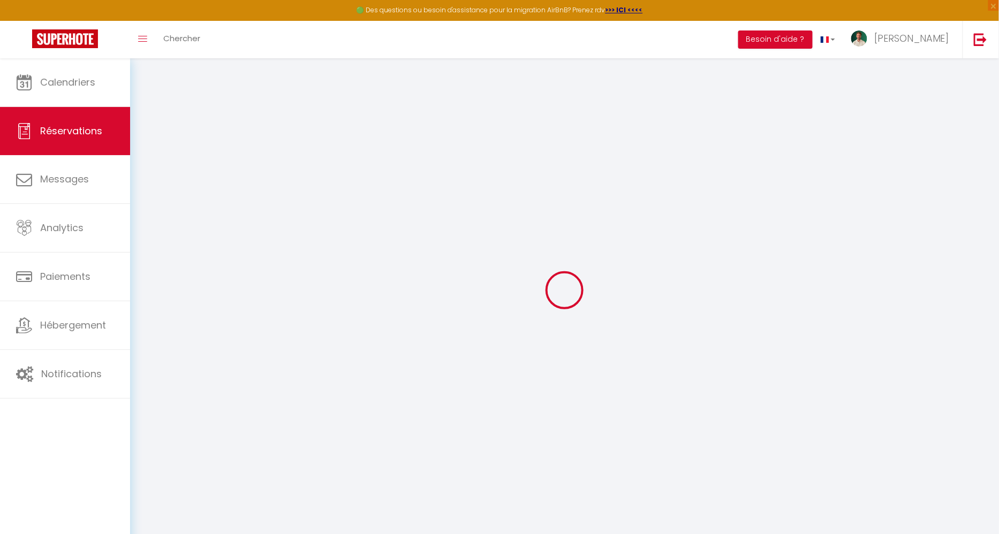
select select
checkbox input "false"
select select
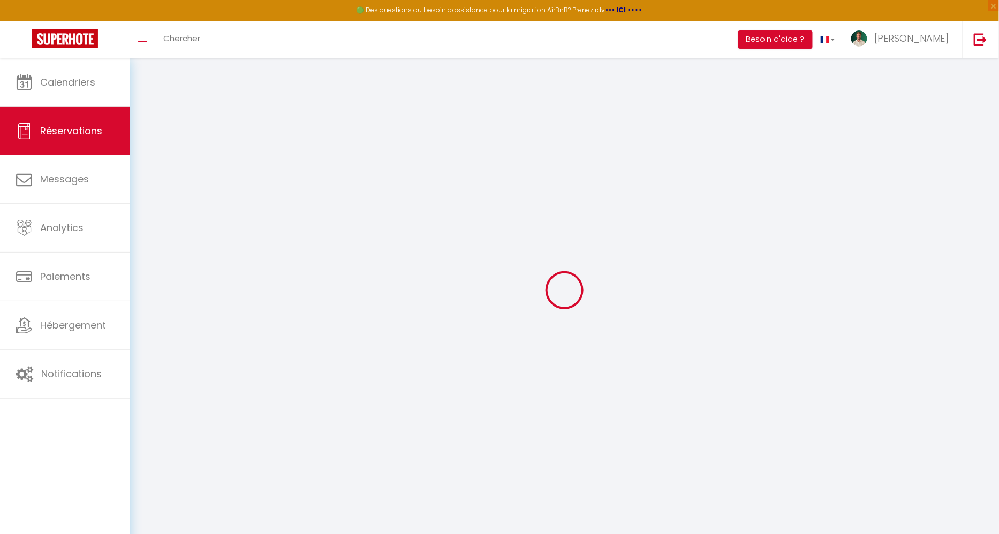
checkbox input "false"
select select
checkbox input "false"
type \?0 "** THIS RESERVATION HAS BEEN PRE-PAID ** BOOKING NOTE : Payment charge is EUR 3…"
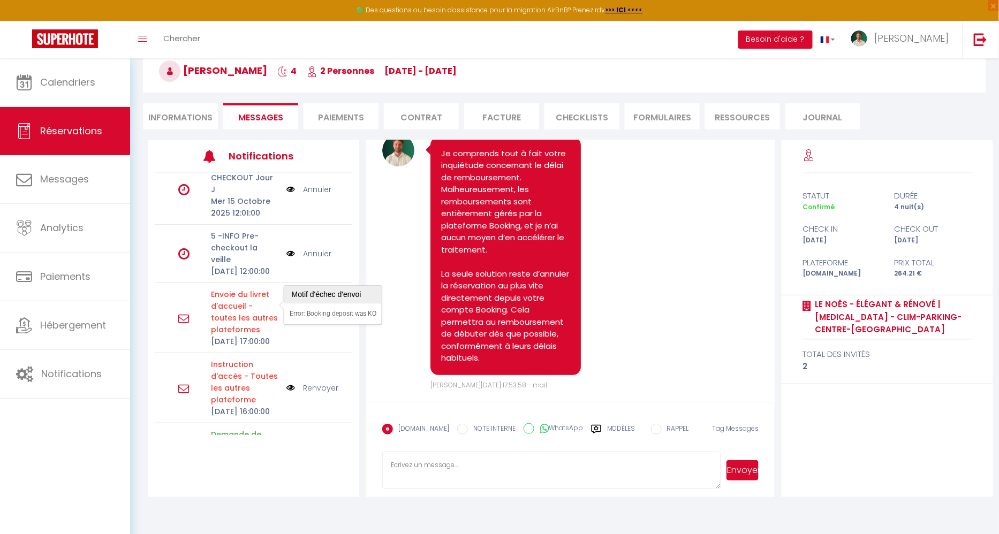
scroll to position [130, 0]
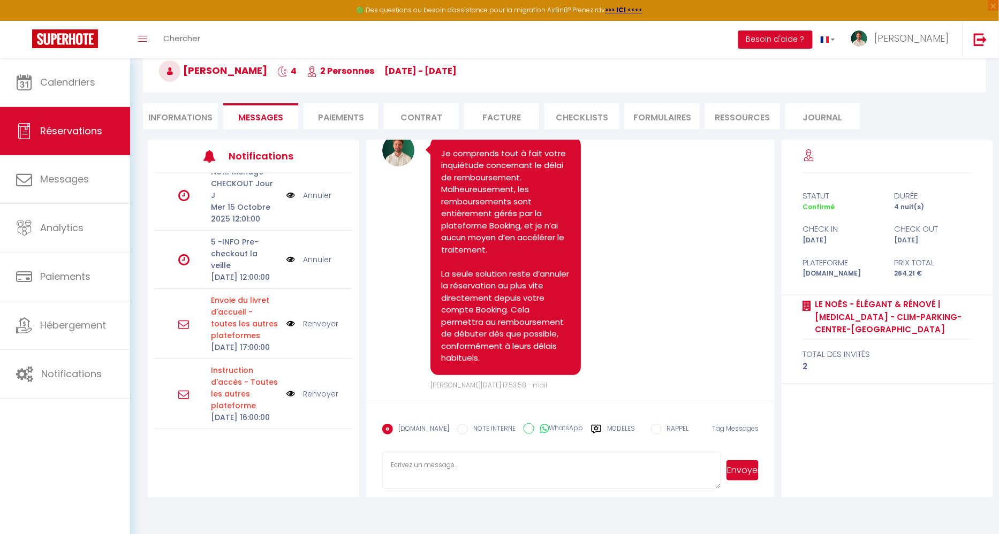
click at [314, 254] on link "Annuler" at bounding box center [317, 260] width 28 height 12
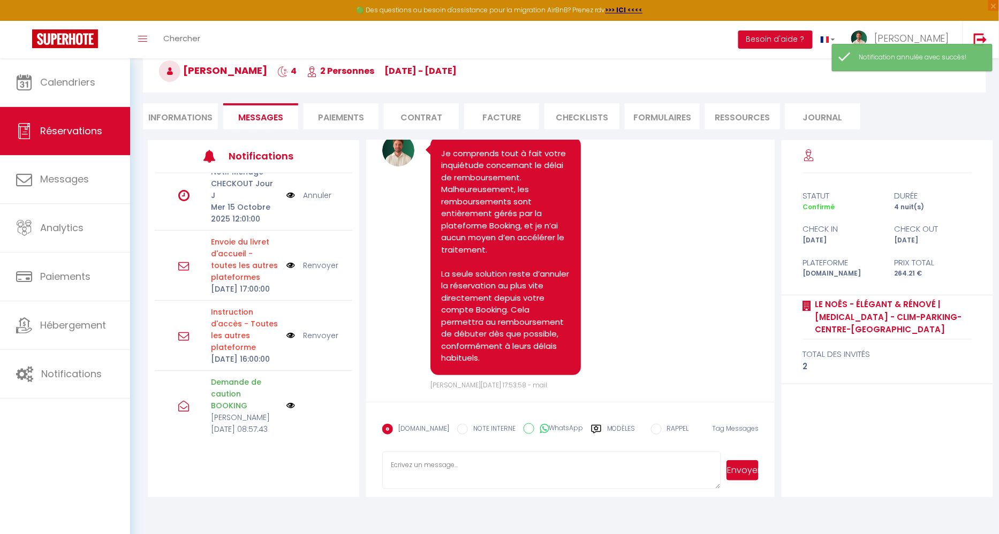
click at [310, 190] on link "Annuler" at bounding box center [317, 196] width 28 height 12
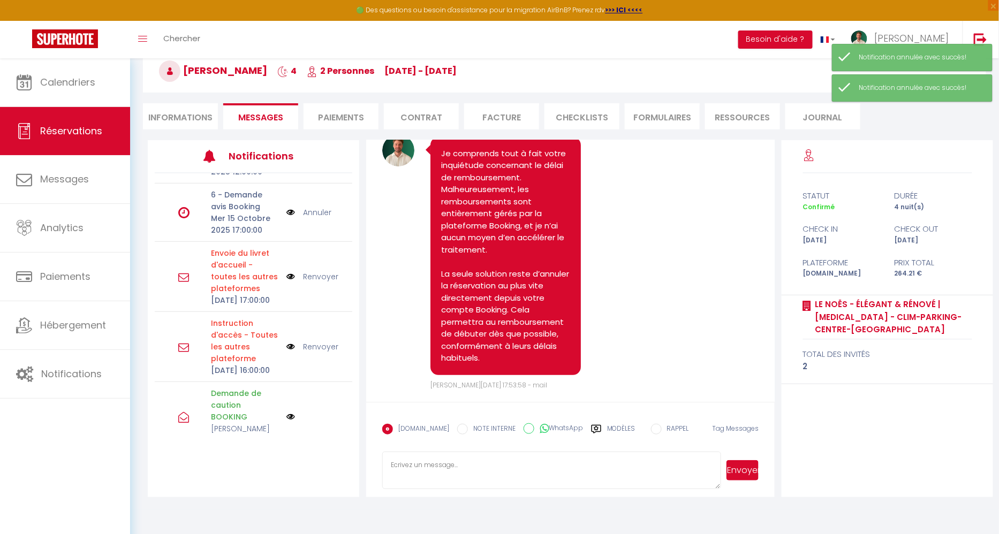
scroll to position [17, 0]
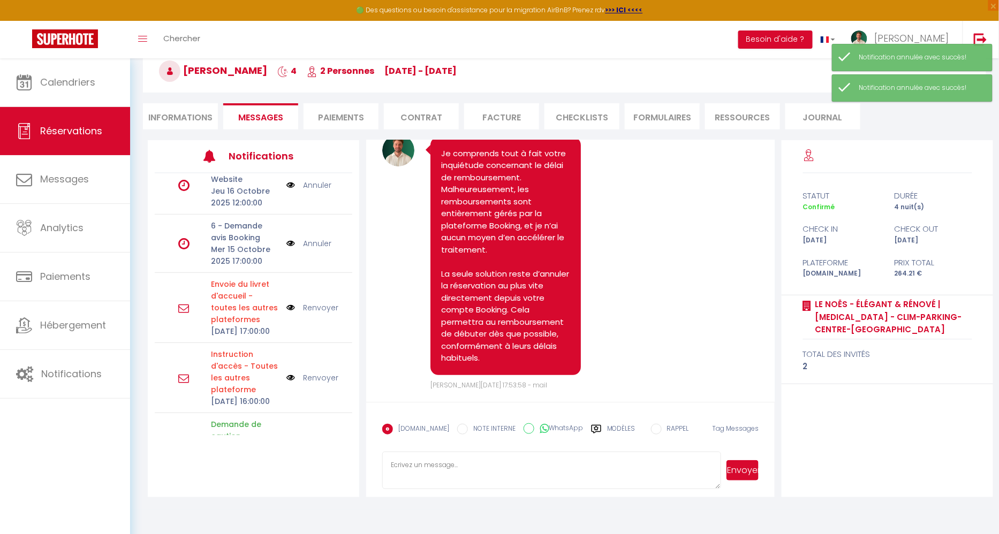
click at [317, 238] on link "Annuler" at bounding box center [317, 244] width 28 height 12
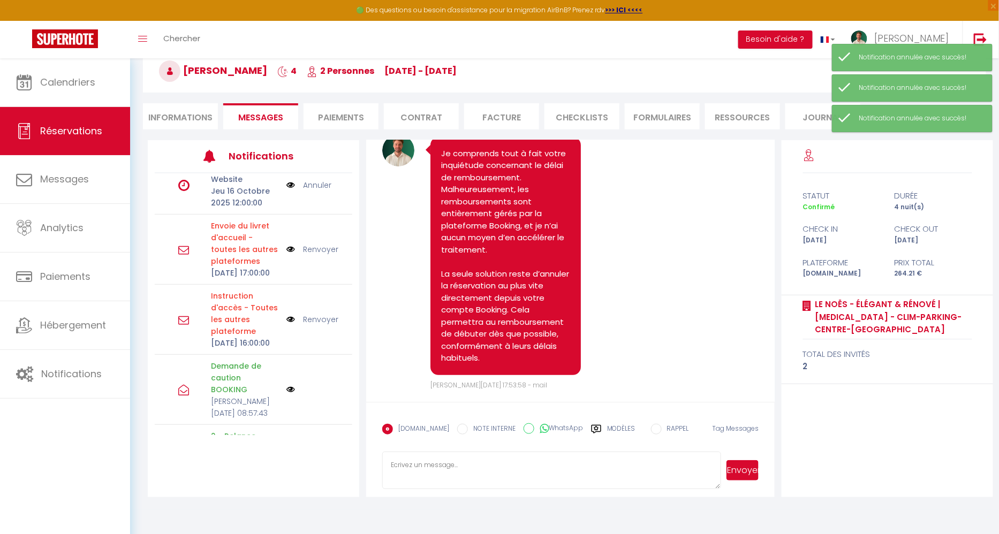
click at [318, 186] on link "Annuler" at bounding box center [317, 185] width 28 height 12
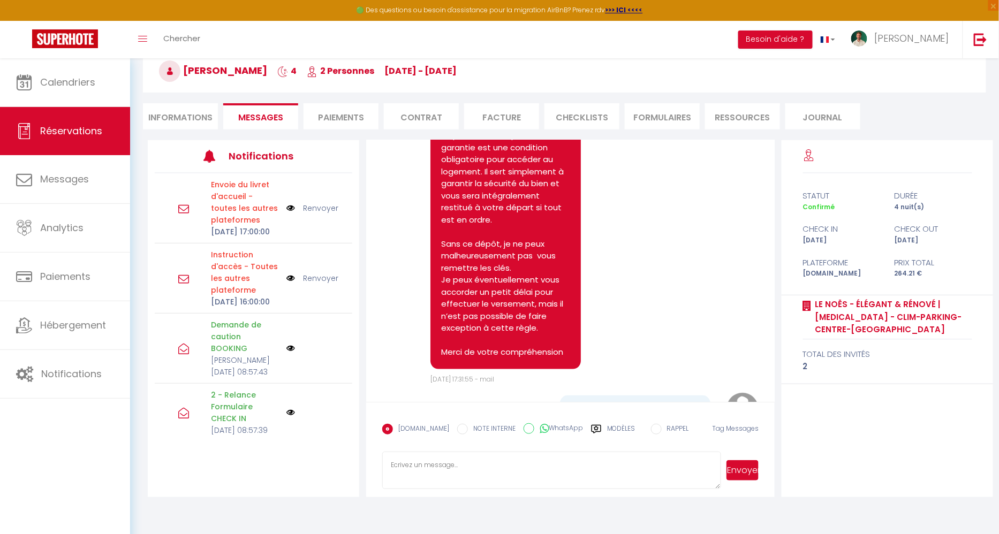
scroll to position [4969, 0]
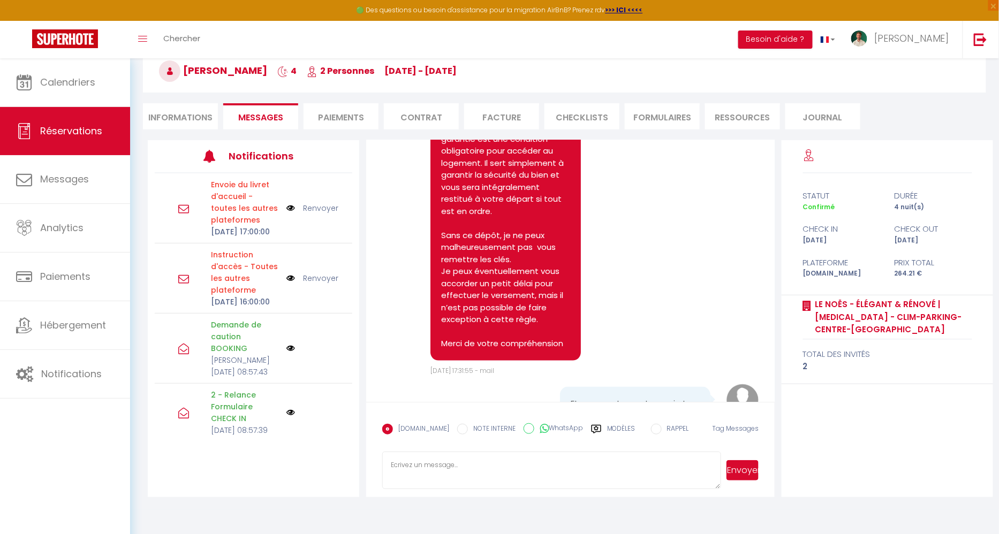
drag, startPoint x: 442, startPoint y: 274, endPoint x: 561, endPoint y: 343, distance: 137.5
click at [561, 343] on pre "Bonjour, Je comprends tout à fait que votre situation financière soit difficile…" at bounding box center [505, 193] width 129 height 313
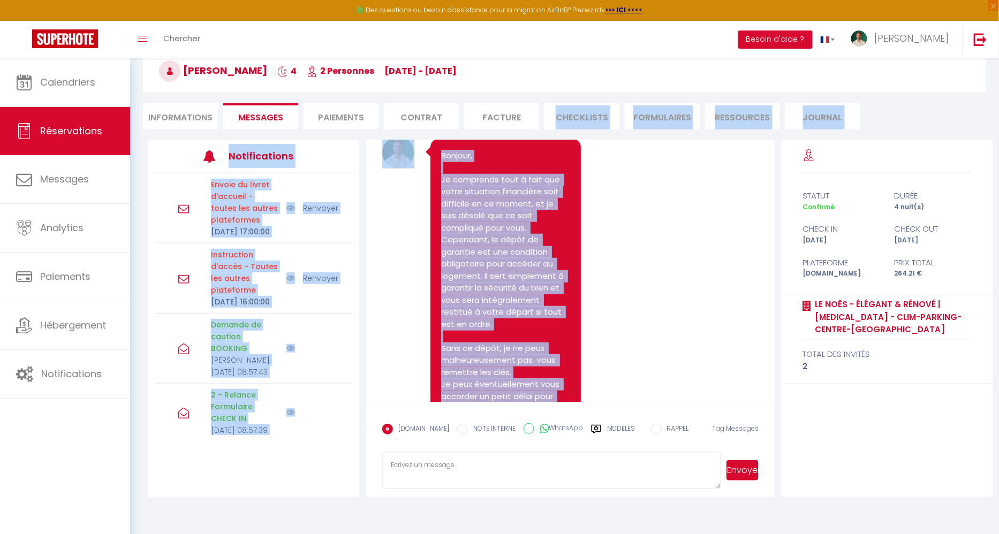
scroll to position [4848, 0]
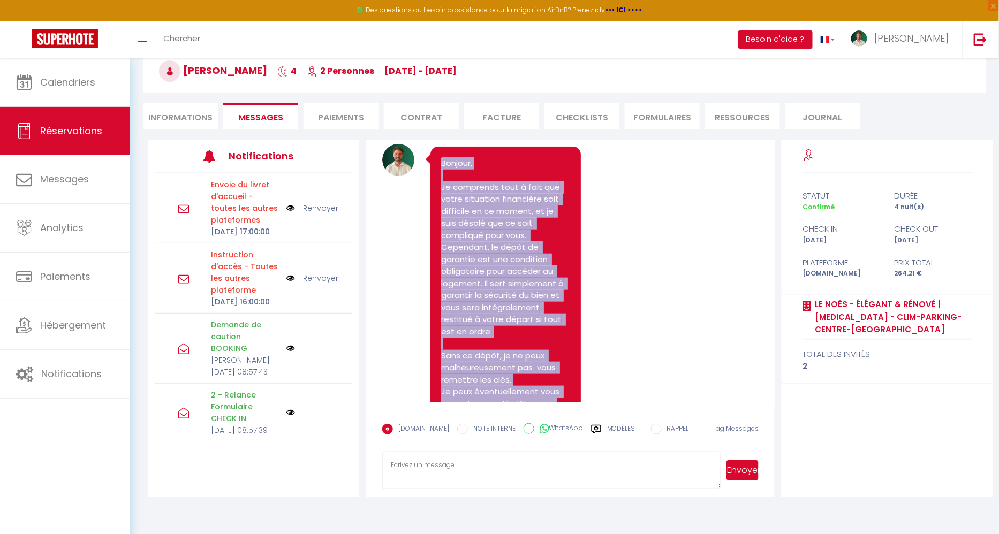
drag, startPoint x: 574, startPoint y: 343, endPoint x: 442, endPoint y: 175, distance: 214.3
click at [442, 175] on div "Bonjour, Je comprends tout à fait que votre situation financière soit difficile…" at bounding box center [505, 314] width 150 height 335
copy pre "Bonjour, Je comprends tout à fait que votre situation financière soit difficile…"
click at [515, 469] on textarea at bounding box center [551, 470] width 339 height 37
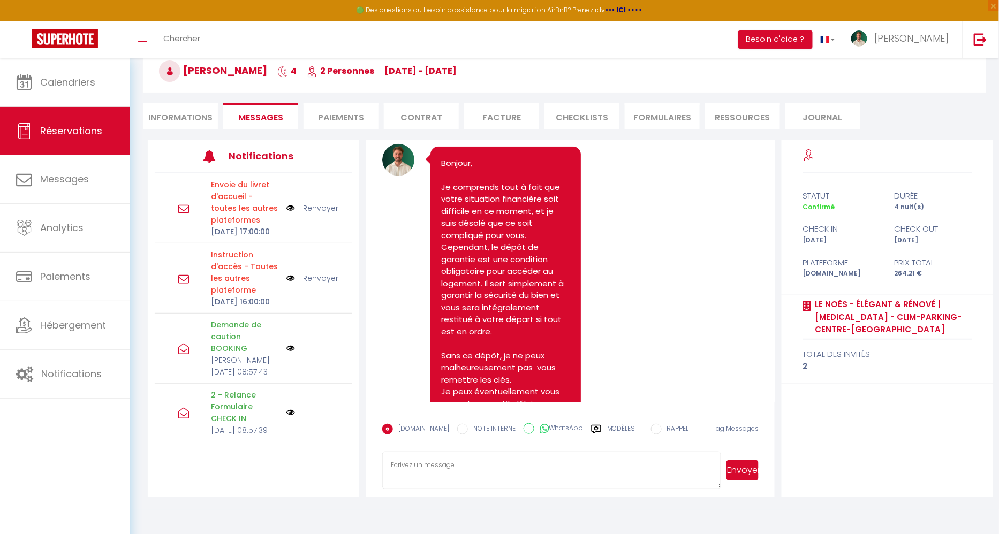
click at [607, 425] on label "Modèles" at bounding box center [621, 433] width 28 height 19
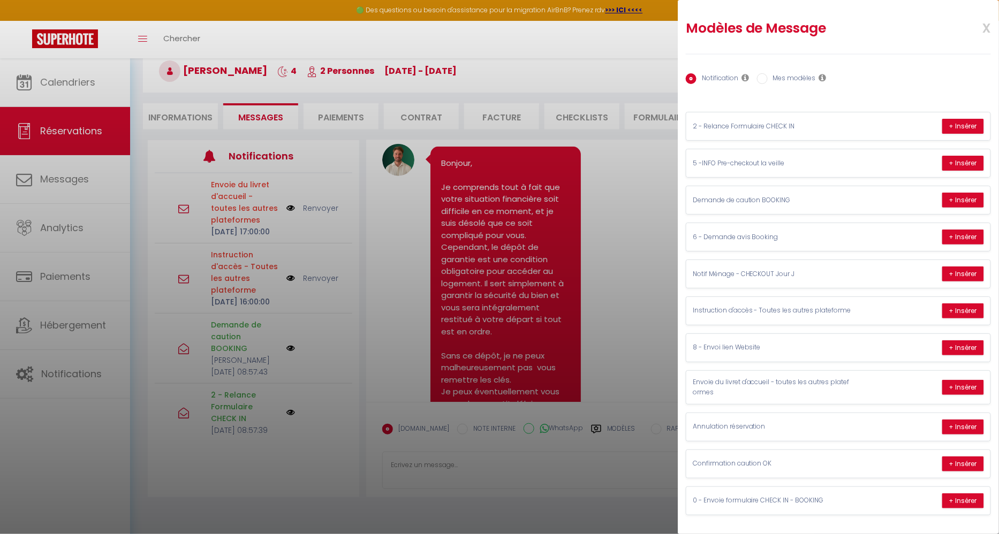
click at [782, 77] on label "Mes modèles" at bounding box center [792, 79] width 48 height 12
click at [768, 77] on input "Mes modèles" at bounding box center [762, 78] width 11 height 11
radio input "true"
radio input "false"
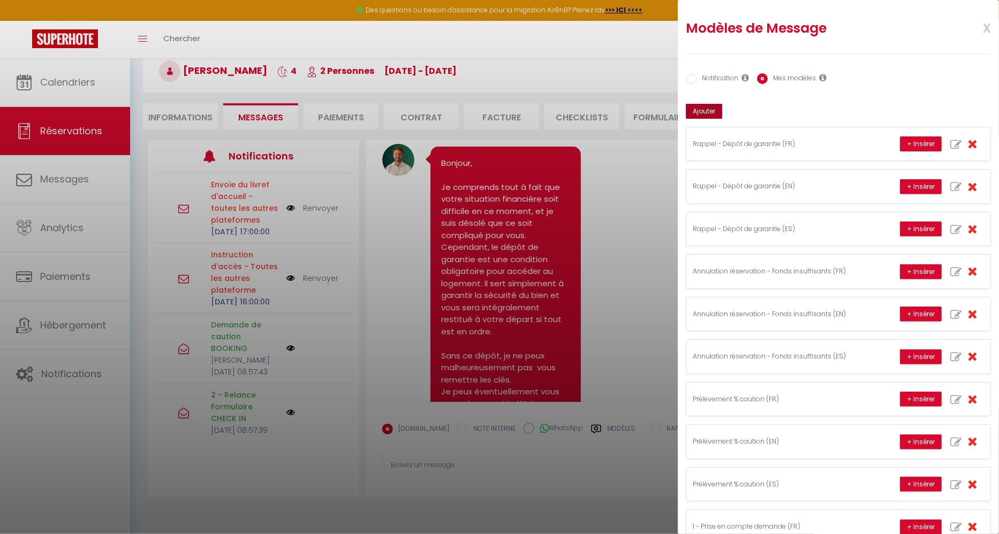
click at [712, 110] on button "Ajouter" at bounding box center [704, 111] width 36 height 15
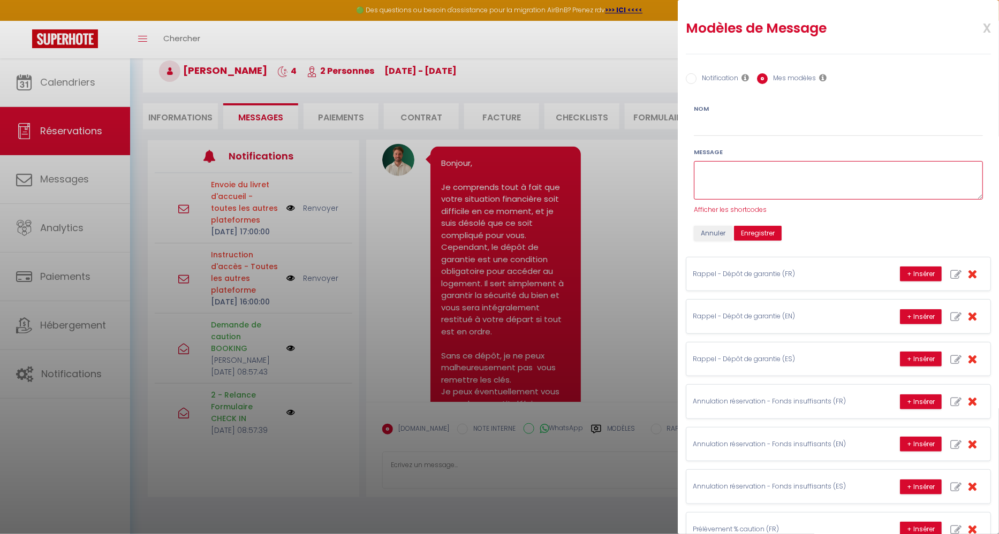
click at [726, 179] on textarea at bounding box center [838, 180] width 289 height 39
paste textarea "Bonjour, Je comprends tout à fait que votre situation financière soit difficile…"
type textarea "Bonjour, Je comprends tout à fait que votre situation financière soit difficile…"
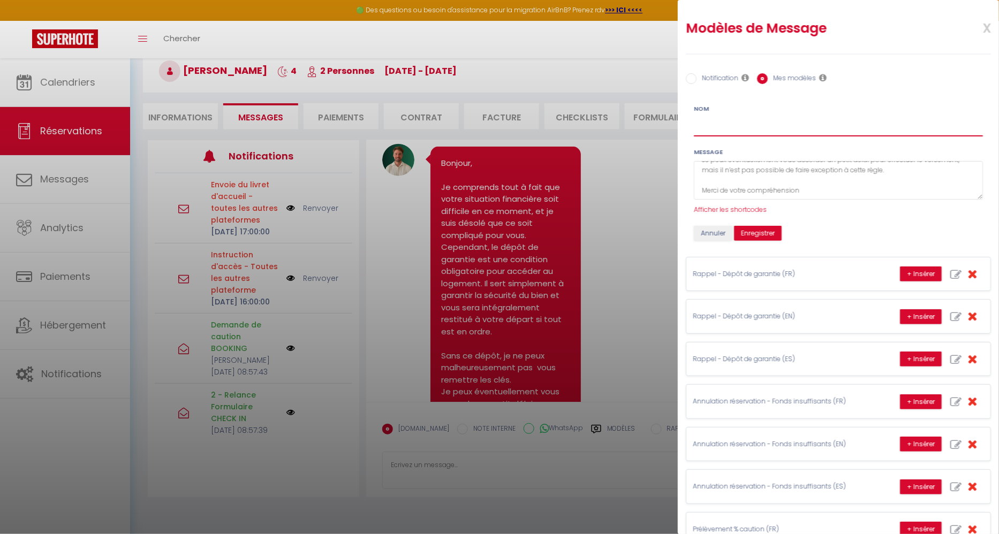
click at [725, 125] on input "Nom" at bounding box center [838, 126] width 289 height 19
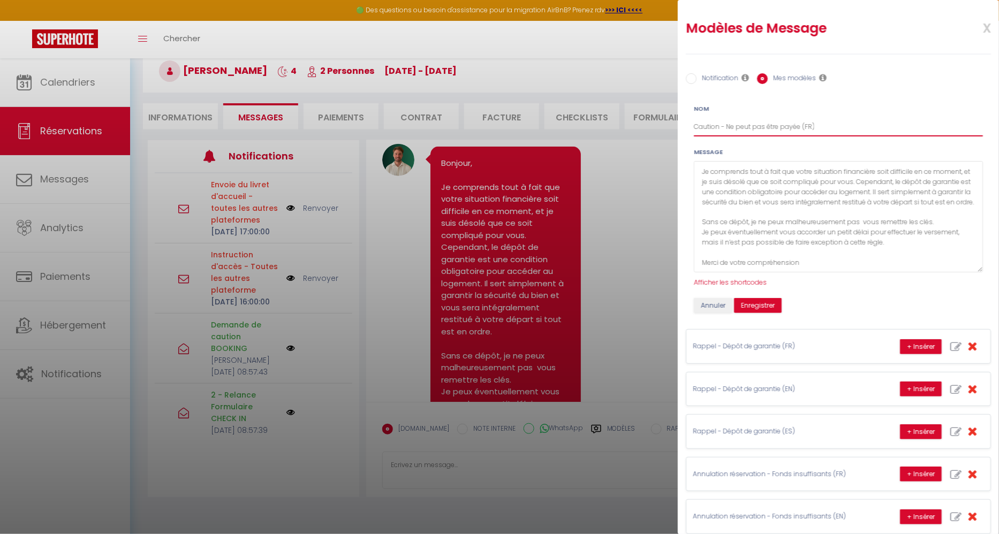
scroll to position [28, 0]
drag, startPoint x: 980, startPoint y: 189, endPoint x: 980, endPoint y: 262, distance: 73.3
click at [980, 262] on textarea "Bonjour, Je comprends tout à fait que votre situation financière soit difficile…" at bounding box center [838, 216] width 289 height 111
type input "Caution - Ne peut pas être payée (FR)"
click at [754, 304] on button "Enregistrer" at bounding box center [758, 305] width 48 height 15
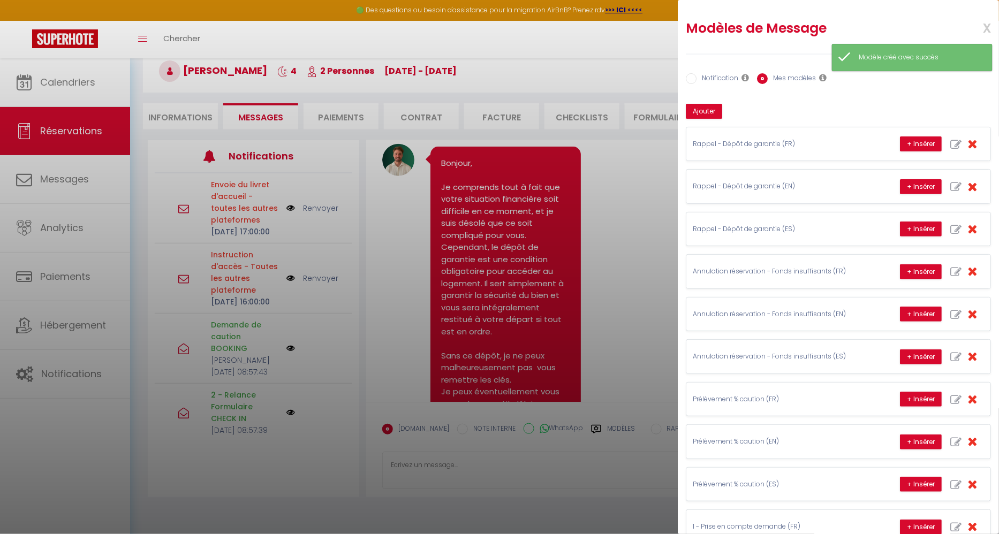
click at [591, 247] on div at bounding box center [499, 267] width 999 height 534
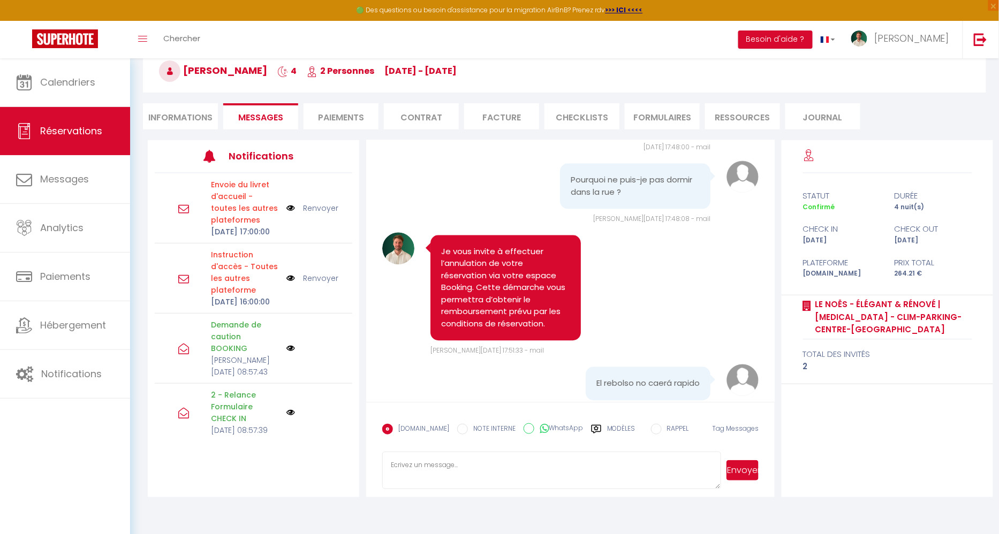
scroll to position [6971, 0]
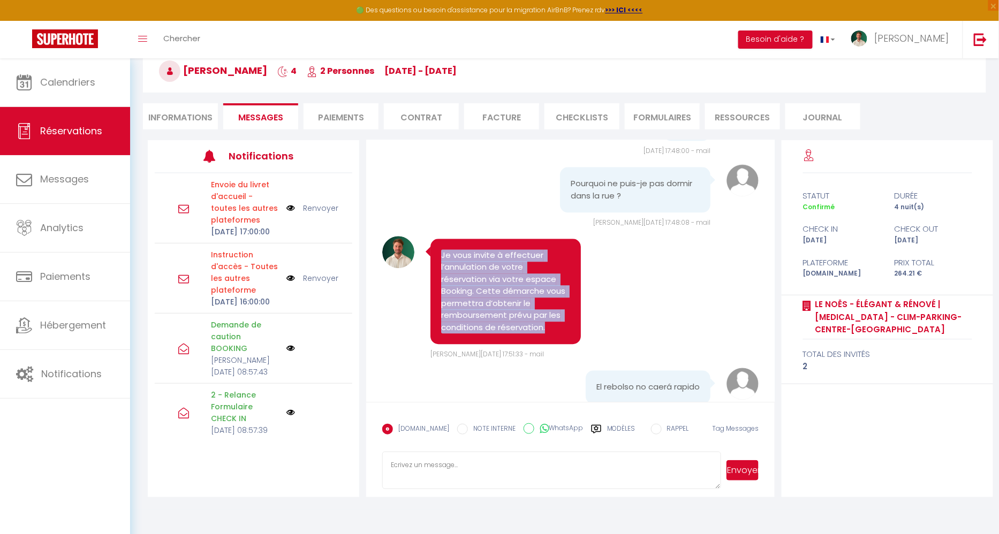
drag, startPoint x: 442, startPoint y: 244, endPoint x: 565, endPoint y: 311, distance: 140.4
click at [565, 311] on pre "Je vous invite à effectuer l’annulation de votre réservation via votre espace B…" at bounding box center [505, 291] width 129 height 85
copy pre "Je vous invite à effectuer l’annulation de votre réservation via votre espace B…"
click at [490, 467] on textarea at bounding box center [551, 470] width 339 height 37
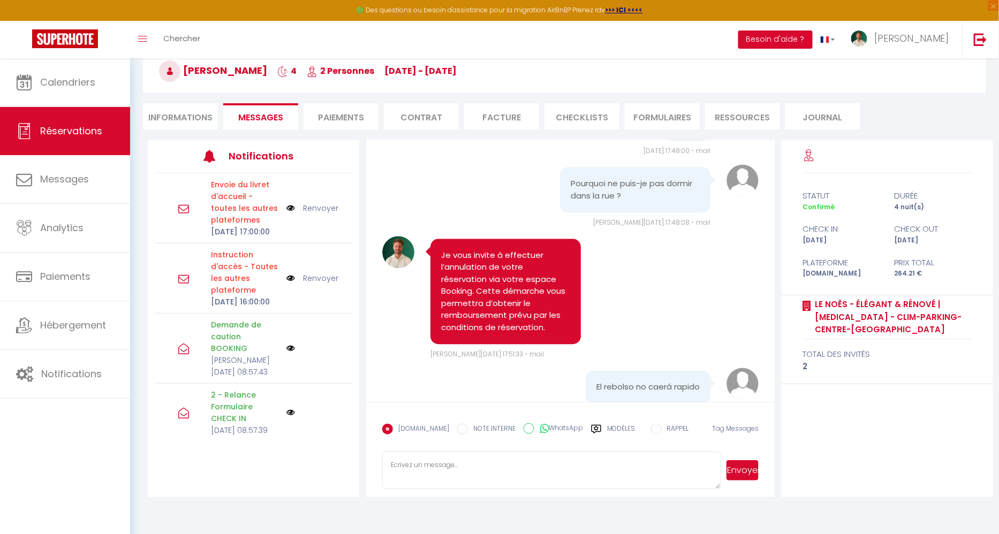
click at [591, 427] on icon at bounding box center [596, 429] width 11 height 11
radio input "true"
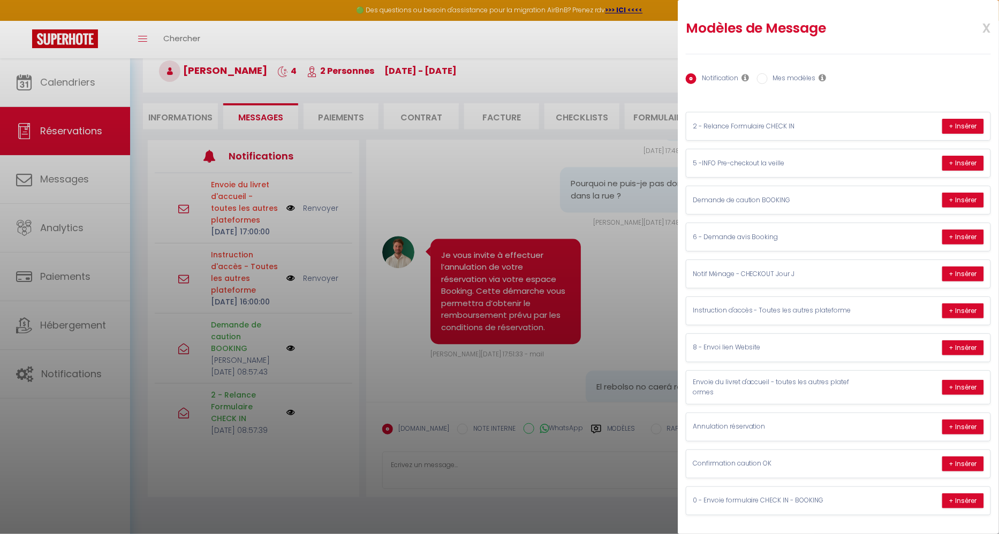
click at [769, 80] on label "Mes modèles" at bounding box center [792, 79] width 48 height 12
click at [768, 80] on input "Mes modèles" at bounding box center [762, 78] width 11 height 11
radio input "true"
radio input "false"
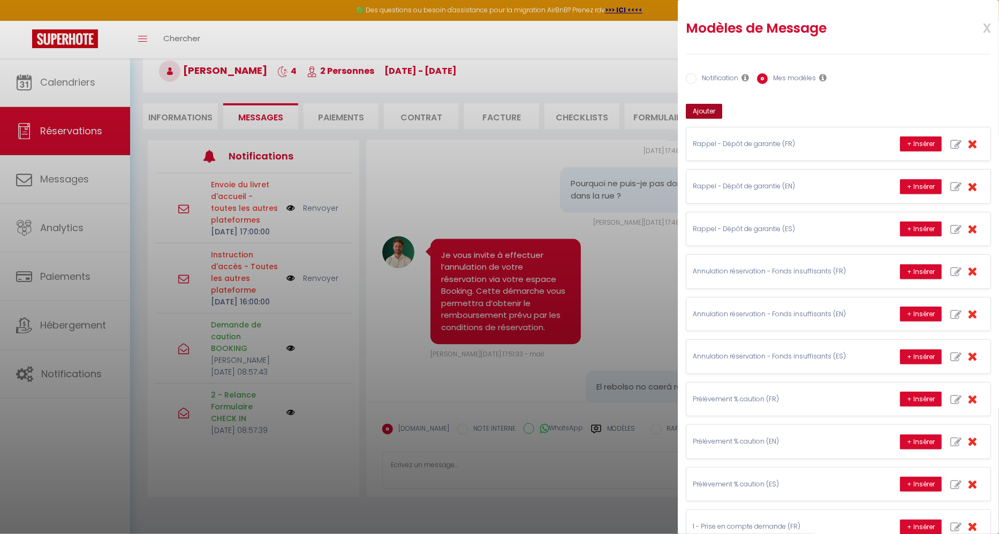
click at [712, 105] on button "Ajouter" at bounding box center [704, 111] width 36 height 15
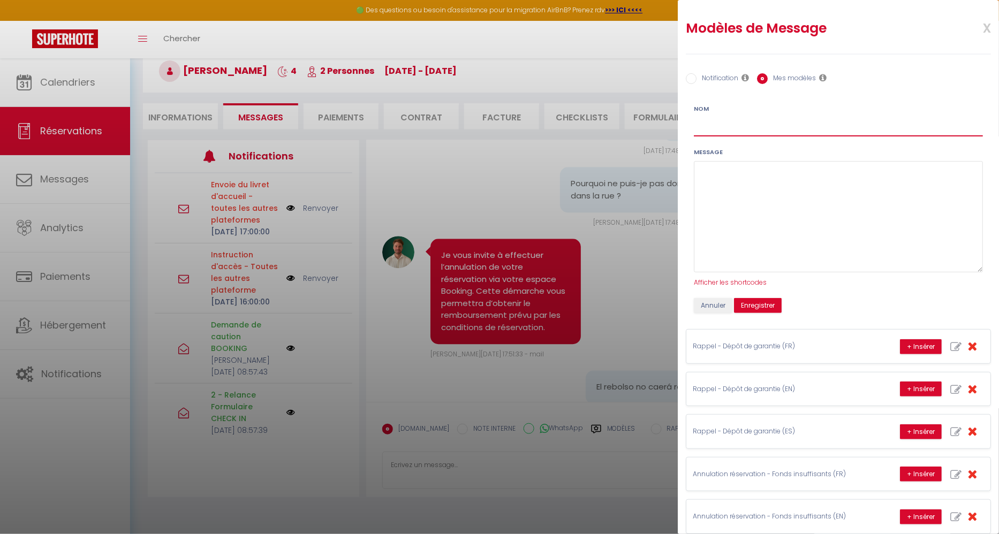
click at [730, 130] on input "Nom" at bounding box center [838, 126] width 289 height 19
click at [712, 126] on input "Rembourssement (FR)" at bounding box center [838, 126] width 289 height 19
type input "Remboursement (FR)"
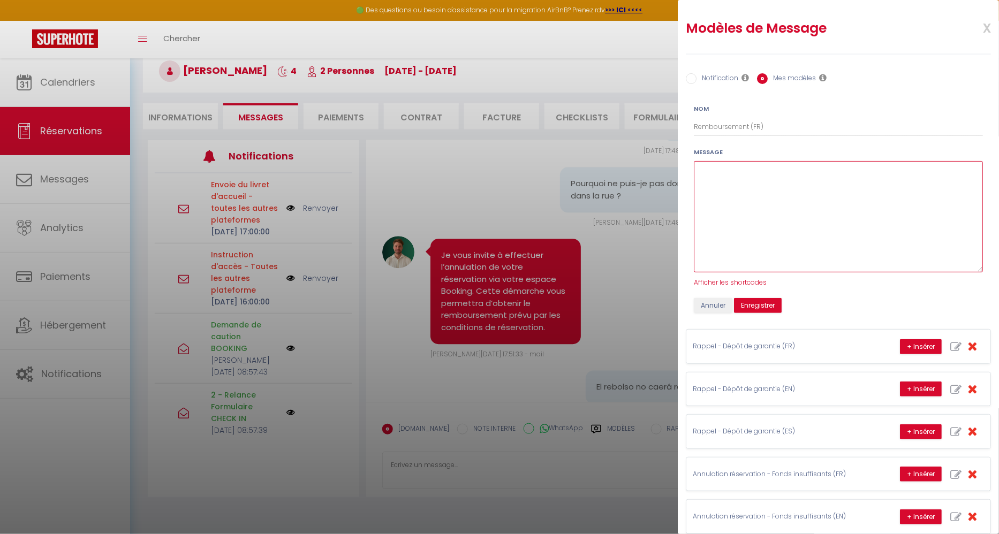
click at [725, 187] on textarea at bounding box center [838, 216] width 289 height 111
paste textarea "Je vous invite à effectuer l’annulation de votre réservation via votre espace B…"
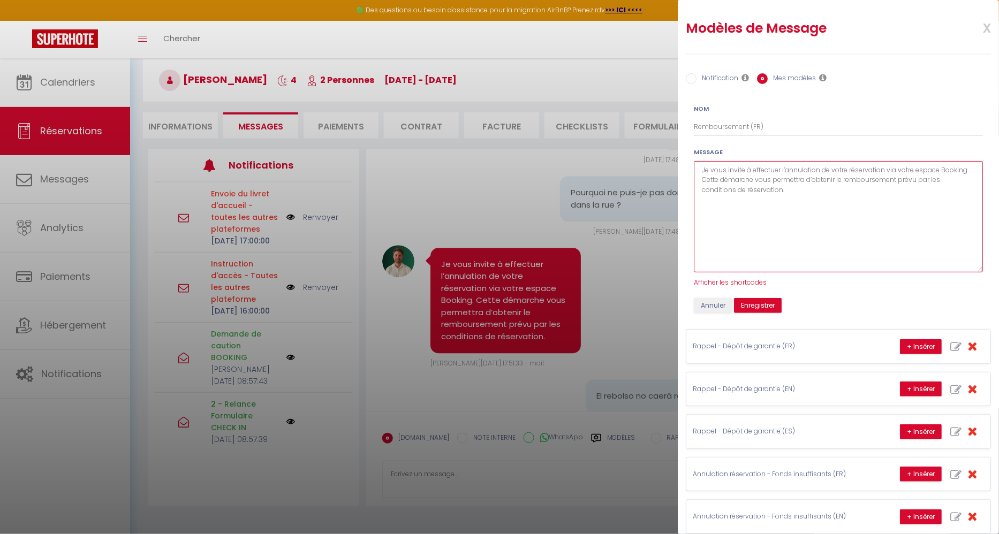
scroll to position [42, 0]
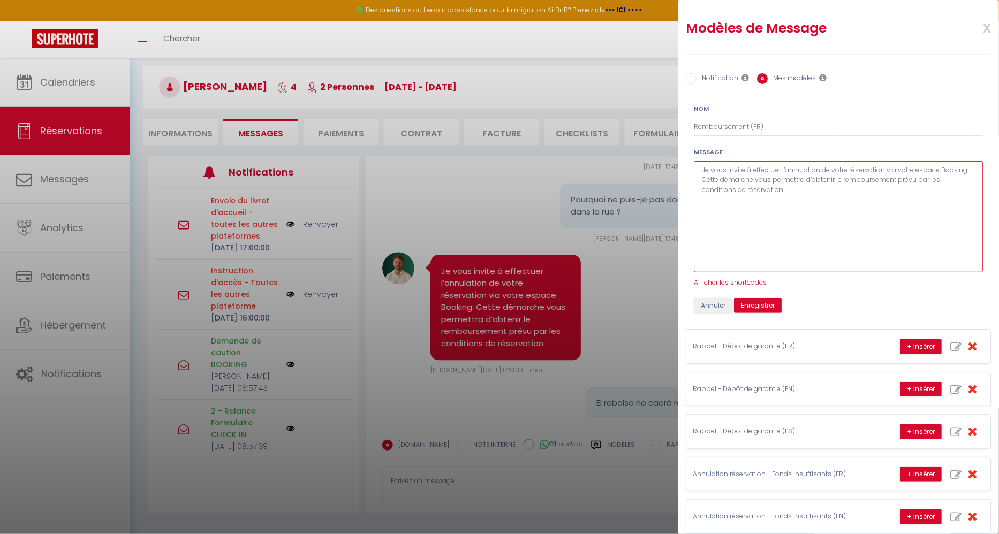
click at [699, 170] on textarea "Je vous invite à effectuer l’annulation de votre réservation via votre espace B…" at bounding box center [838, 216] width 289 height 111
click at [774, 209] on textarea "Bonjour, Je vous invite à effectuer l’annulation de votre réservation via votre…" at bounding box center [838, 216] width 289 height 111
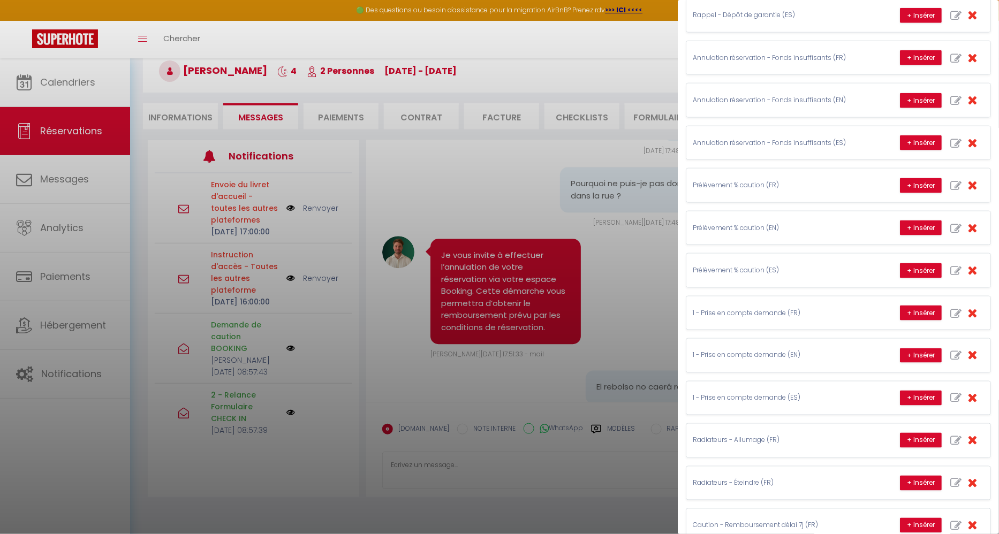
scroll to position [0, 0]
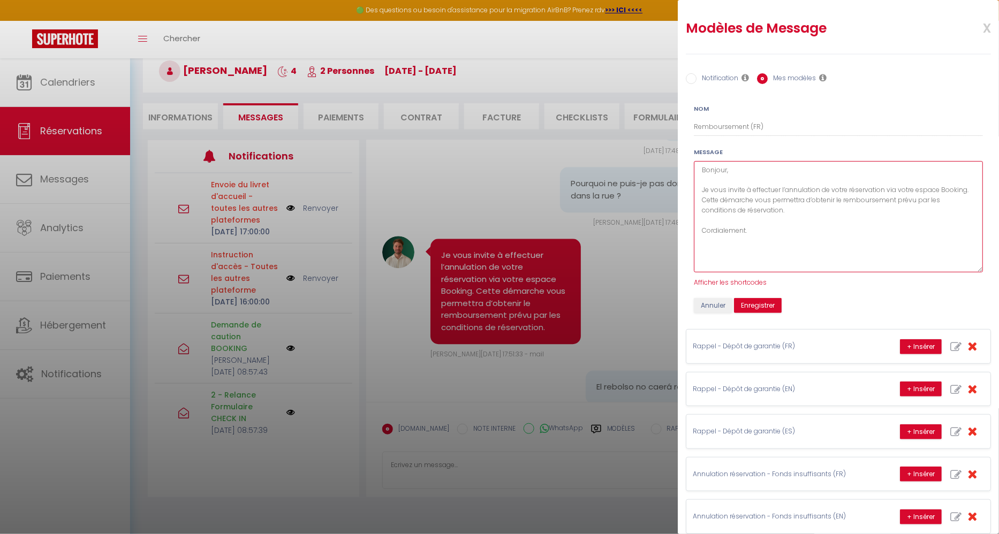
type textarea "Bonjour, Je vous invite à effectuer l’annulation de votre réservation via votre…"
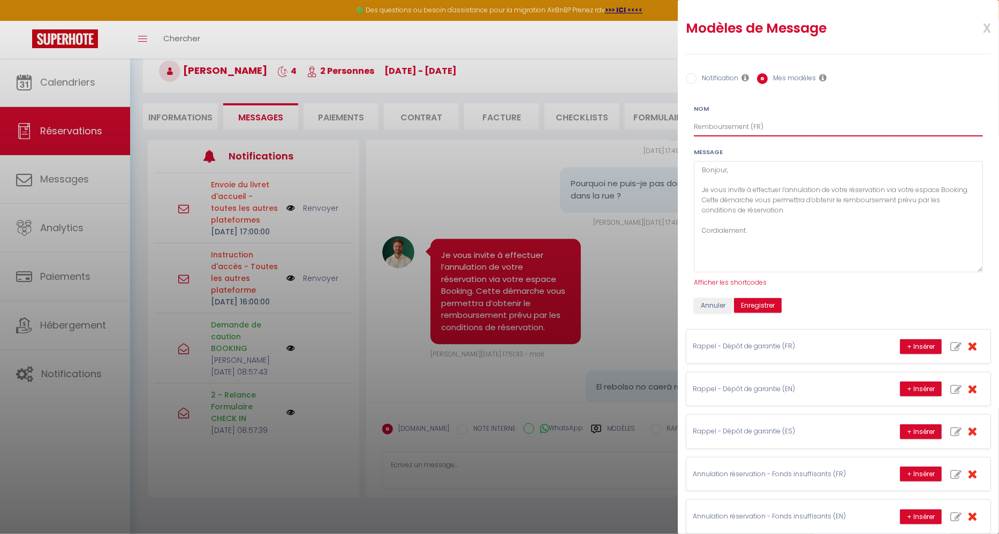
click at [749, 124] on input "Remboursement (FR)" at bounding box center [838, 126] width 289 height 19
type input "Remboursement - Booking (FR)"
click at [763, 308] on button "Enregistrer" at bounding box center [758, 305] width 48 height 15
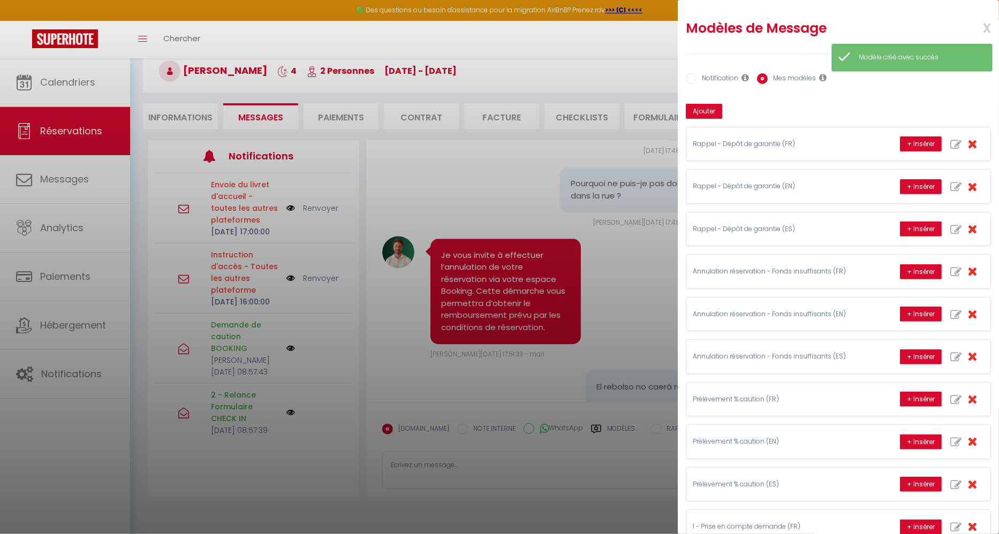
click at [645, 251] on div at bounding box center [499, 267] width 999 height 534
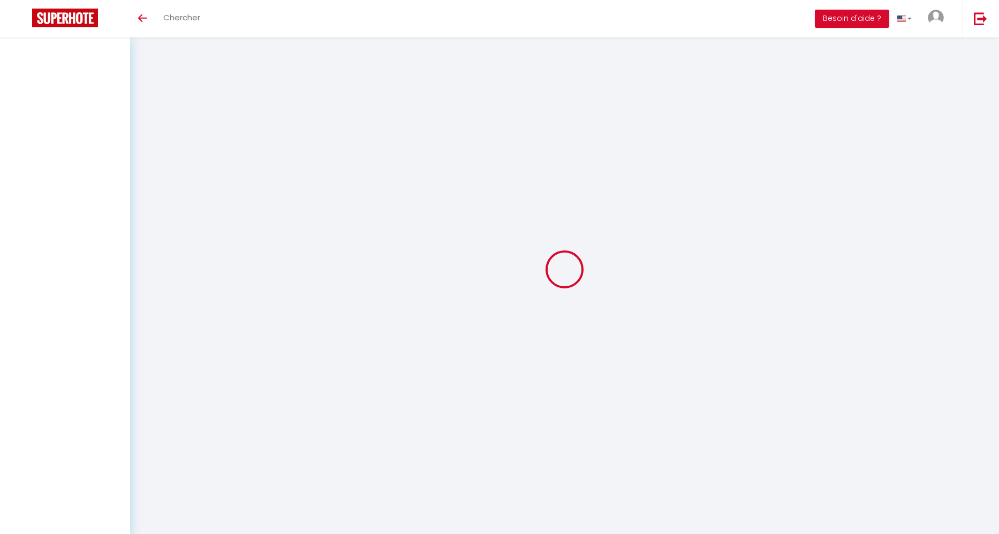
scroll to position [58, 0]
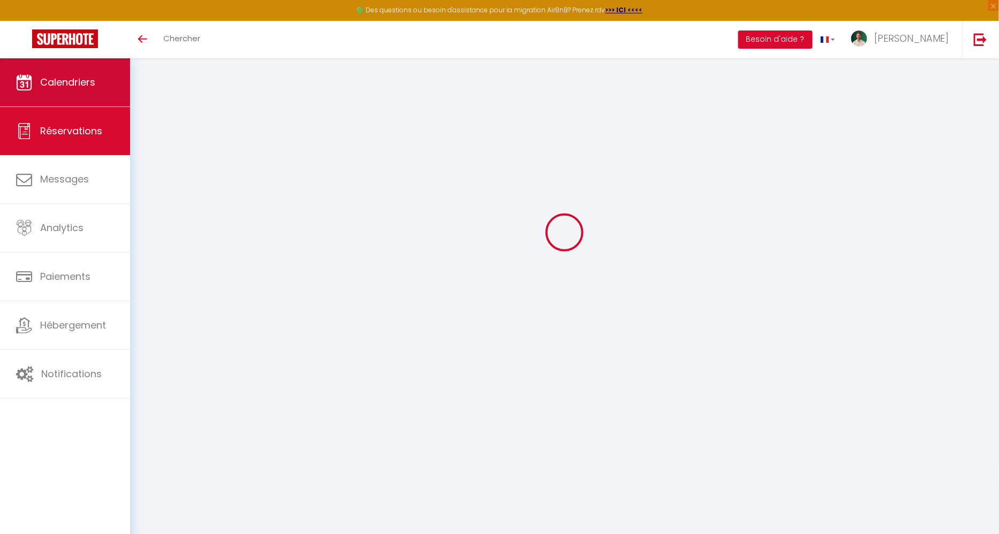
click at [82, 84] on span "Calendriers" at bounding box center [67, 81] width 55 height 13
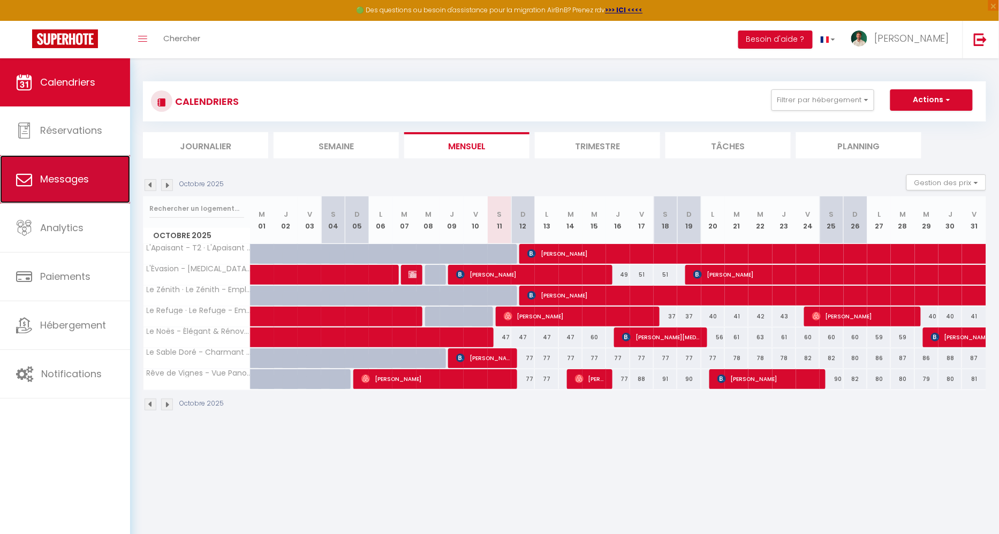
click at [80, 203] on link "Messages" at bounding box center [65, 179] width 130 height 48
select select "message"
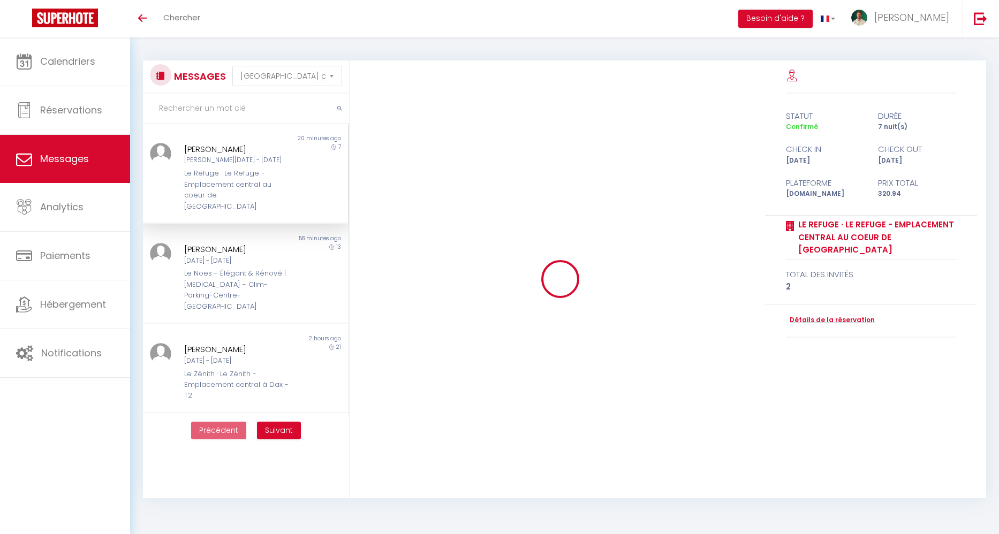
select select "message"
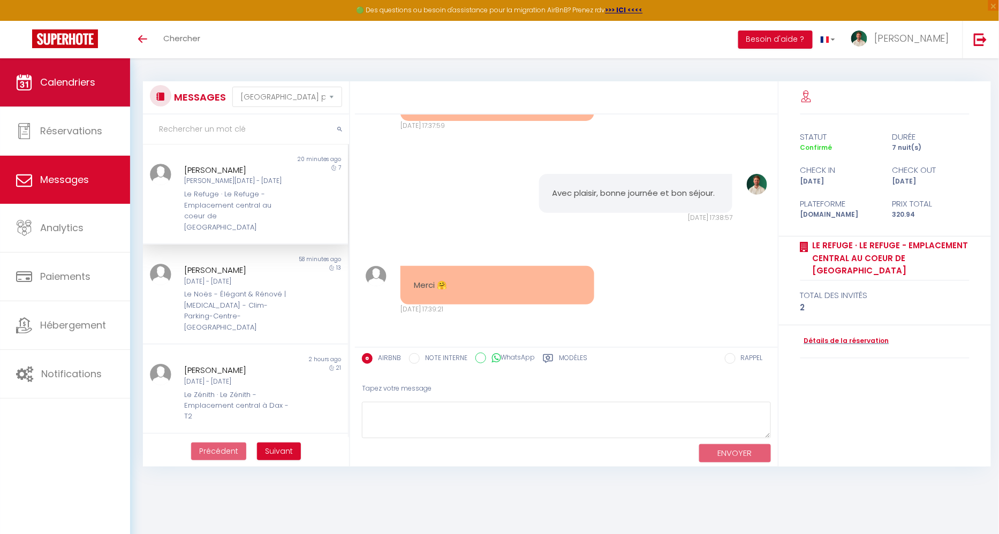
click at [60, 94] on link "Calendriers" at bounding box center [65, 82] width 130 height 48
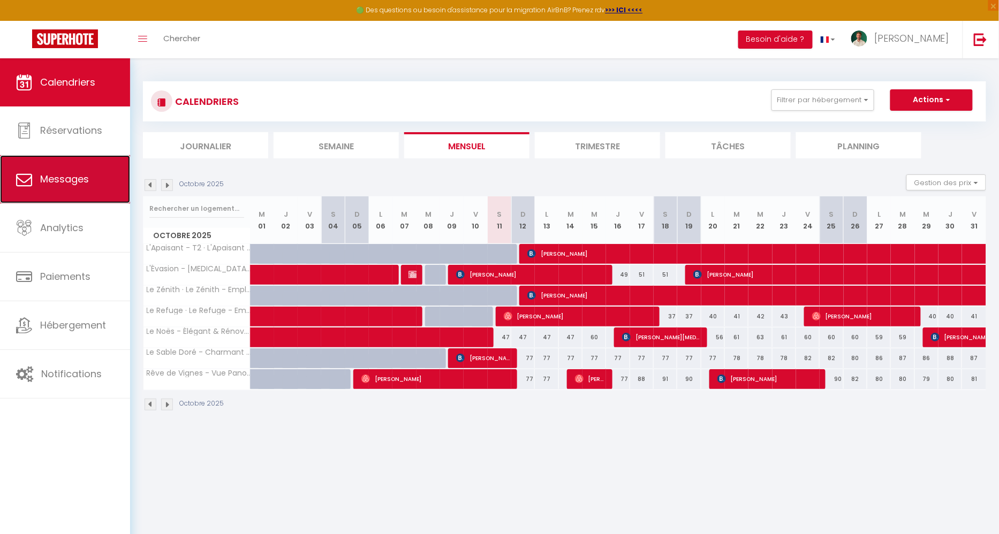
click at [52, 182] on span "Messages" at bounding box center [64, 178] width 49 height 13
select select "message"
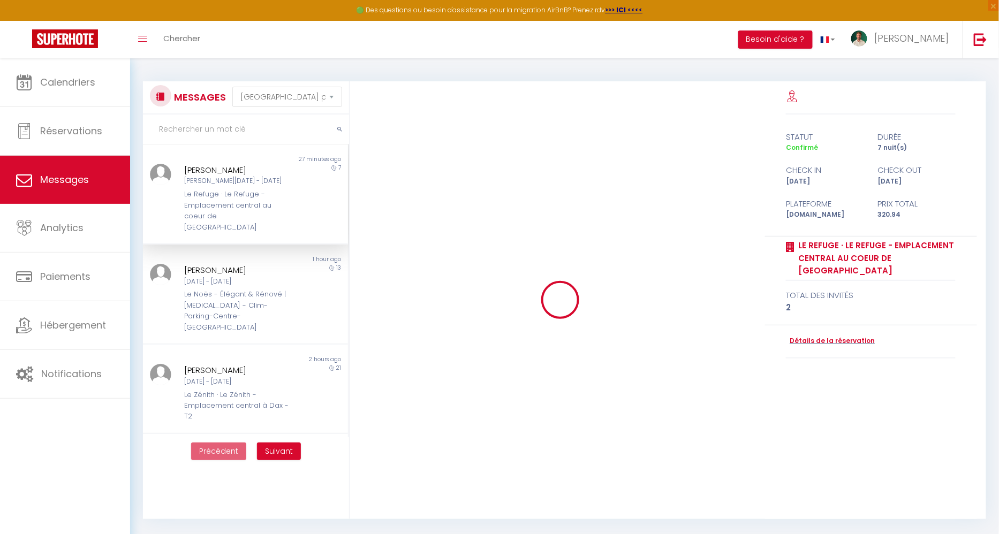
scroll to position [3592, 0]
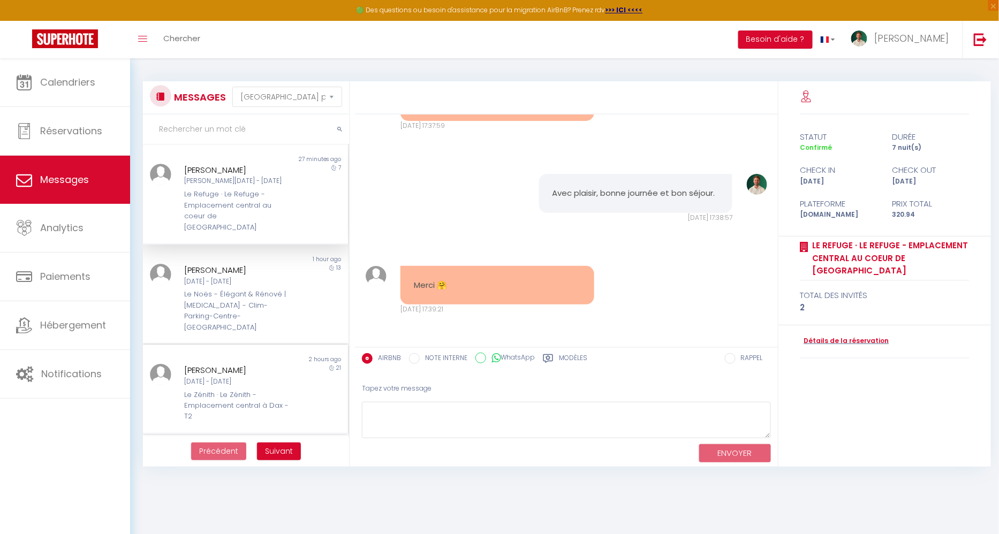
click at [245, 390] on div "Le Zénith · Le Zénith - Emplacement central à Dax - T2" at bounding box center [236, 406] width 105 height 33
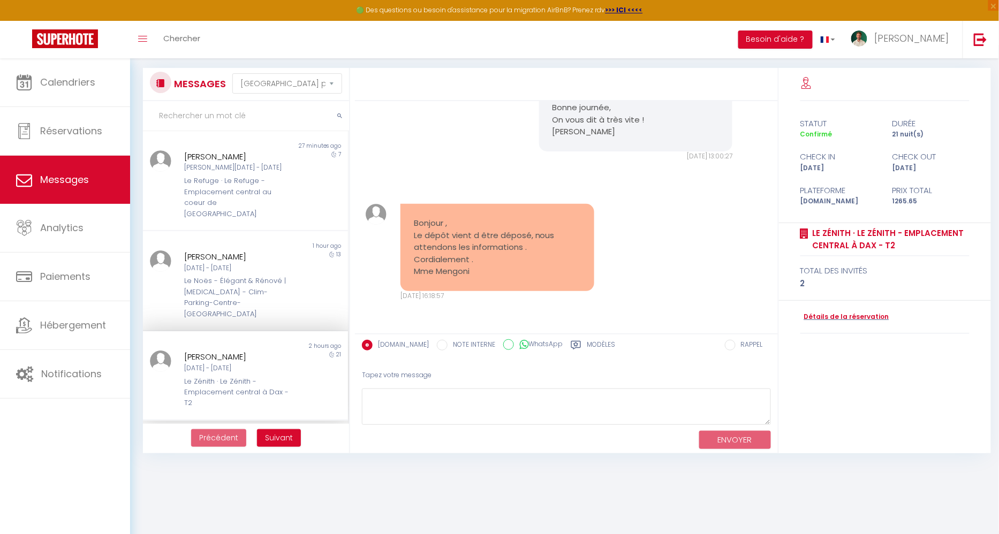
scroll to position [2198, 0]
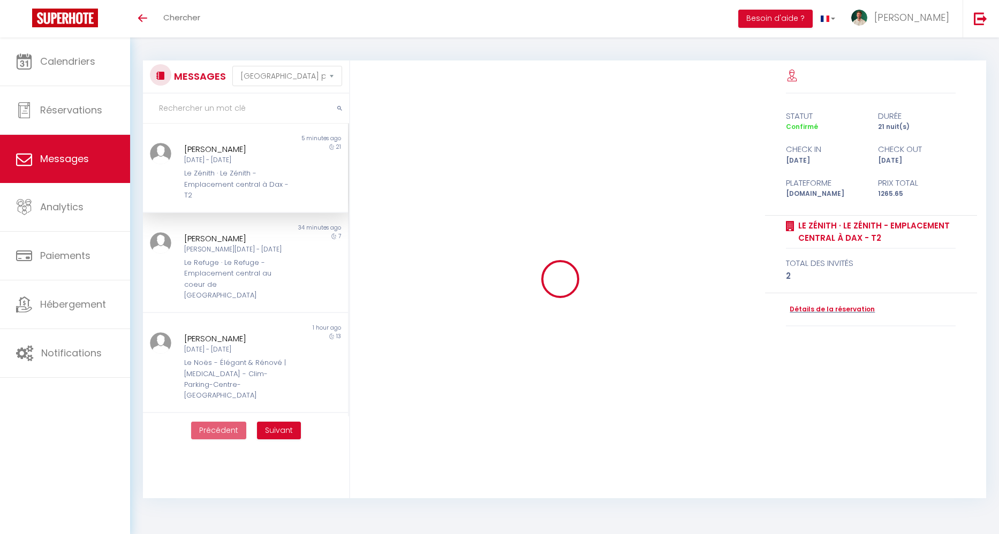
select select "message"
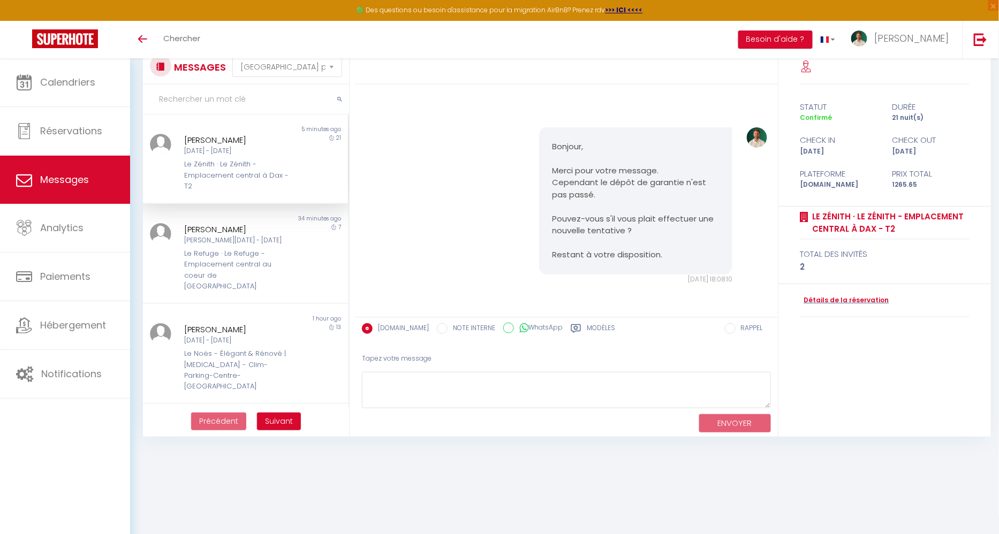
scroll to position [31, 0]
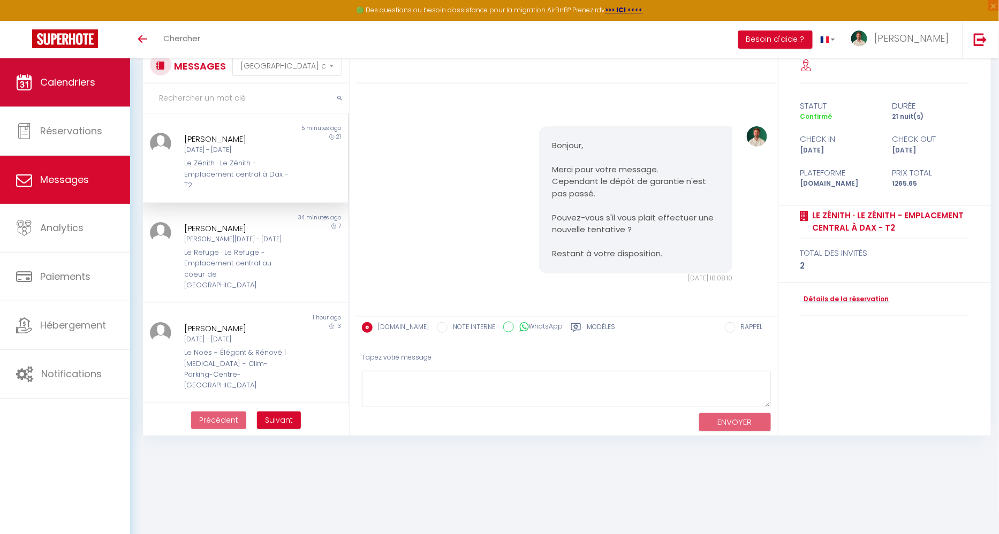
click at [94, 96] on link "Calendriers" at bounding box center [65, 82] width 130 height 48
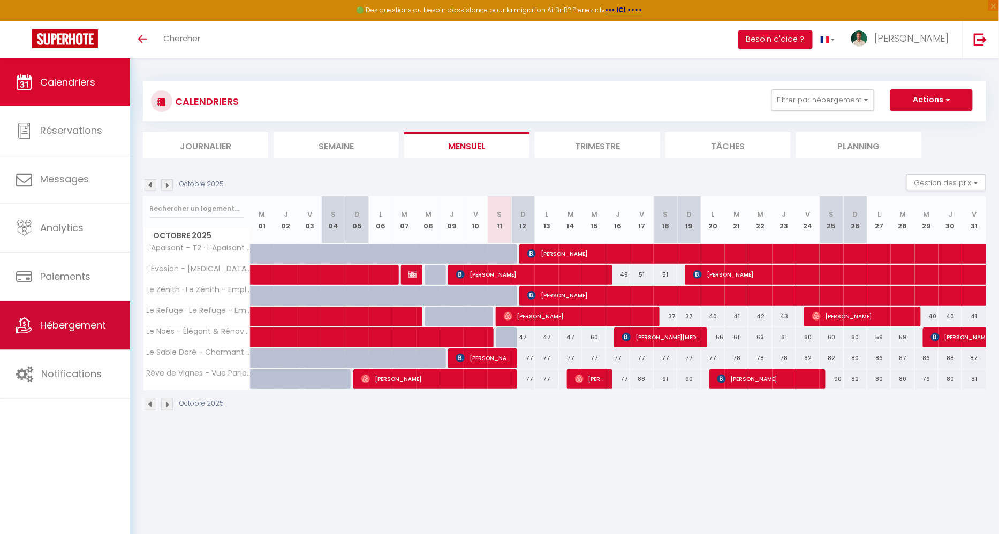
click at [56, 337] on link "Hébergement" at bounding box center [65, 325] width 130 height 48
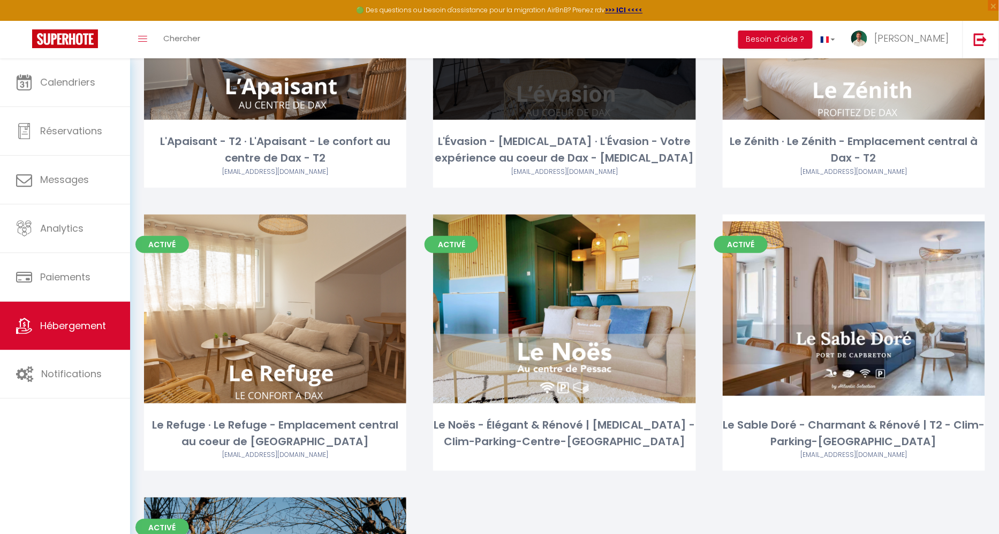
scroll to position [207, 0]
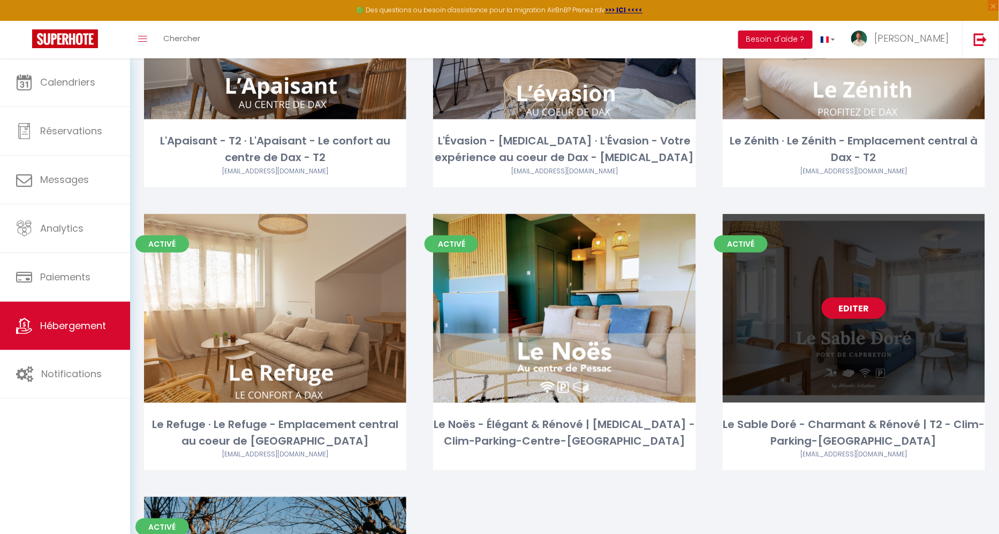
click at [835, 296] on div "Editer" at bounding box center [854, 308] width 262 height 189
select select "3"
select select "2"
select select "1"
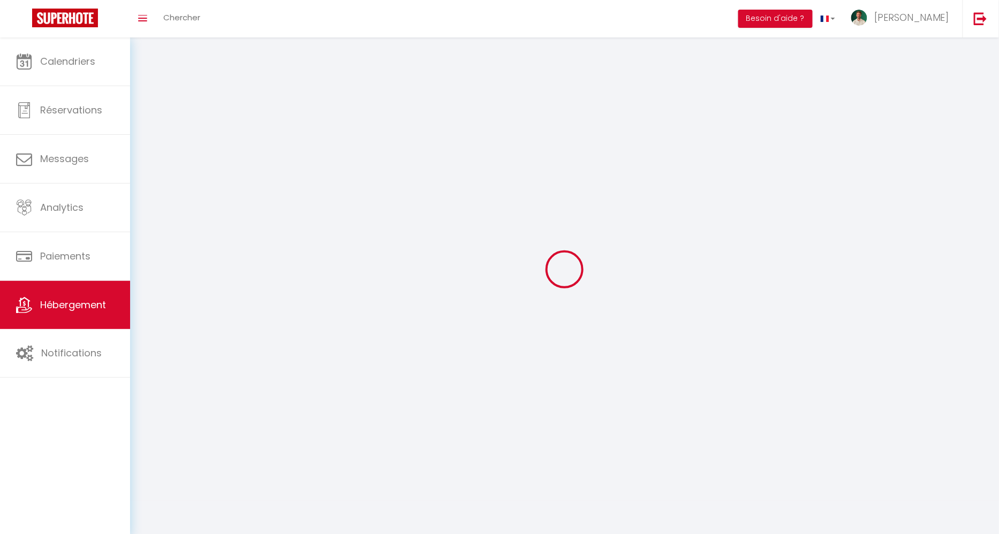
select select
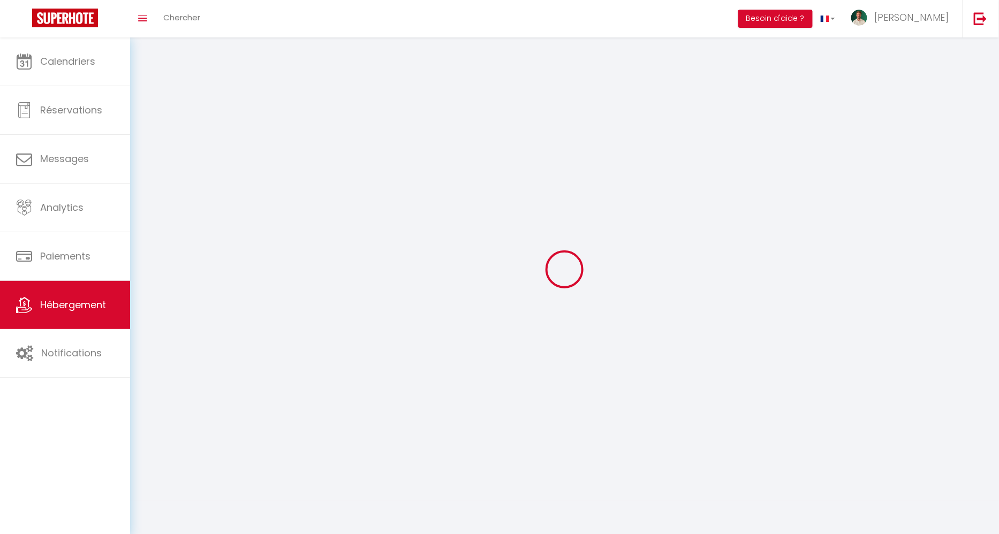
checkbox input "false"
select select
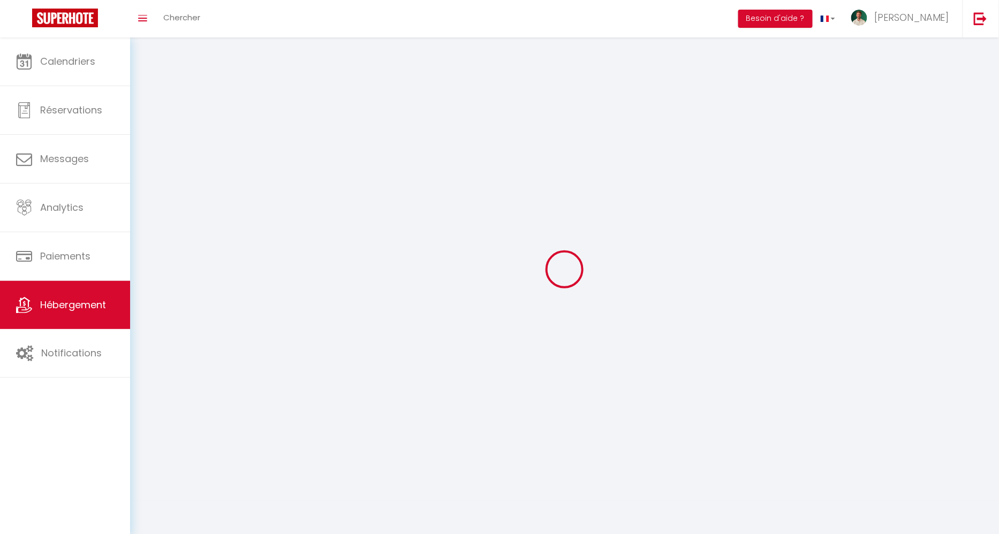
select select
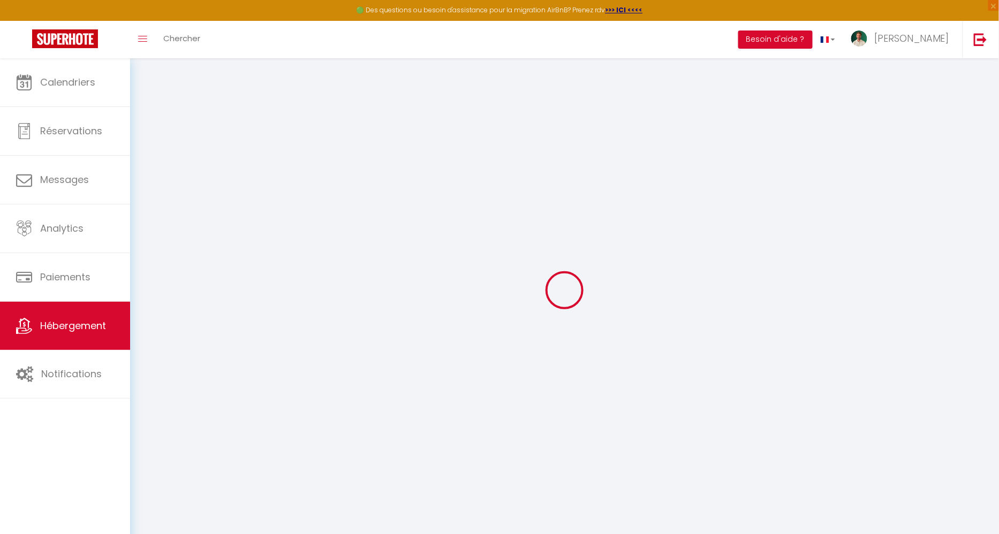
select select "17:00"
select select "23:00"
select select "10:00"
select select "30"
select select "120"
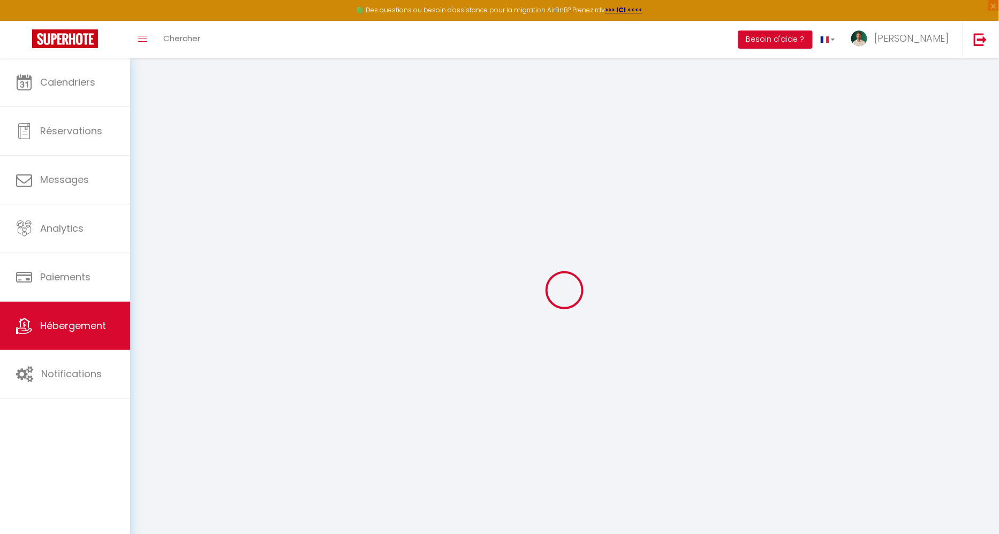
select select "12:00"
checkbox input "false"
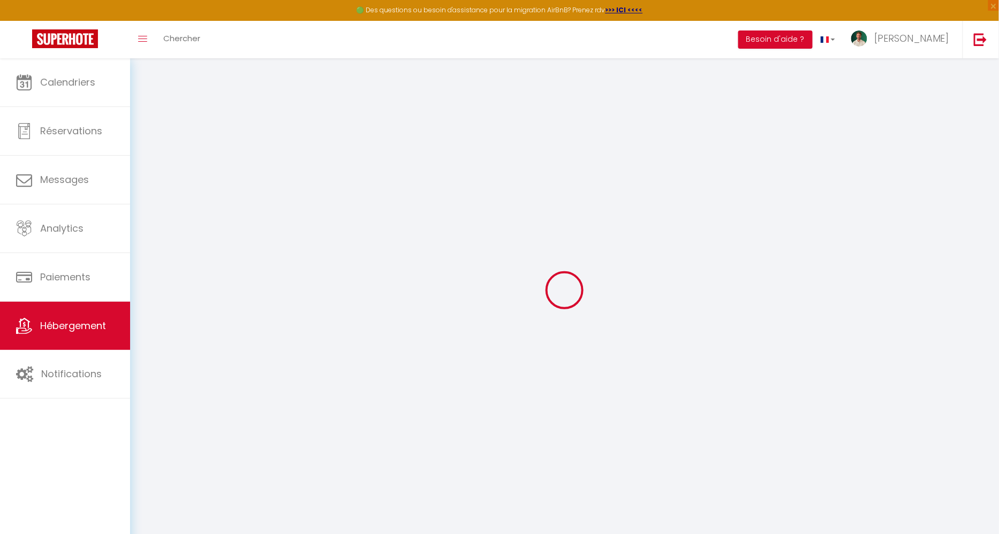
checkbox input "false"
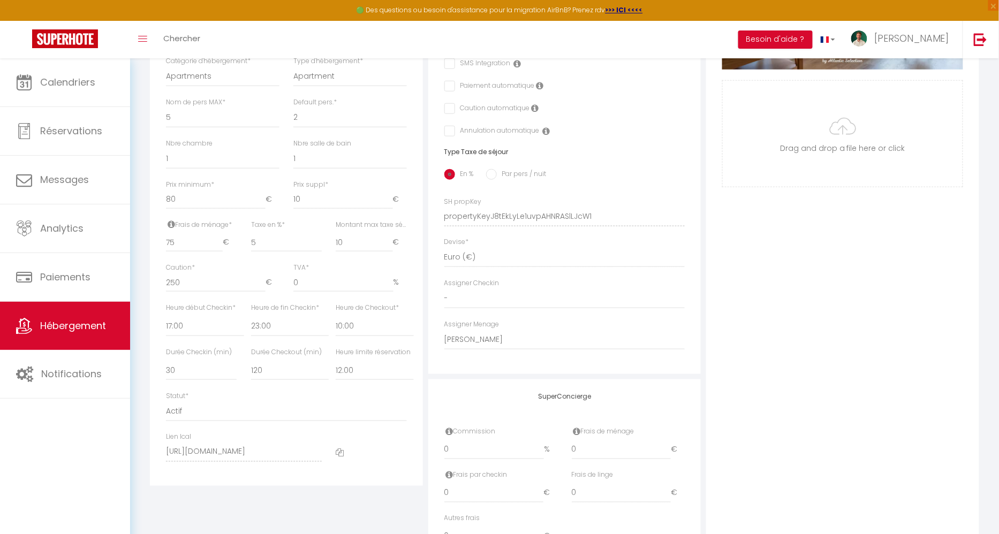
scroll to position [349, 0]
click at [503, 332] on select "- [PERSON_NAME] [PERSON_NAME] [PERSON_NAME] [PERSON_NAME] [PERSON_NAME] [PERSON…" at bounding box center [564, 337] width 241 height 20
select select "53618"
click at [444, 327] on select "- [PERSON_NAME] [PERSON_NAME] [PERSON_NAME] [PERSON_NAME] [PERSON_NAME] [PERSON…" at bounding box center [564, 337] width 241 height 20
checkbox input "false"
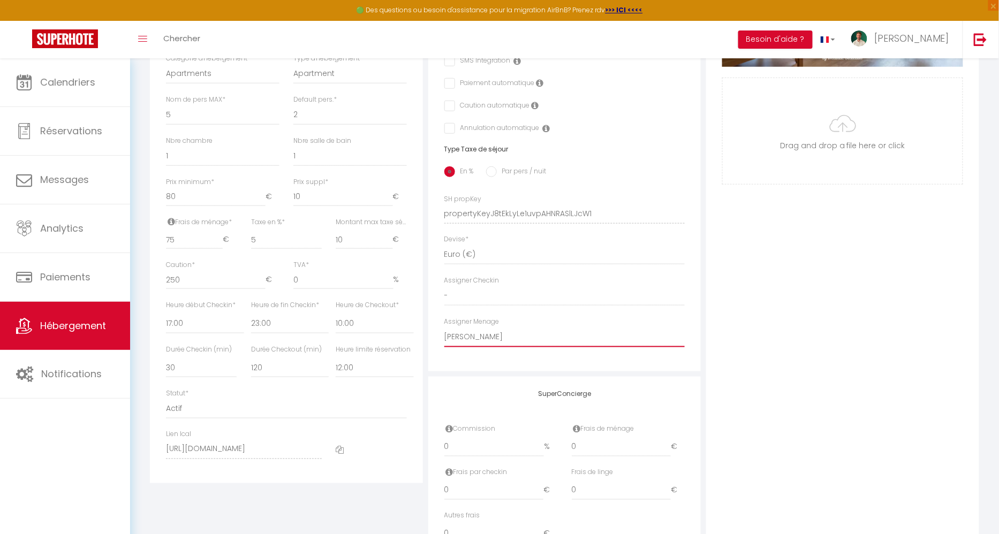
checkbox input "false"
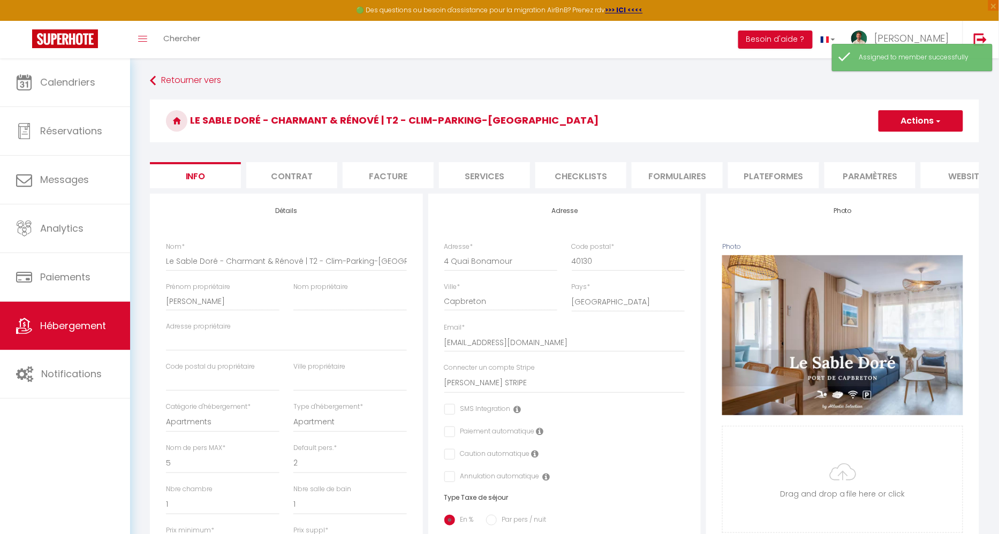
click at [925, 119] on button "Actions" at bounding box center [921, 120] width 85 height 21
click at [911, 144] on link "Enregistrer" at bounding box center [905, 145] width 115 height 14
click at [914, 124] on button "Actions" at bounding box center [921, 120] width 85 height 21
click at [890, 141] on input "Enregistrer" at bounding box center [879, 144] width 40 height 11
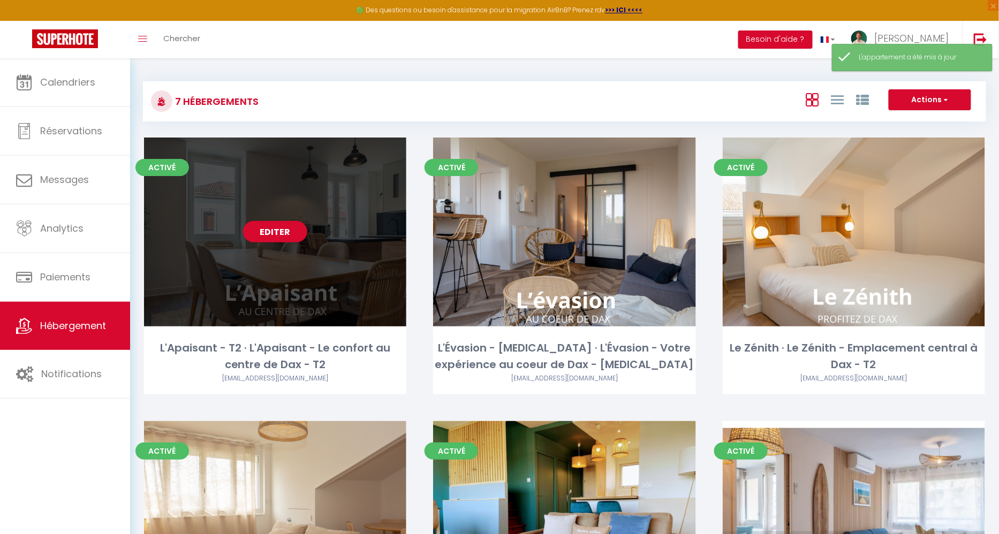
click at [322, 218] on div "Editer" at bounding box center [275, 232] width 262 height 189
select select "3"
select select "2"
select select "1"
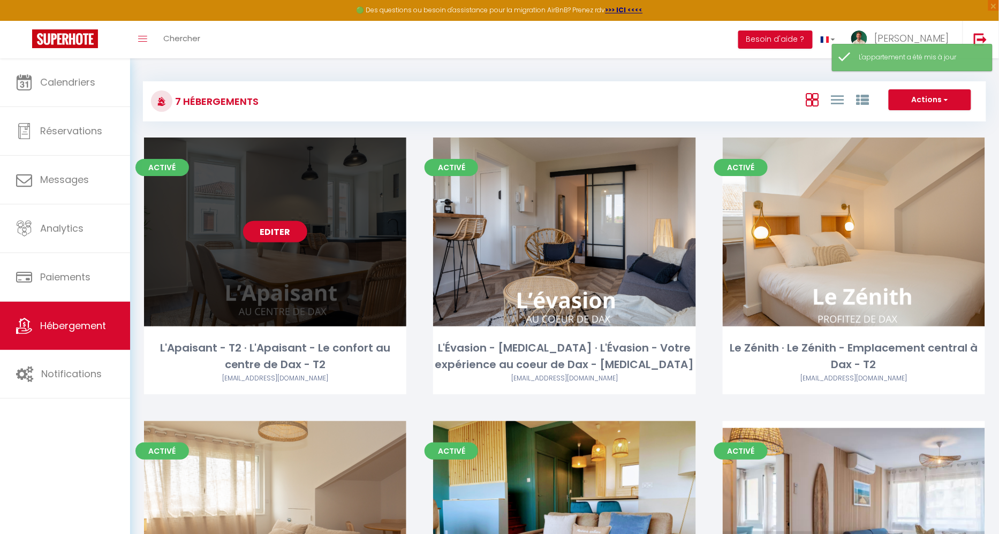
select select
select select "28"
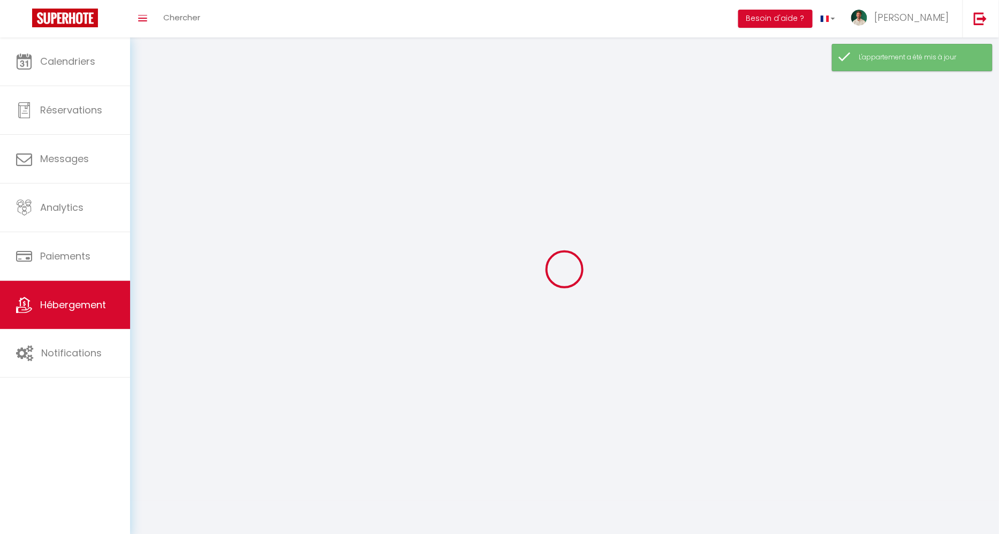
select select
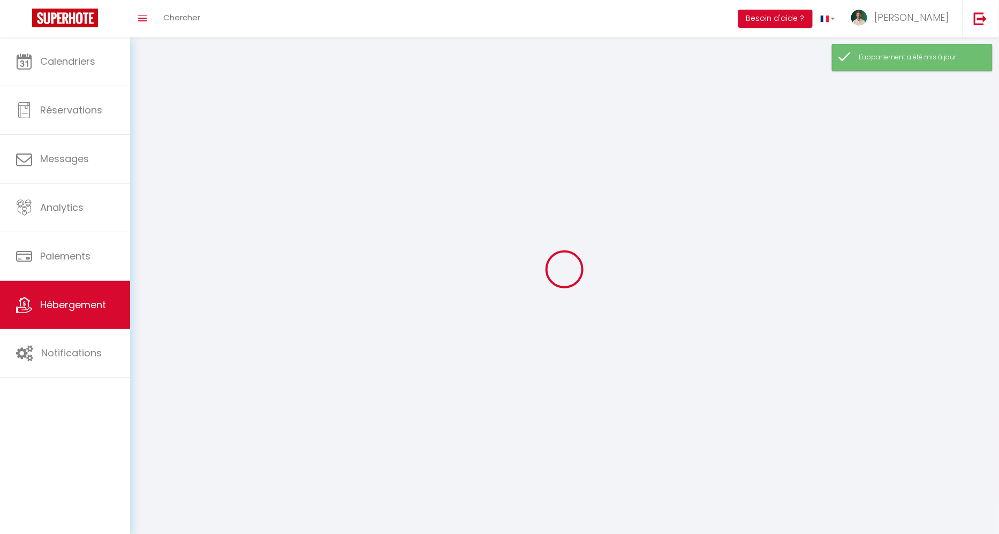
select select
checkbox input "false"
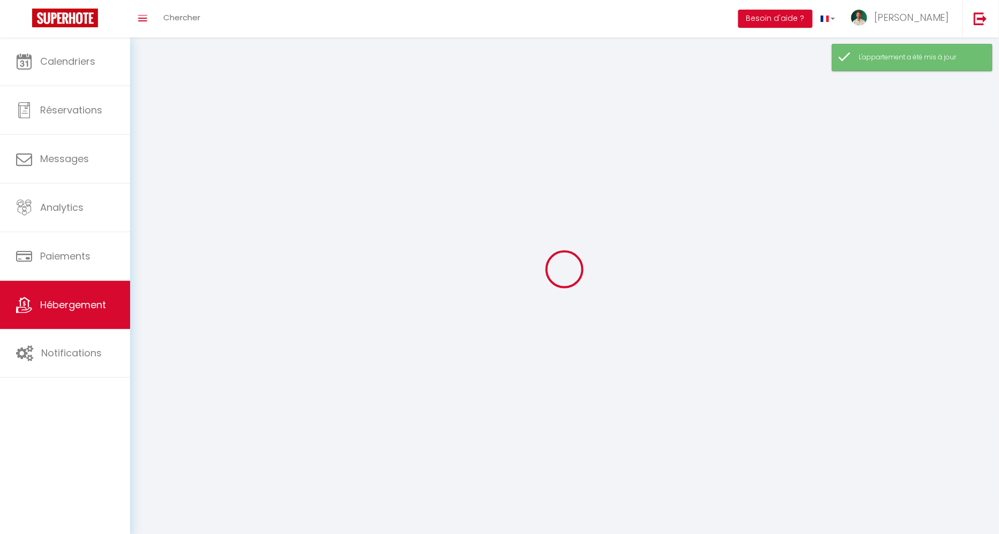
select select
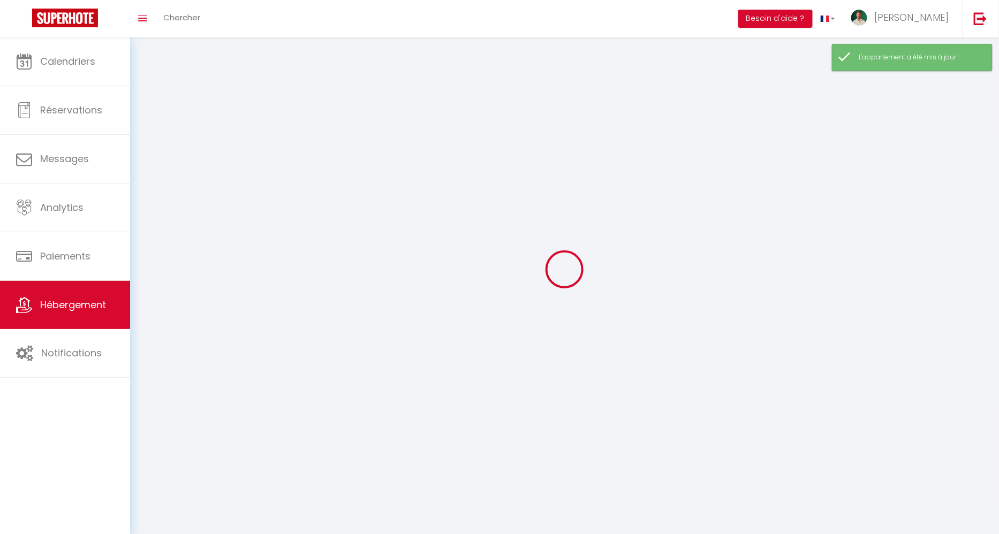
select select
checkbox input "false"
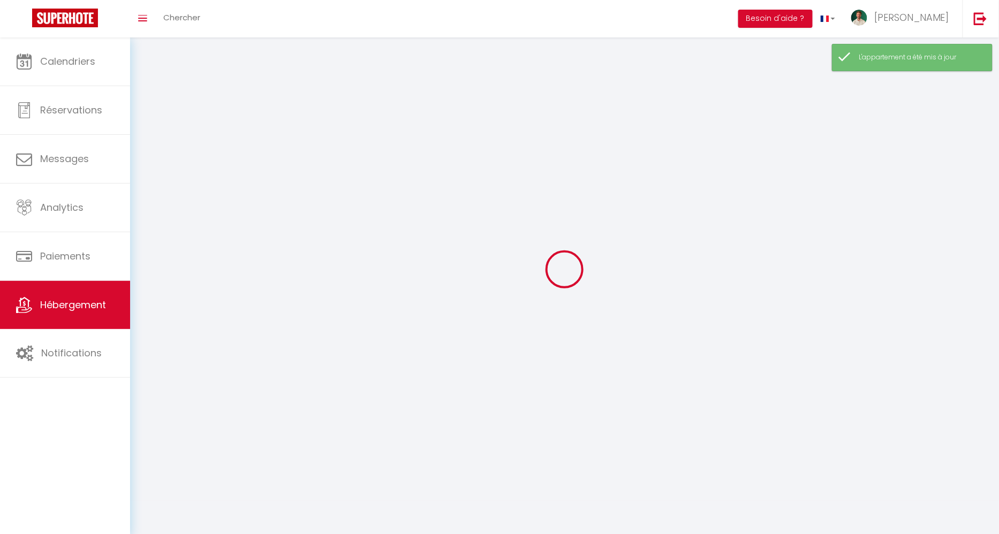
checkbox input "false"
select select
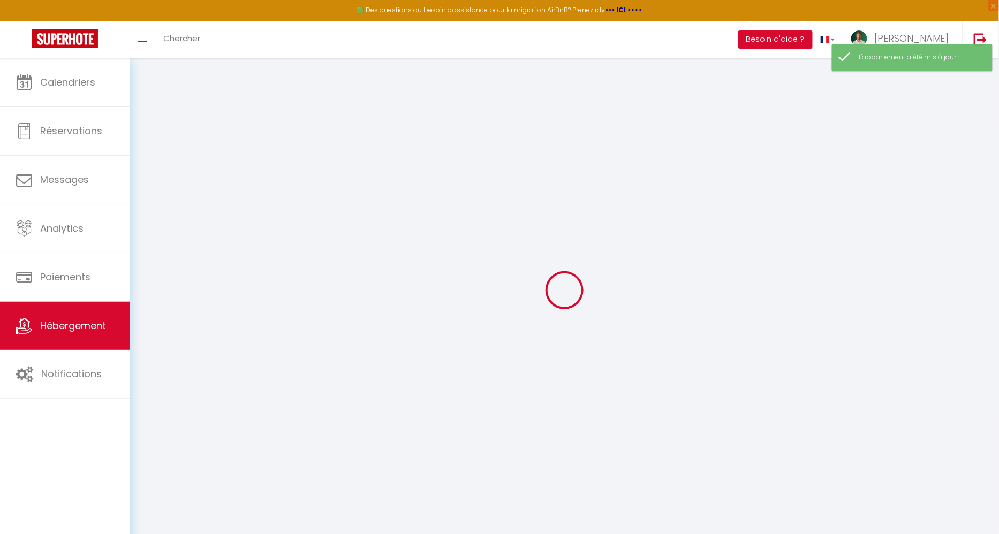
select select
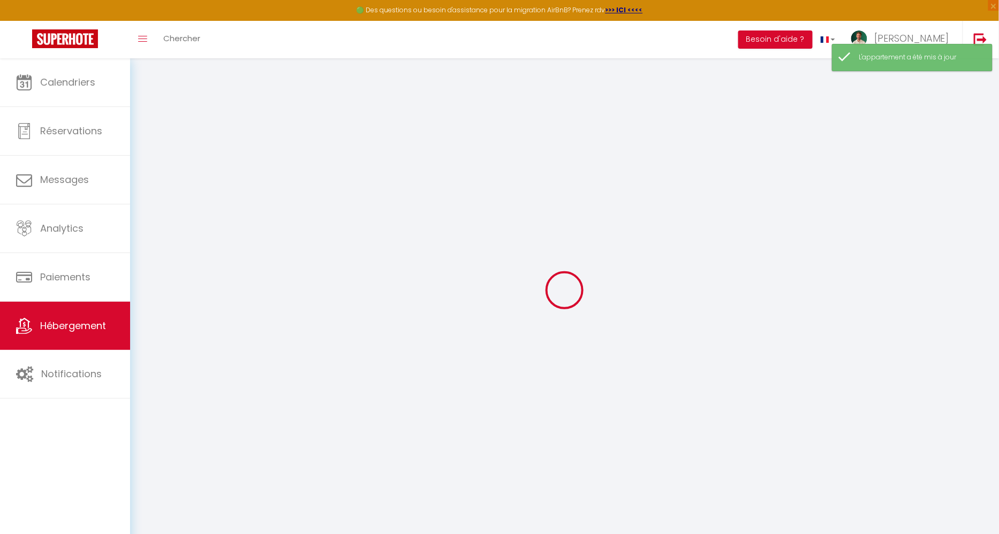
select select
checkbox input "false"
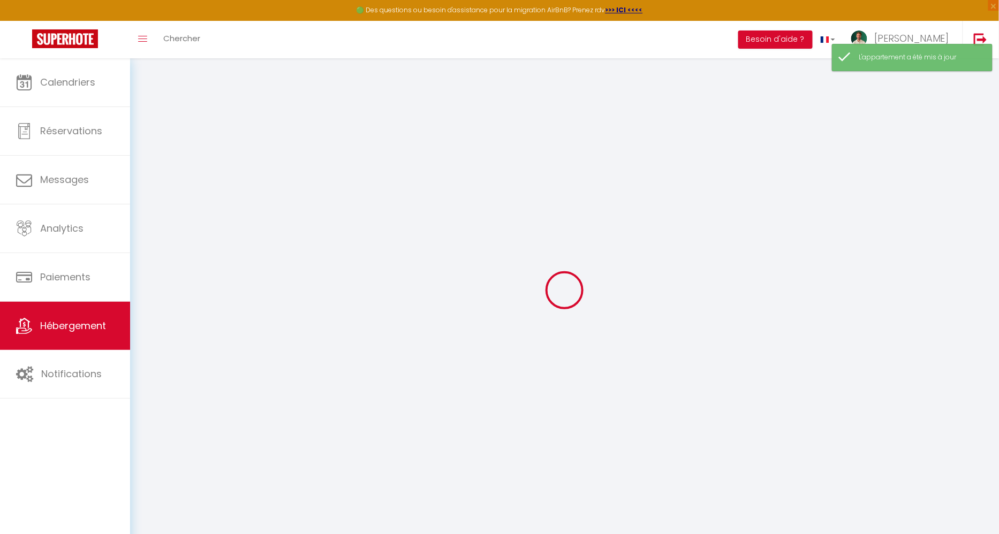
select select
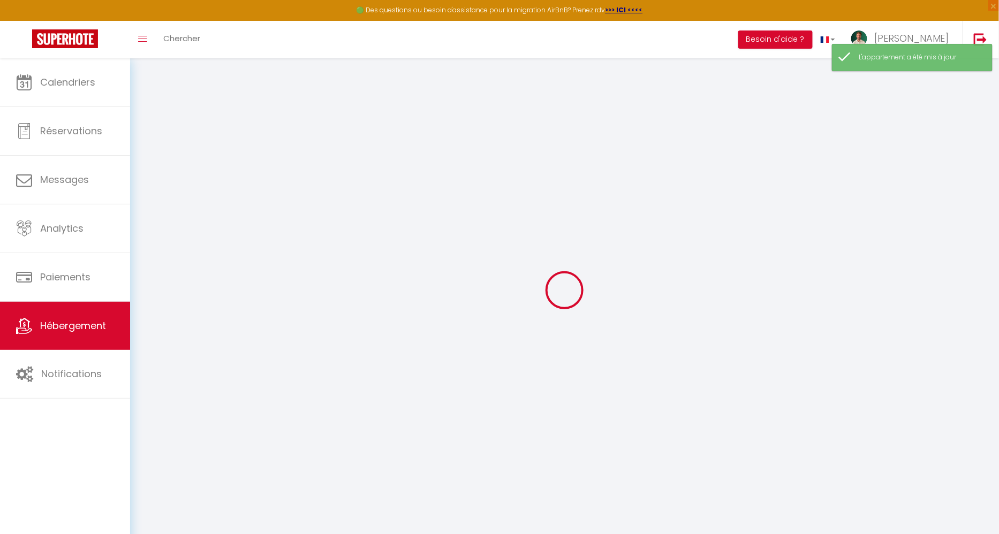
select select
checkbox input "false"
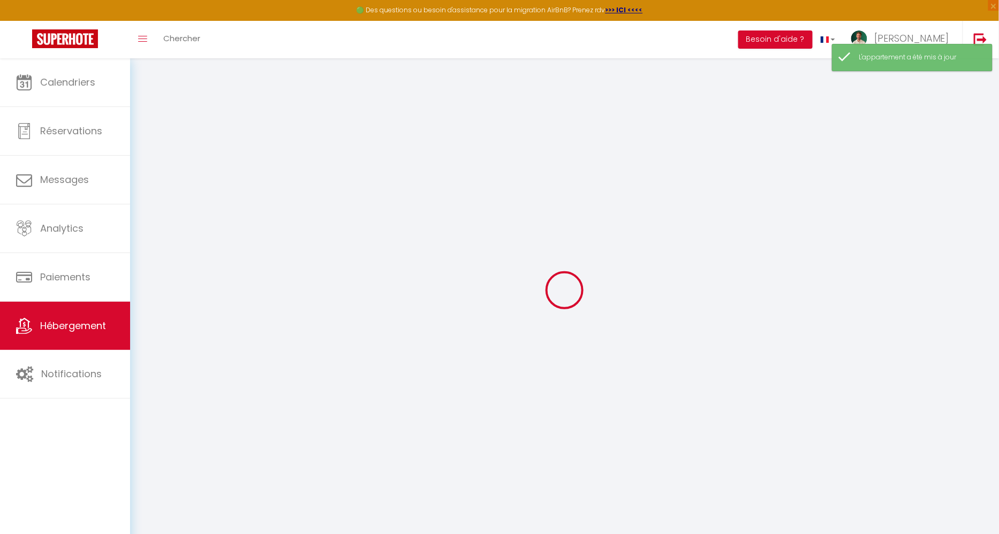
checkbox input "false"
select select
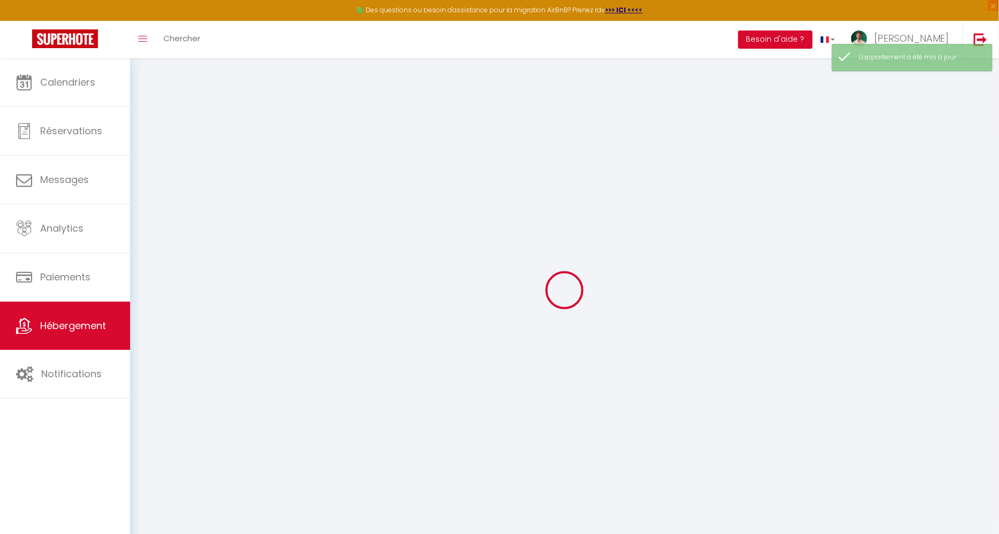
select select
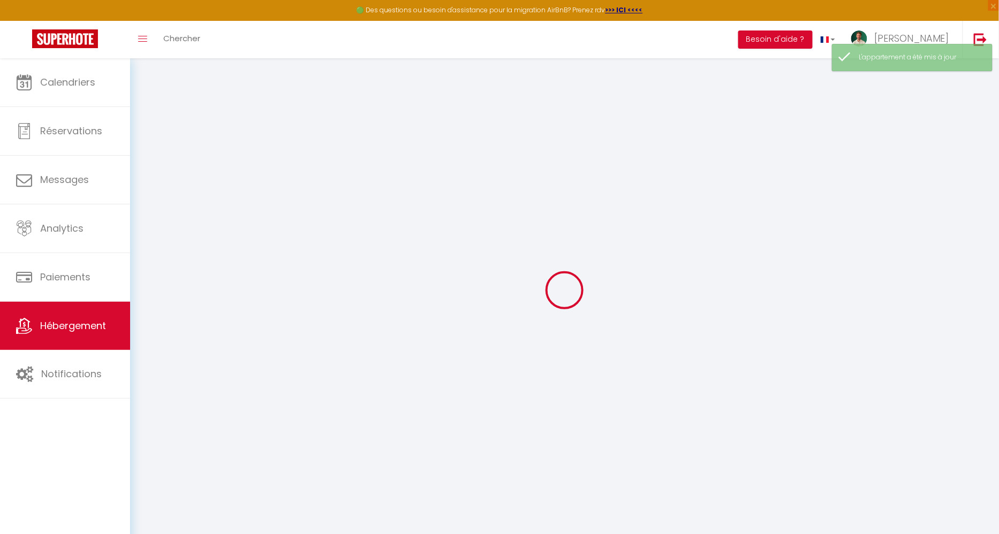
checkbox input "false"
select select
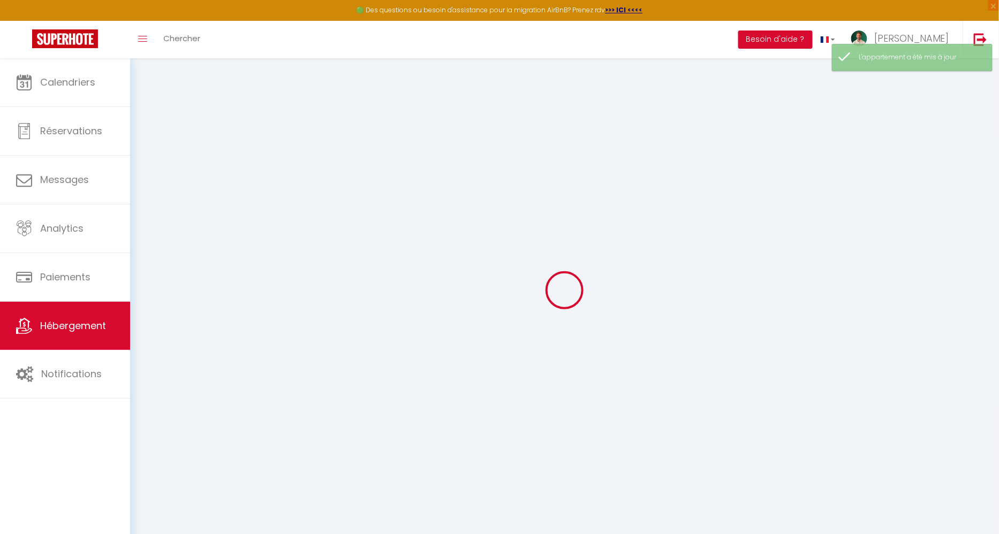
select select
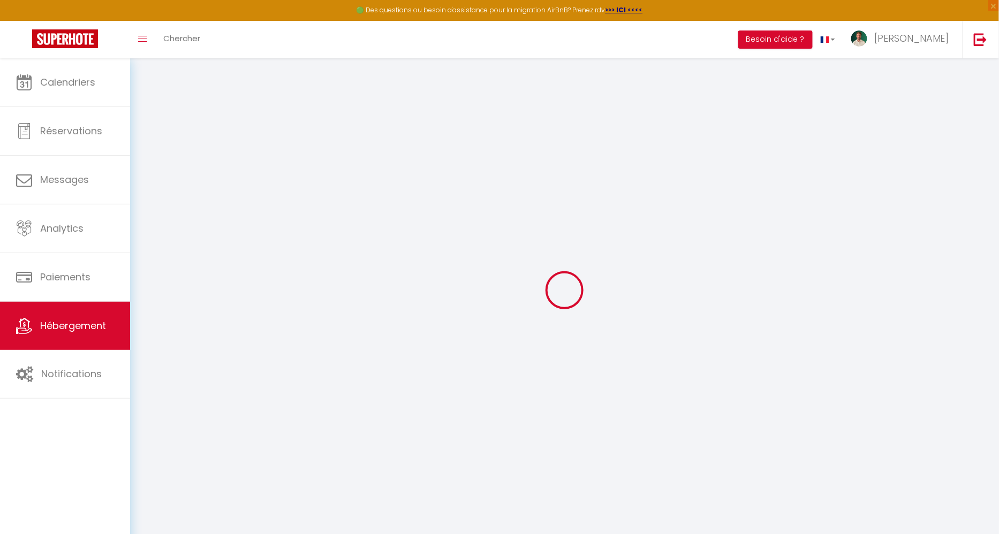
select select
checkbox input "false"
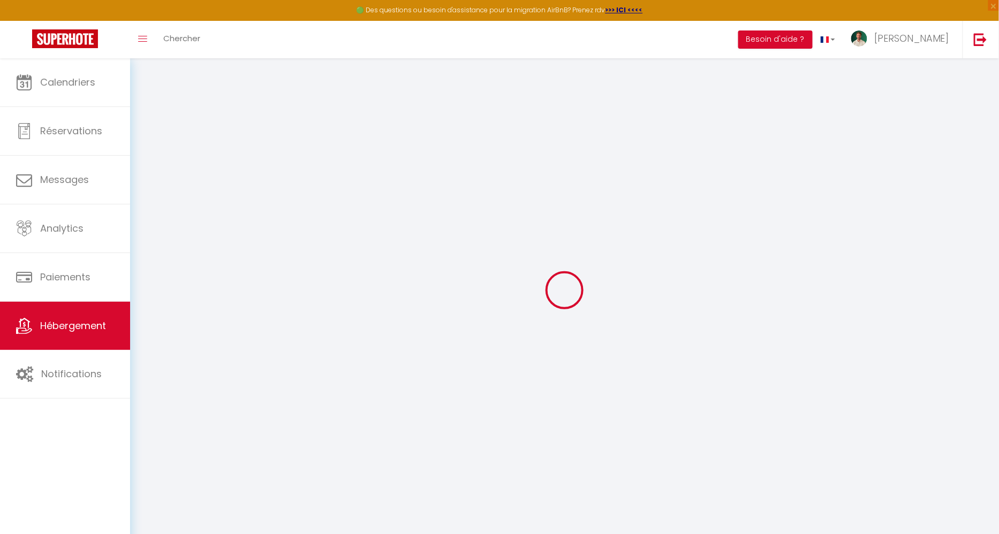
checkbox input "false"
select select
type input "L'Apaisant - T2 · L'Apaisant - Le confort au centre de Dax - T2"
type input "[PERSON_NAME]"
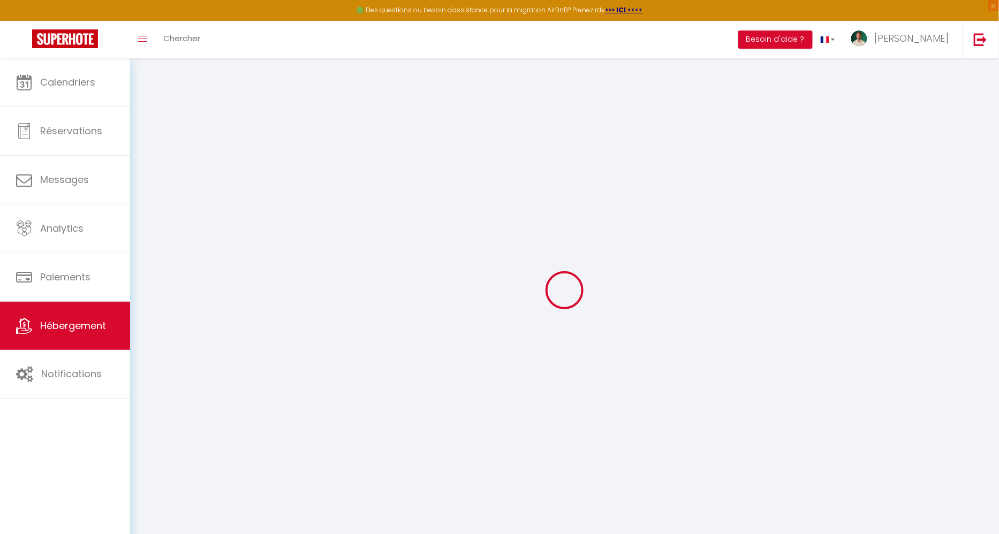
select select "2"
type input "38"
type input "10"
type input "39"
type input "5"
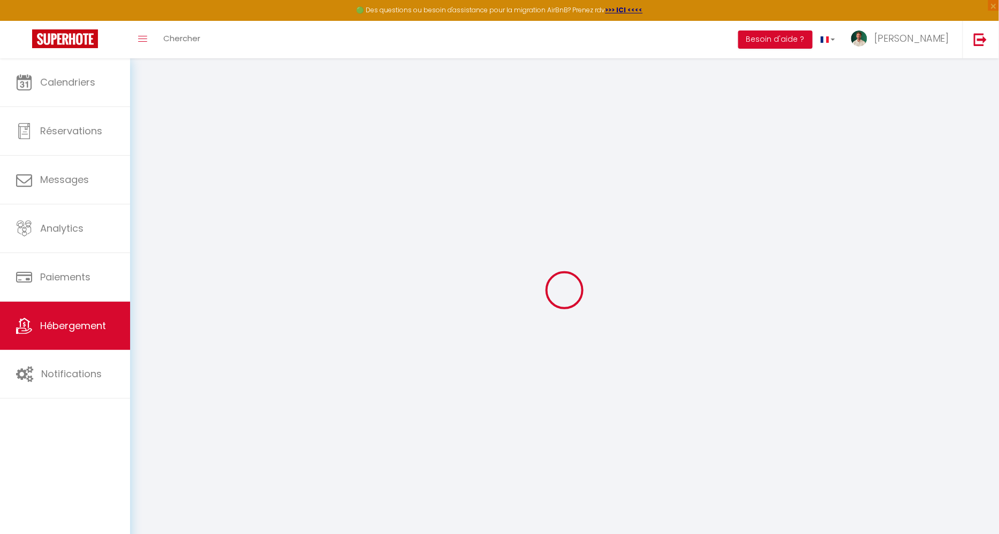
type input "10"
type input "250"
select select
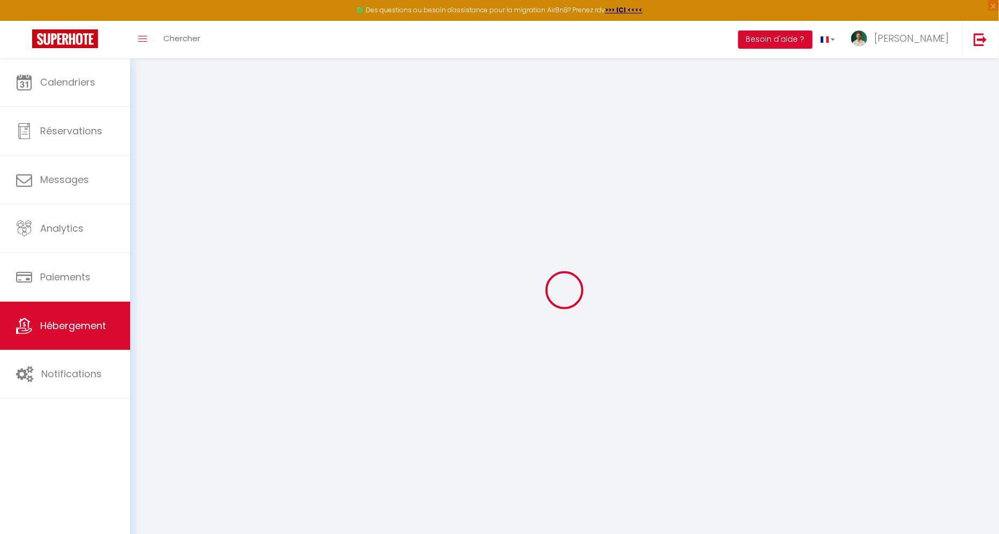
select select
type input "[STREET_ADDRESS][PERSON_NAME]"
type input "40100"
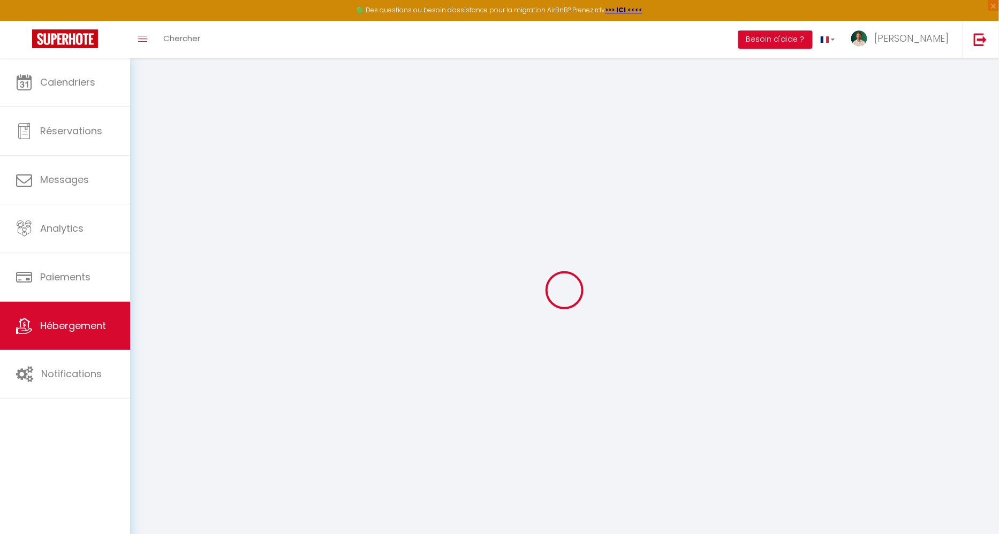
type input "Dax"
type input "[EMAIL_ADDRESS][DOMAIN_NAME]"
select select "11036"
checkbox input "false"
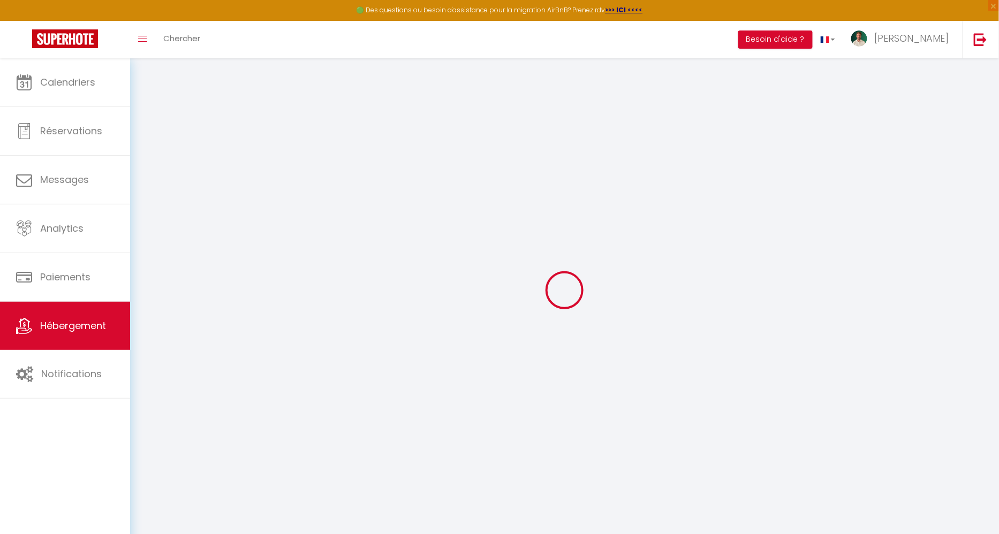
checkbox input "false"
radio input "true"
type input "0"
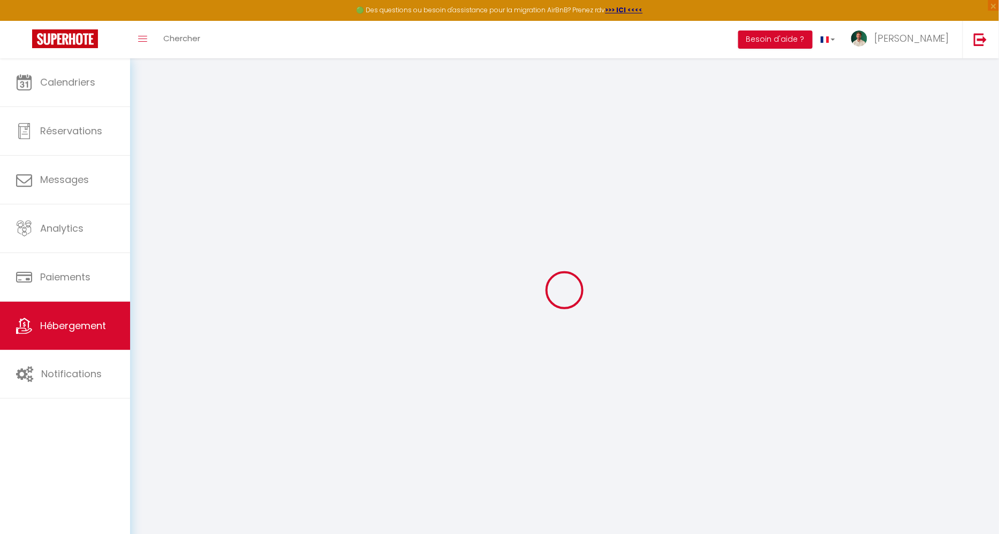
type input "0"
checkbox input "false"
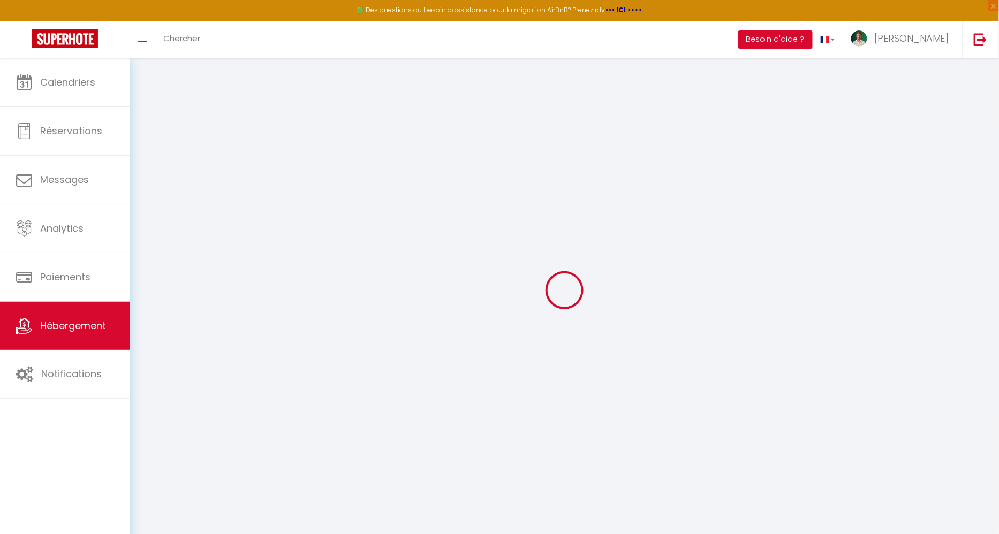
checkbox input "false"
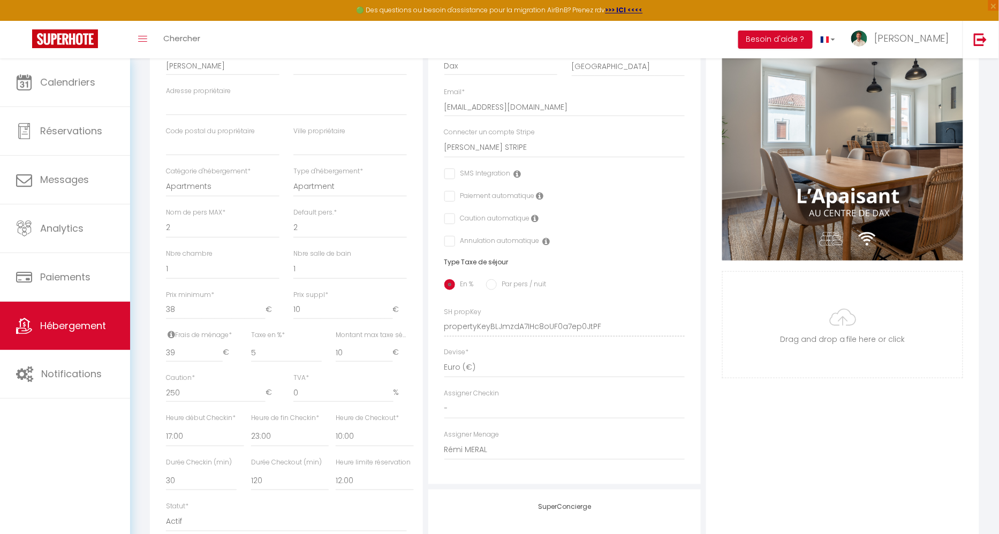
scroll to position [239, 0]
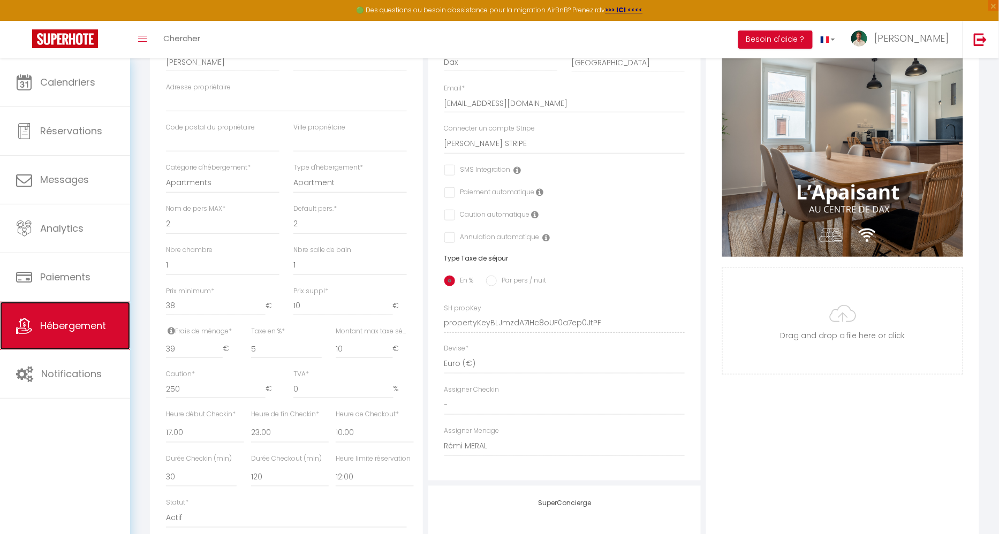
click at [71, 315] on link "Hébergement" at bounding box center [65, 326] width 130 height 48
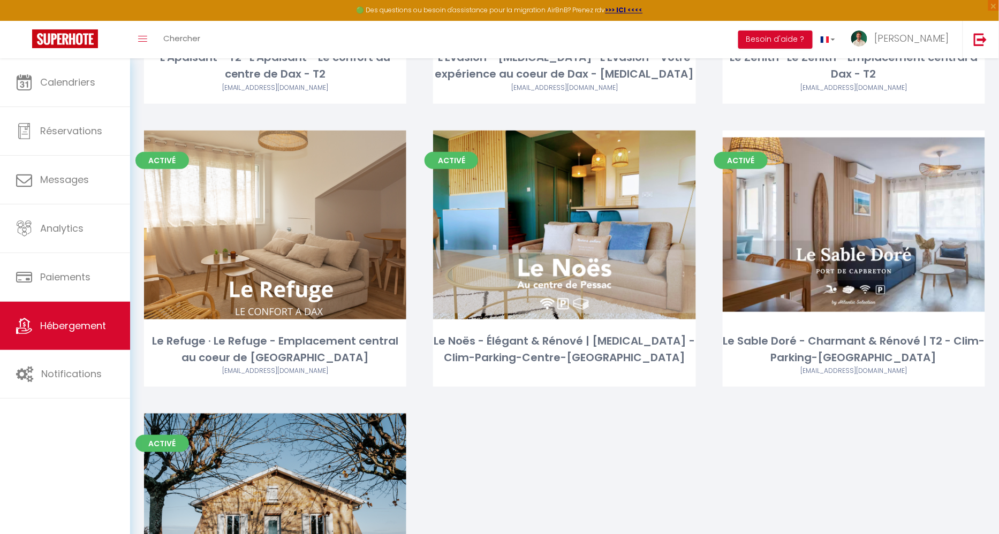
scroll to position [328, 0]
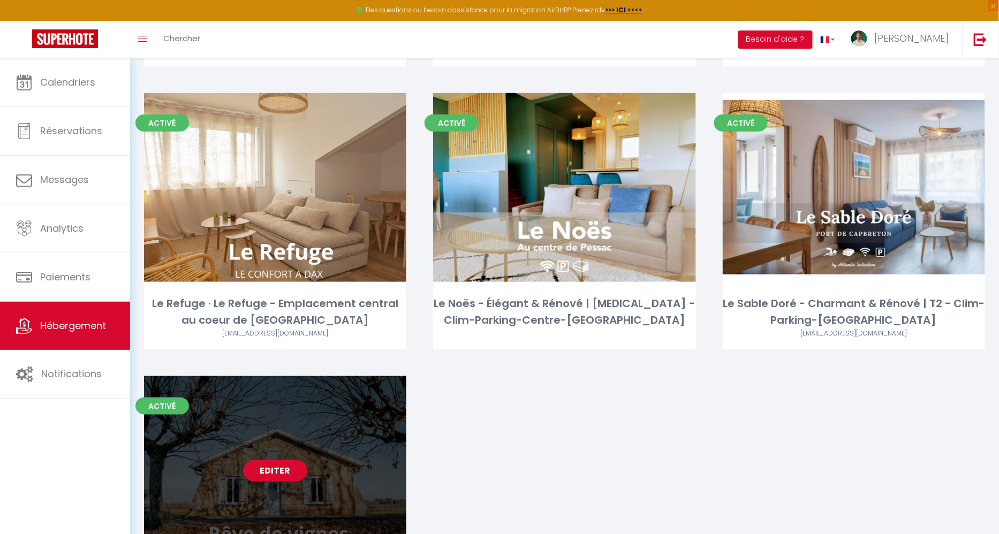
click at [319, 413] on div "Editer" at bounding box center [275, 470] width 262 height 189
select select "3"
select select "2"
select select "1"
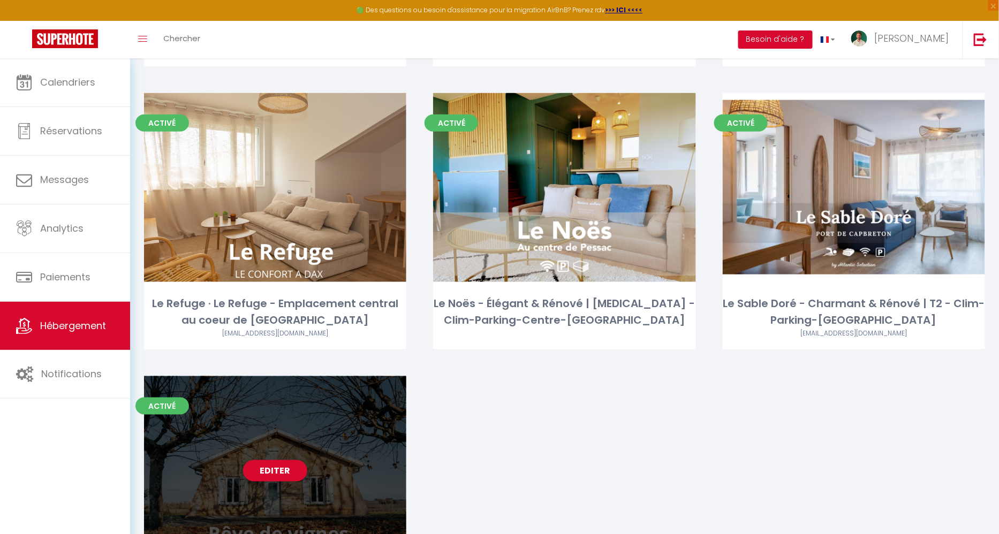
select select
select select "28"
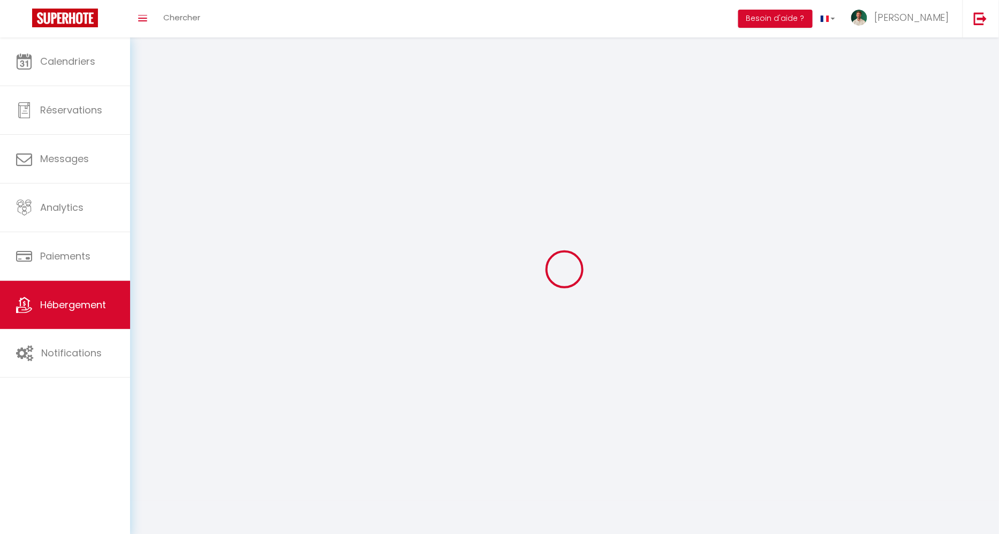
select select
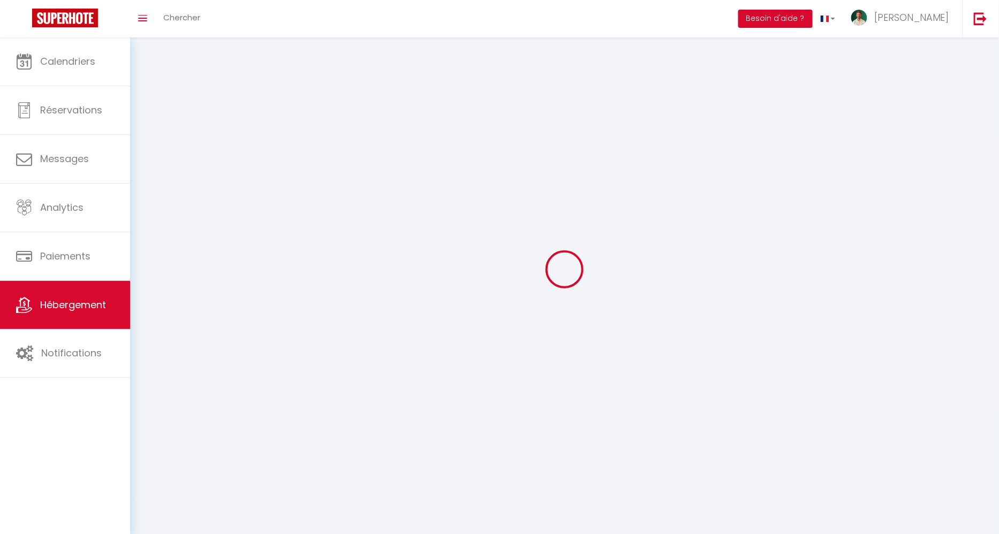
select select
checkbox input "false"
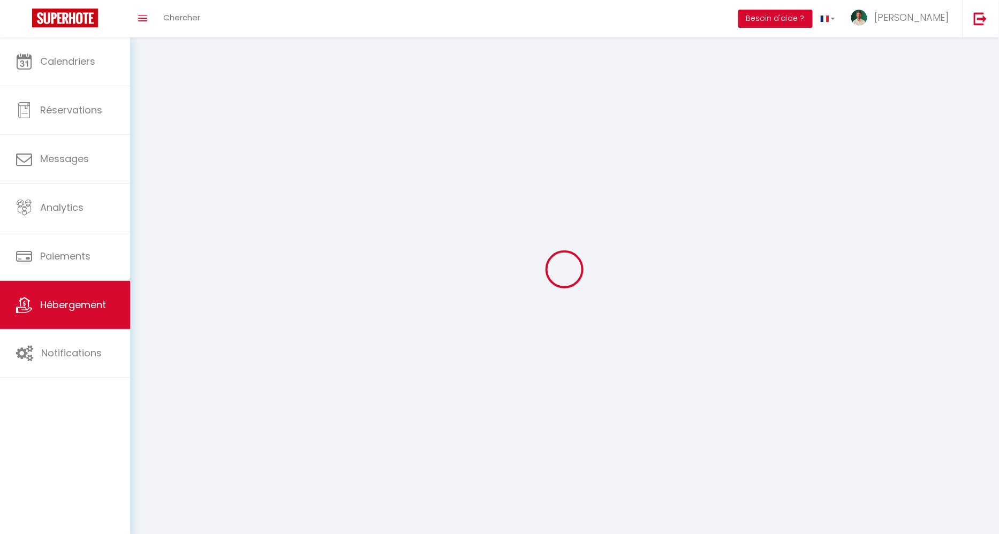
select select
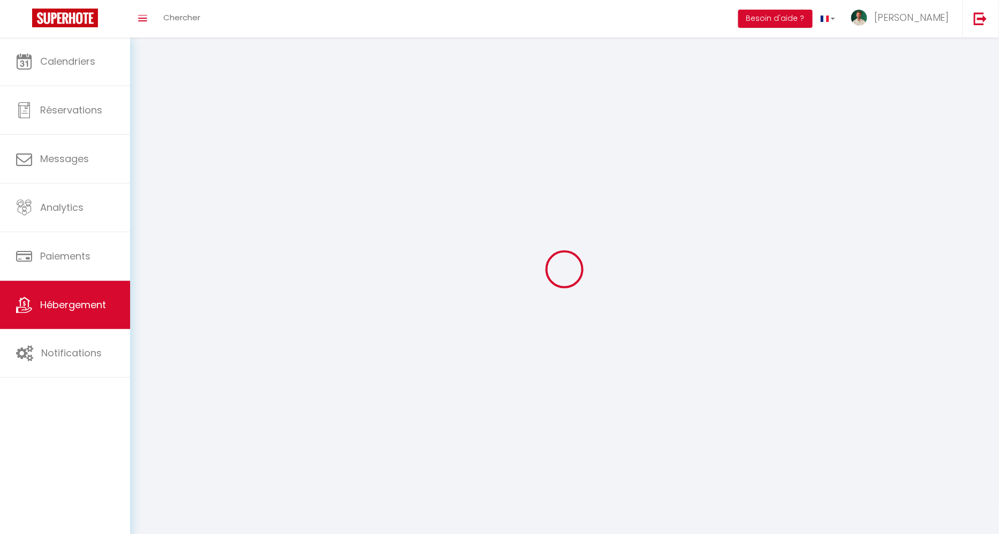
select select
checkbox input "false"
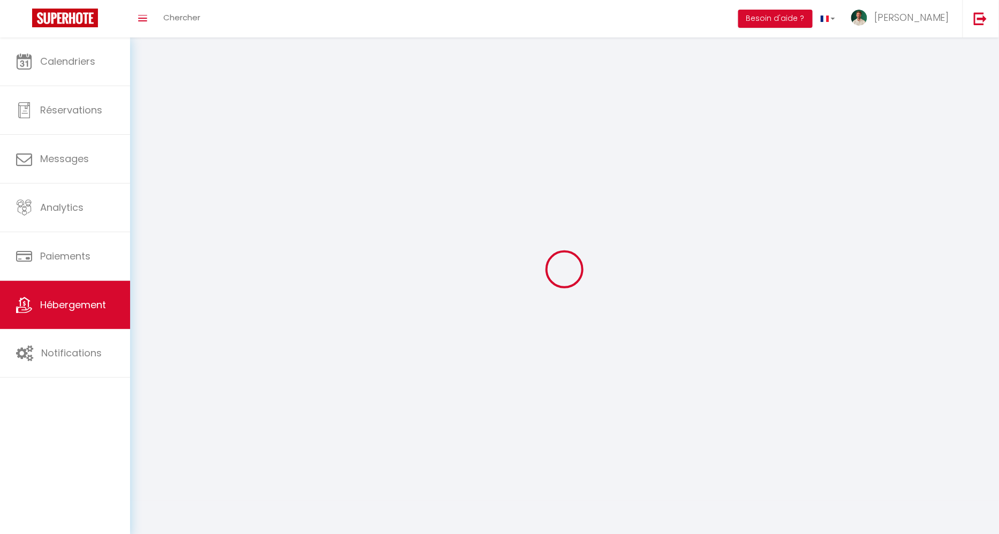
checkbox input "false"
select select
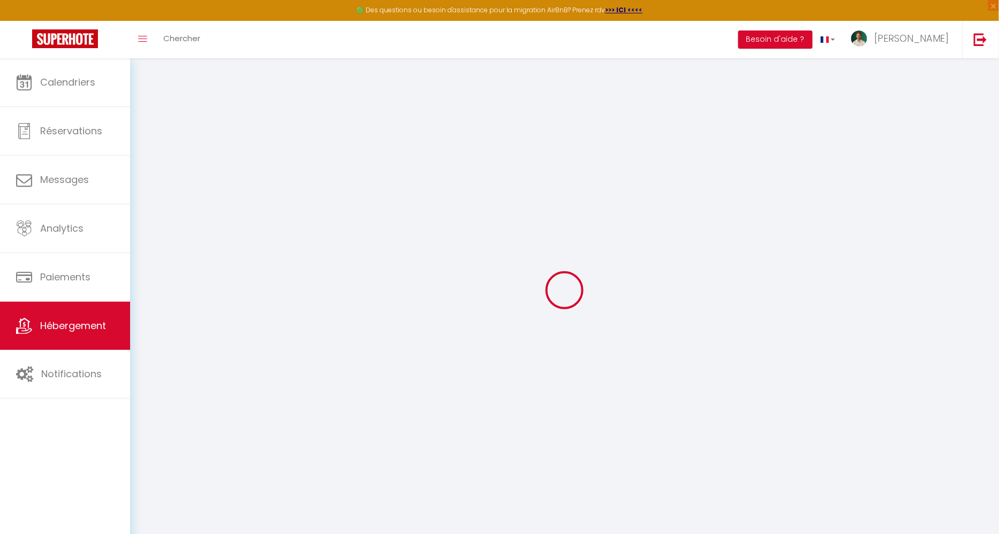
select select
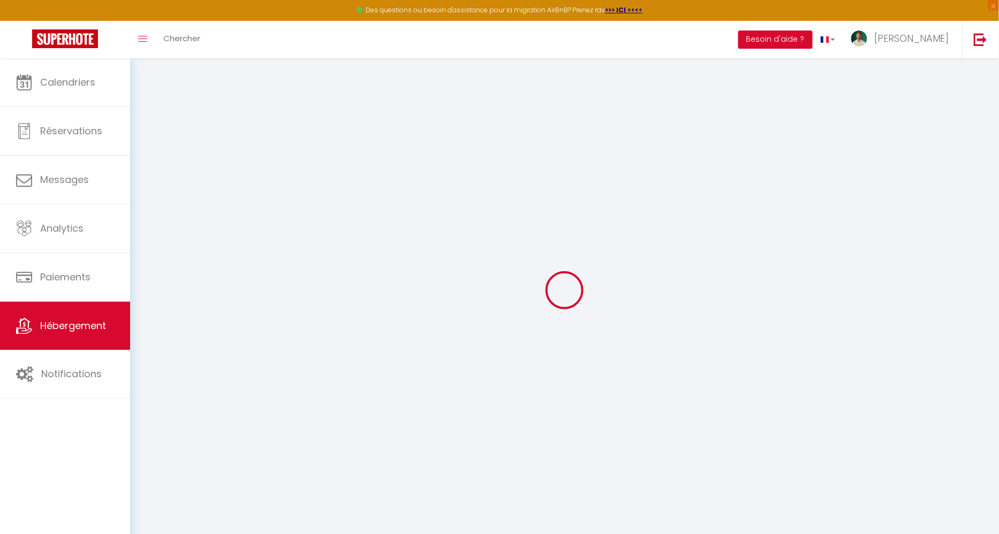
select select
checkbox input "false"
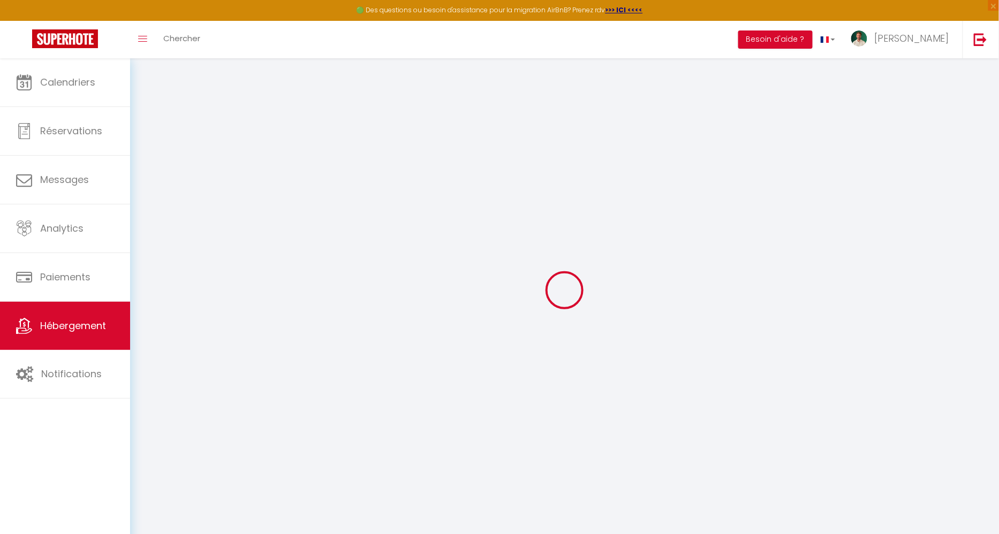
select select
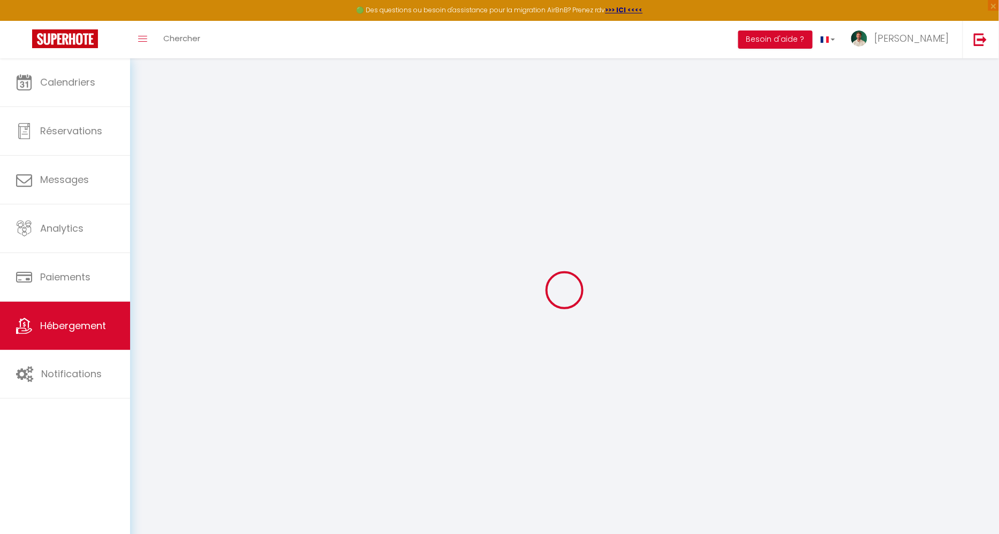
select select
checkbox input "false"
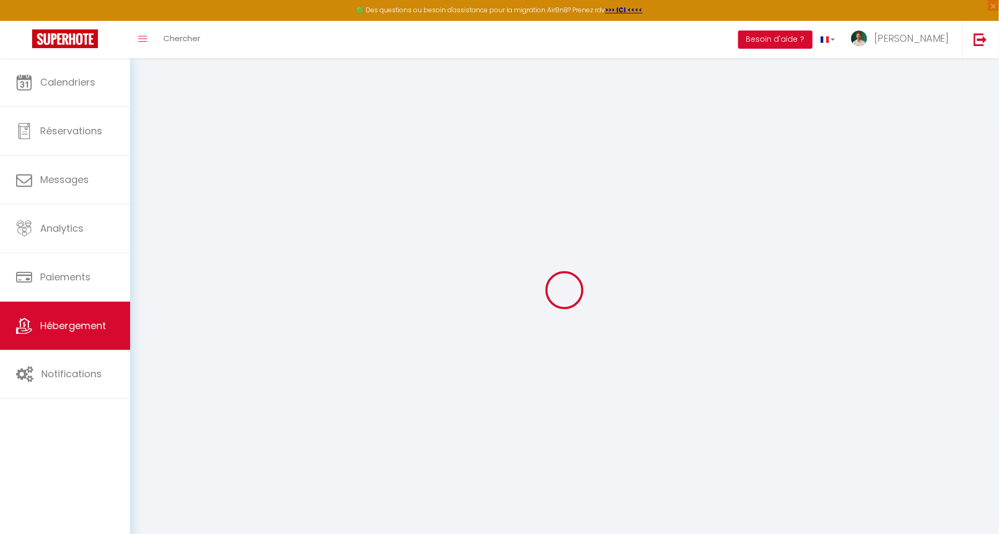
checkbox input "false"
select select
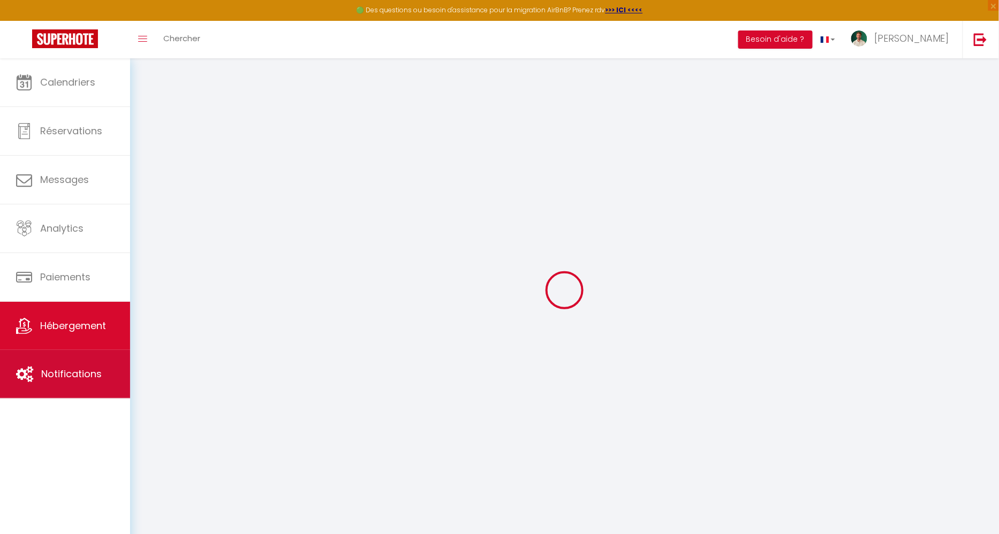
select select
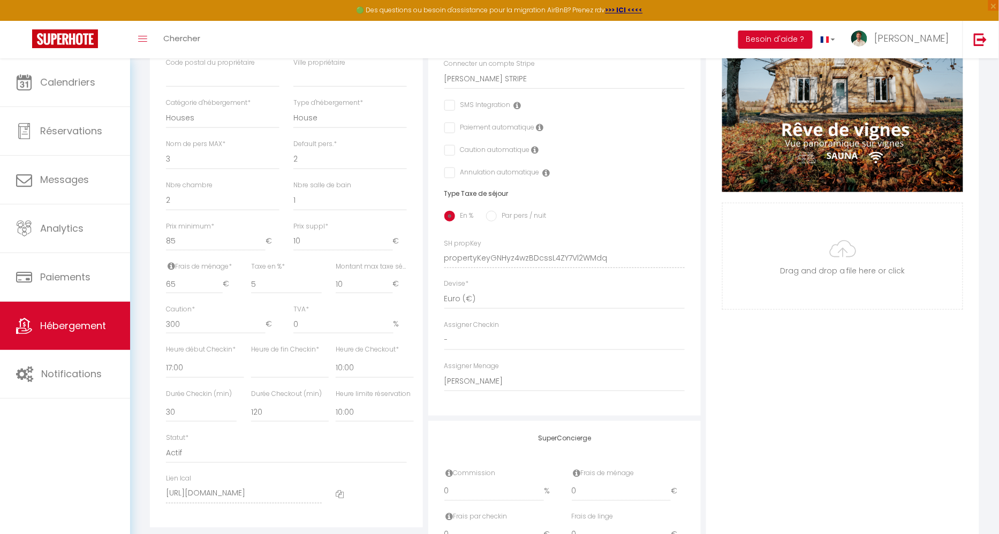
scroll to position [307, 0]
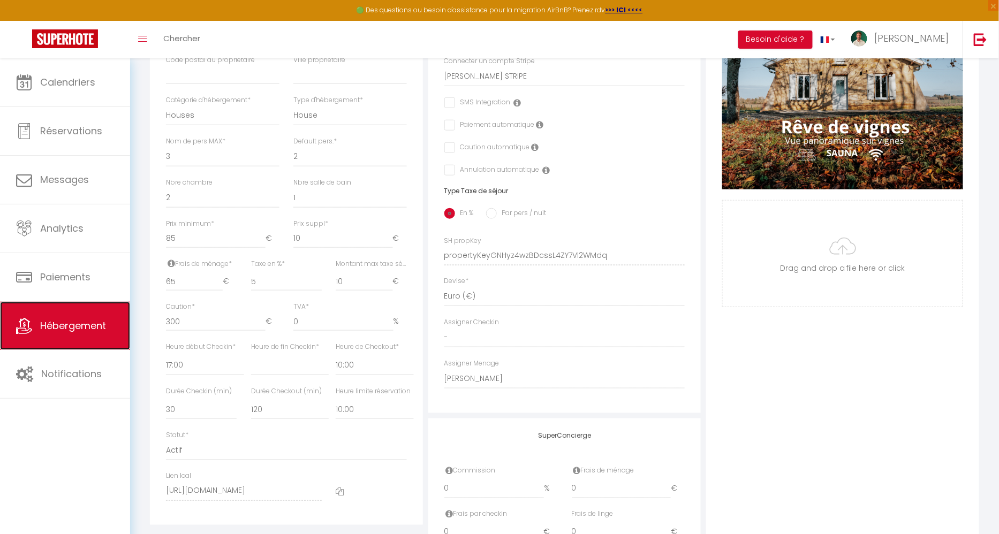
click at [106, 327] on span "Hébergement" at bounding box center [73, 325] width 66 height 13
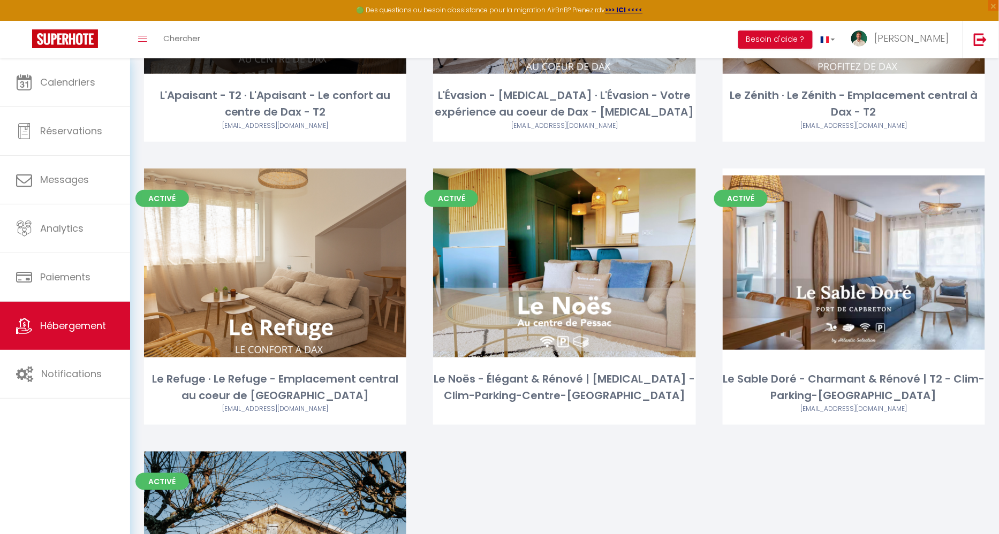
scroll to position [253, 0]
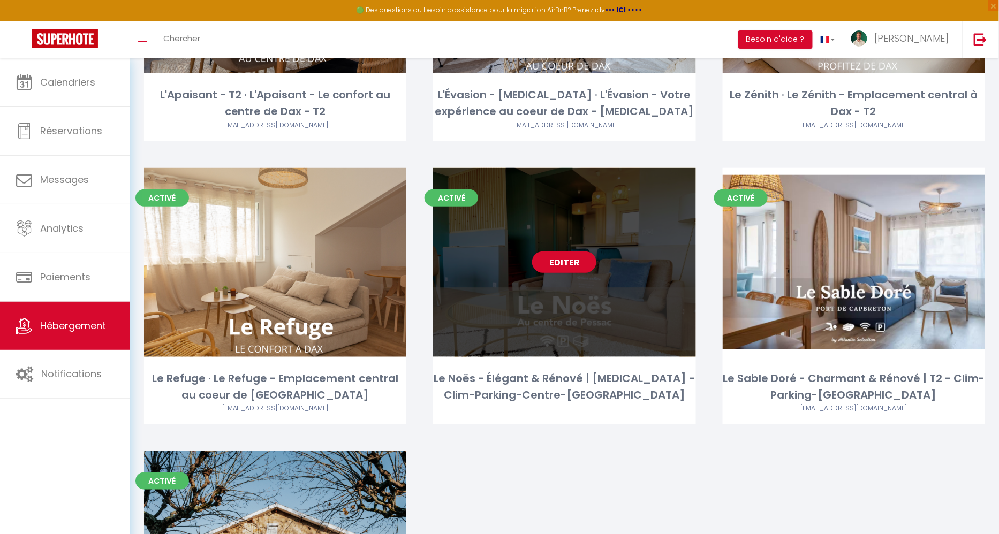
click at [627, 275] on div "Editer" at bounding box center [564, 262] width 262 height 189
click at [593, 258] on link "Editer" at bounding box center [564, 262] width 64 height 21
click at [569, 269] on link "Editer" at bounding box center [564, 262] width 64 height 21
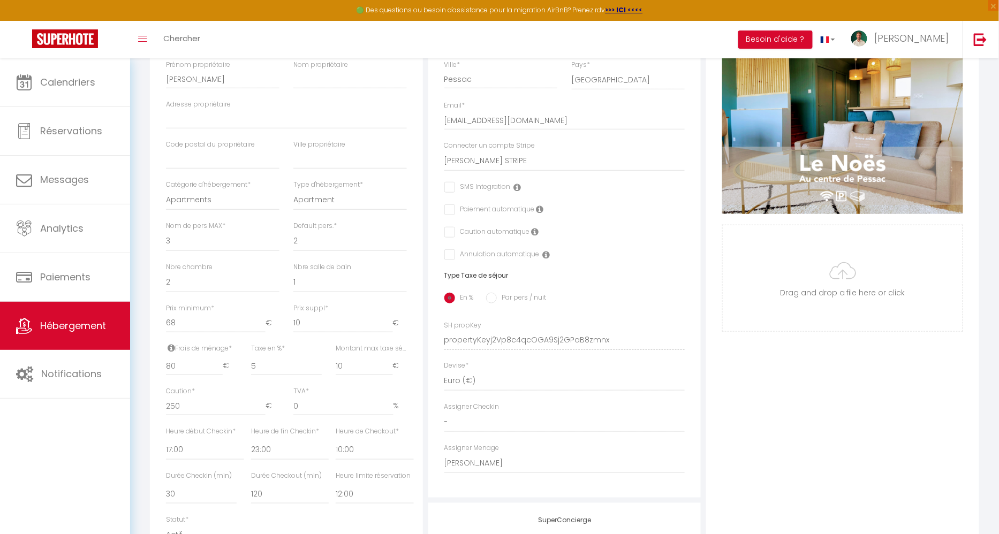
scroll to position [303, 0]
